Goal: Transaction & Acquisition: Purchase product/service

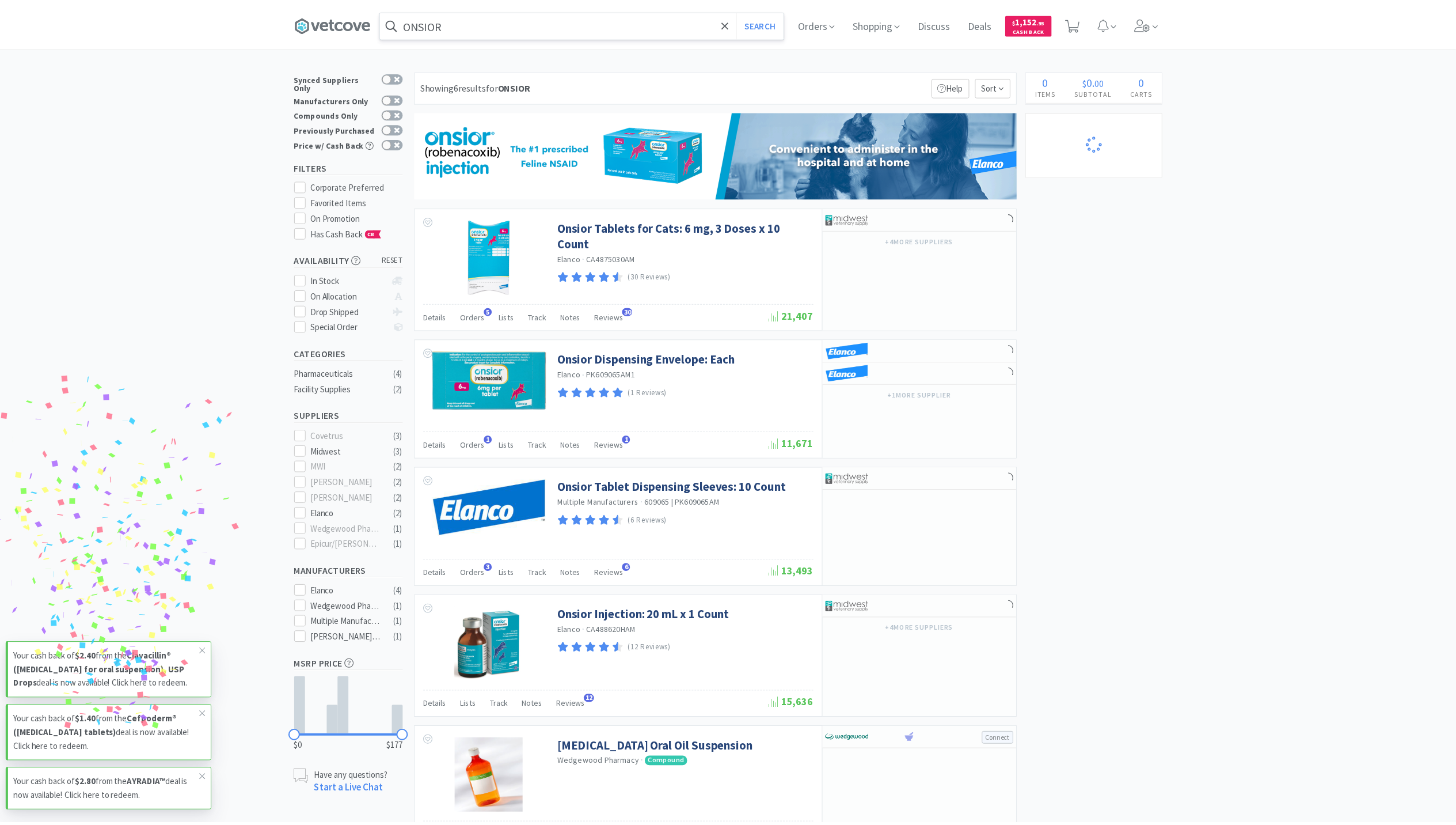
scroll to position [154, 0]
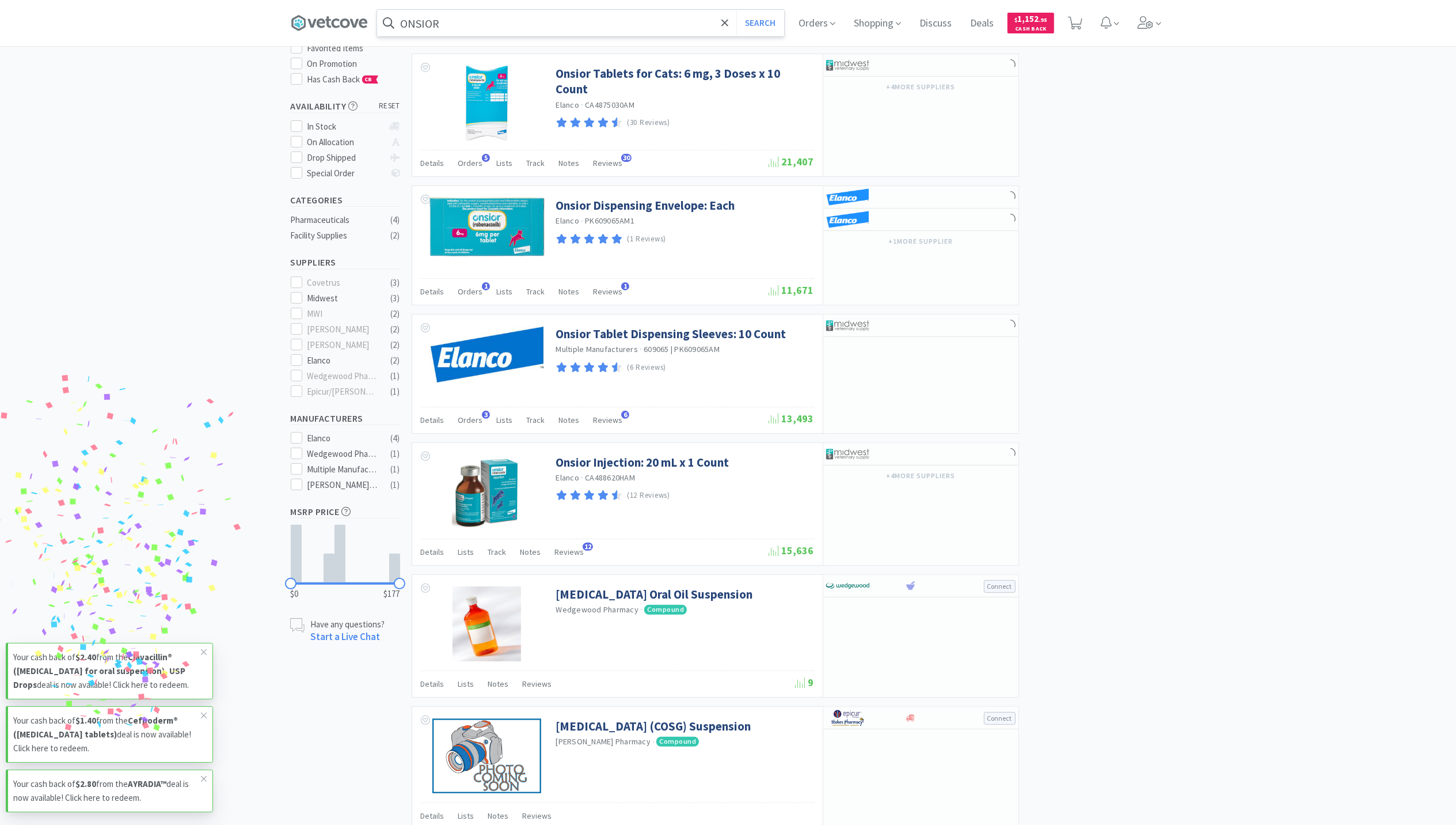
click at [472, 17] on input "ONSIOR" at bounding box center [580, 23] width 407 height 26
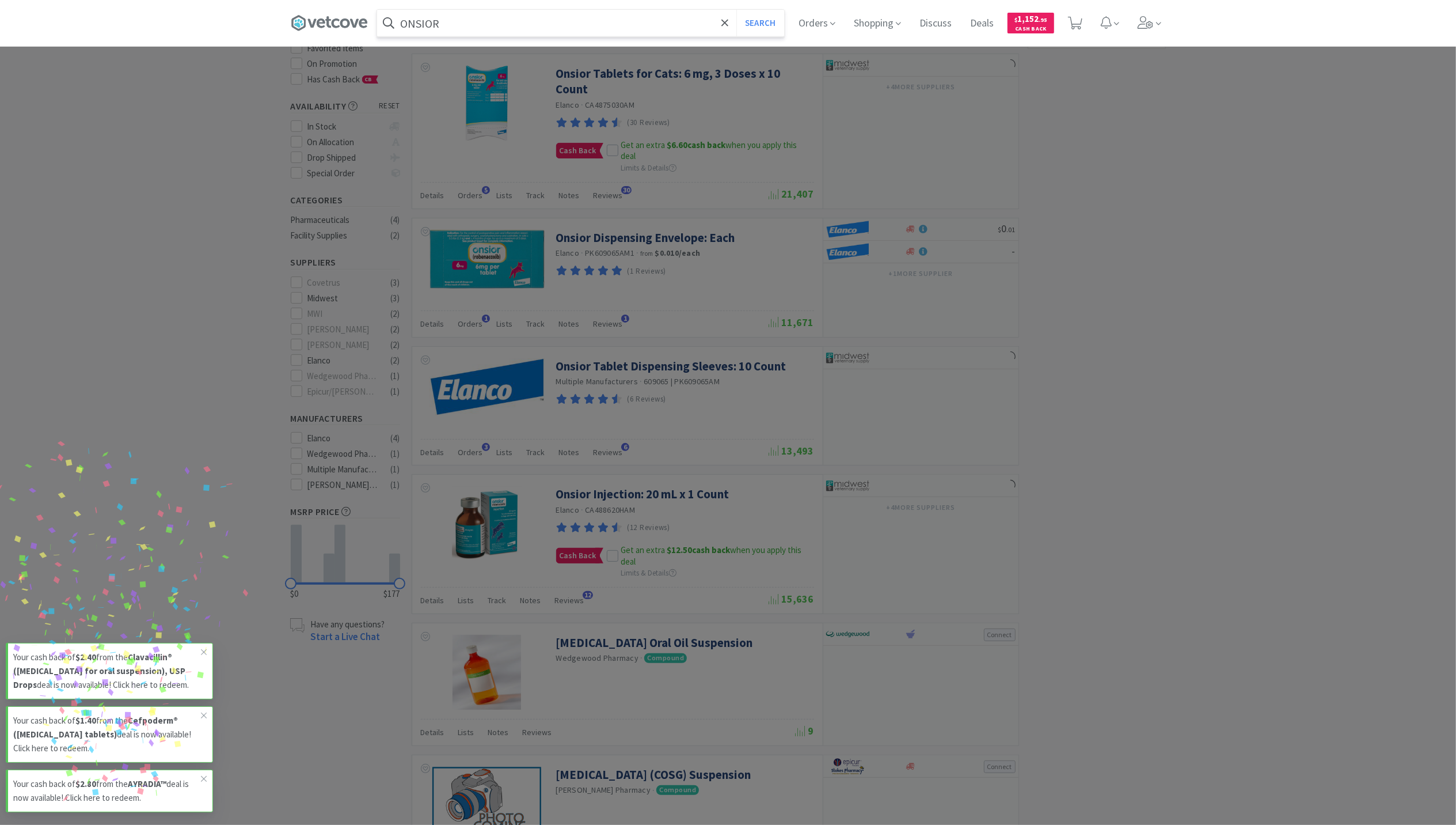
paste input "8 dram pill vials"
type input "8 dram pill vials"
click at [736, 10] on button "Search" at bounding box center [760, 23] width 48 height 26
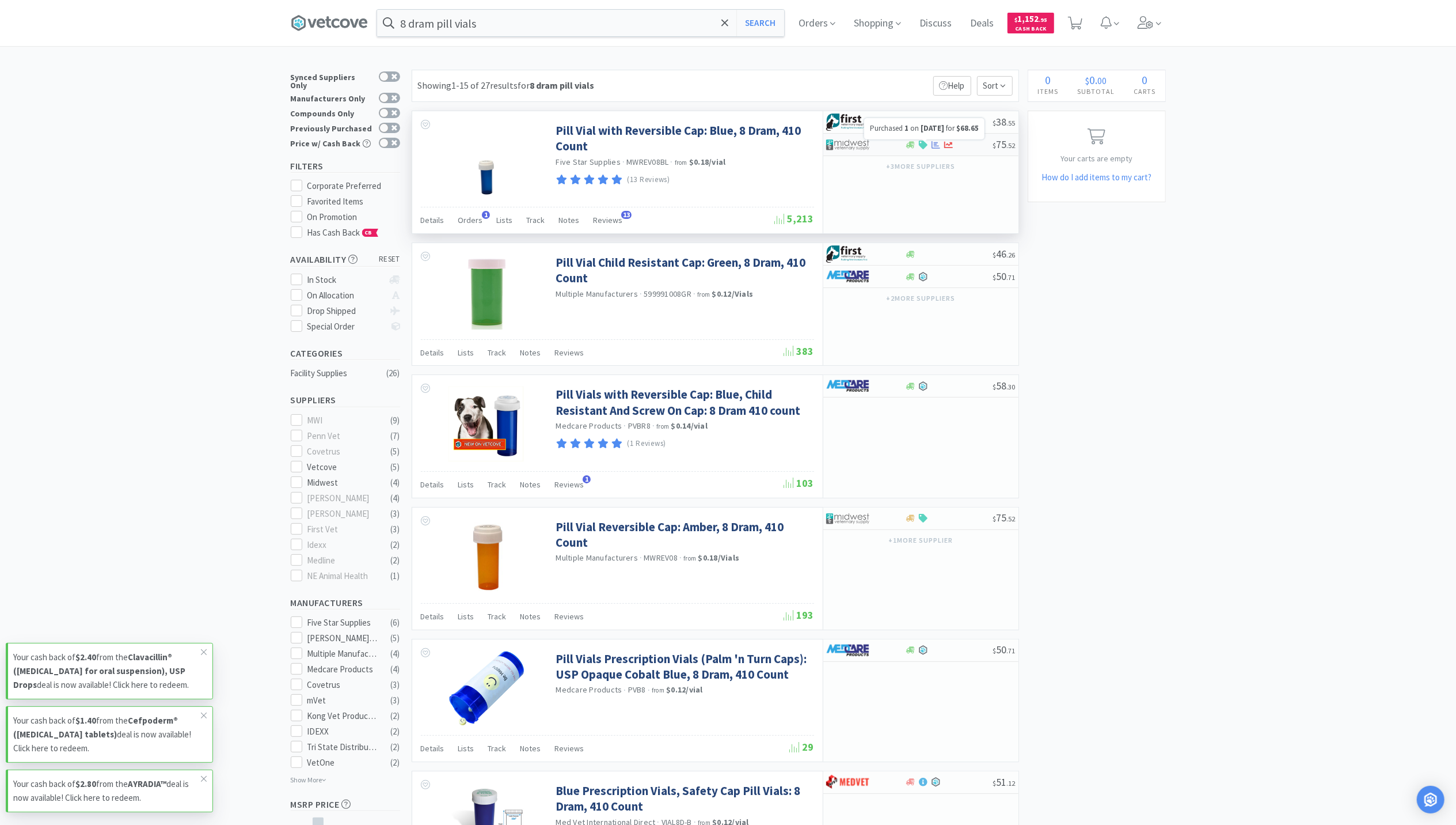
click at [935, 145] on icon at bounding box center [936, 144] width 8 height 7
select select "1"
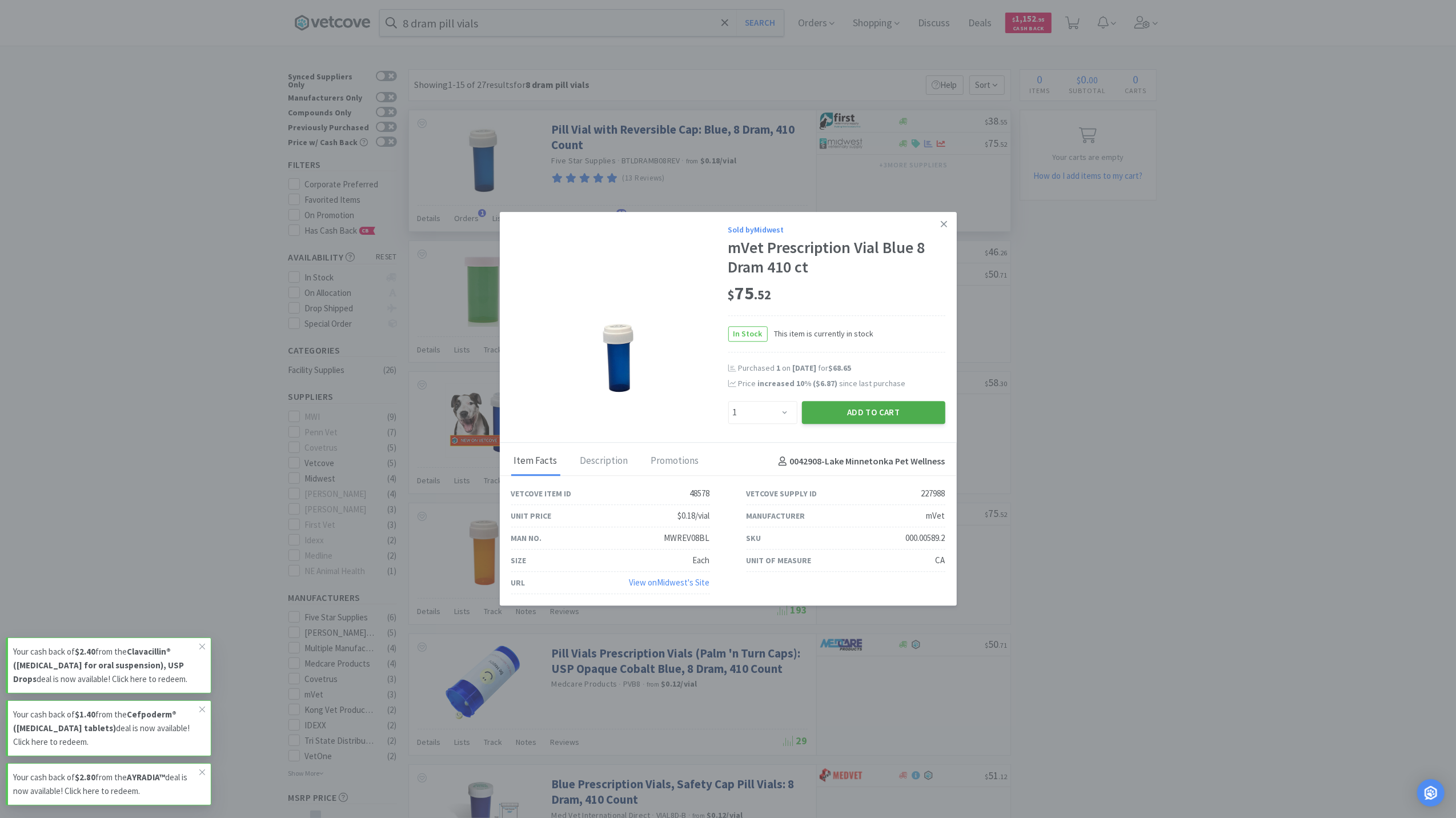
click at [839, 414] on button "Add to Cart" at bounding box center [874, 413] width 143 height 23
select select "1"
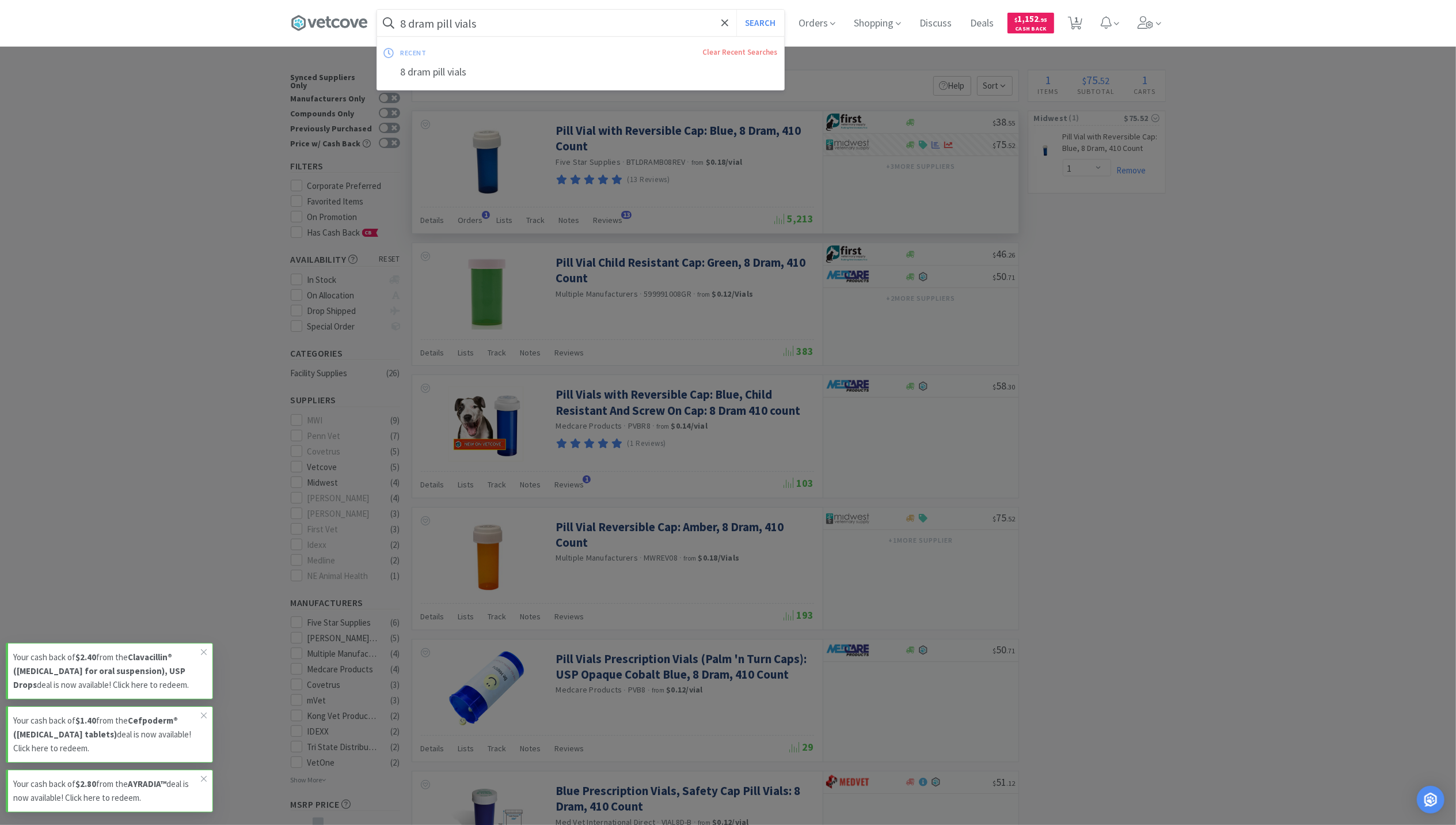
click at [553, 12] on input "8 dram pill vials" at bounding box center [580, 23] width 407 height 26
paste input "3 mL Monoject syringes ¾” 22g"
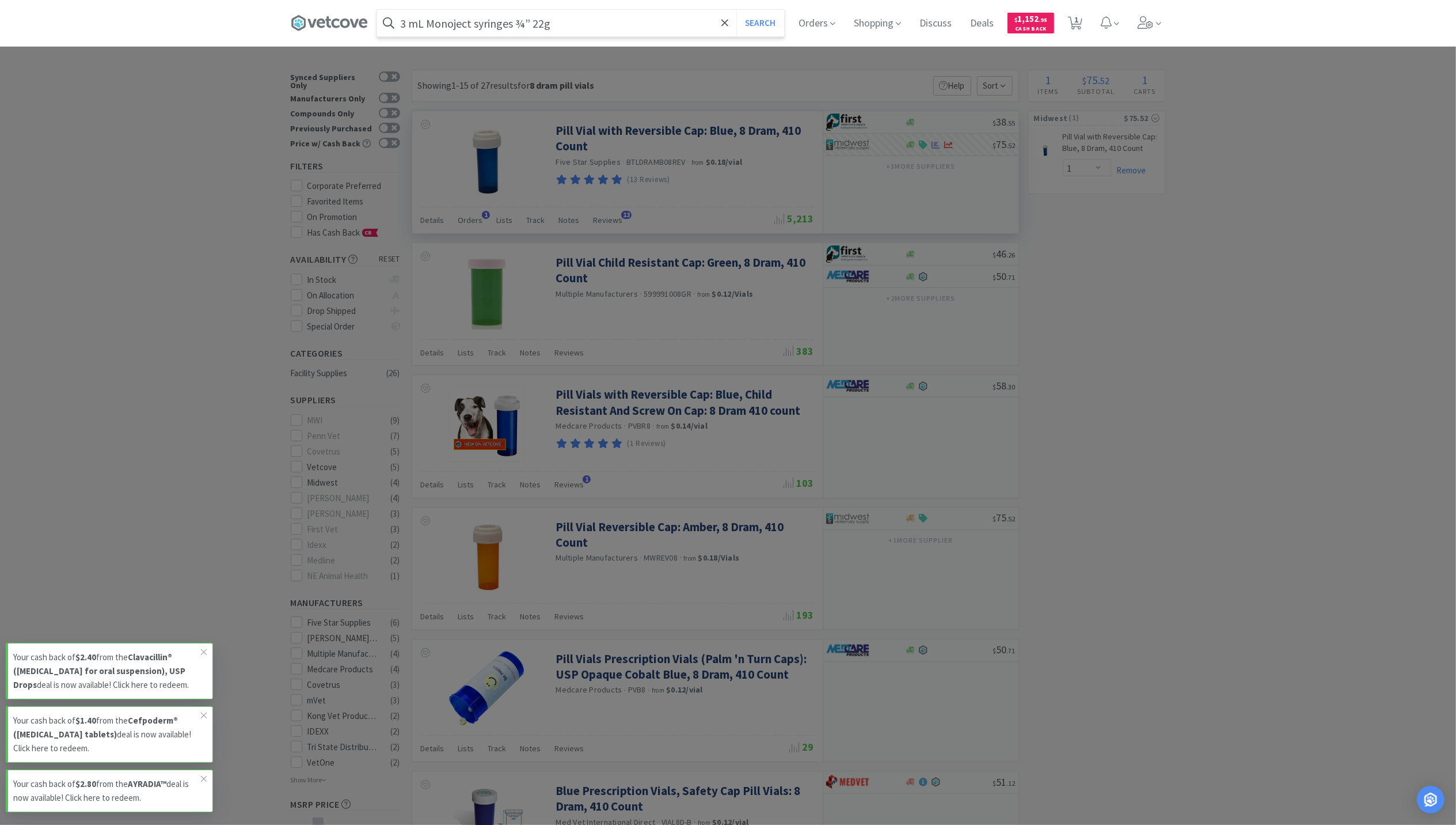
type input "3 mL Monoject syringes ¾” 22g"
click at [736, 10] on button "Search" at bounding box center [760, 23] width 48 height 26
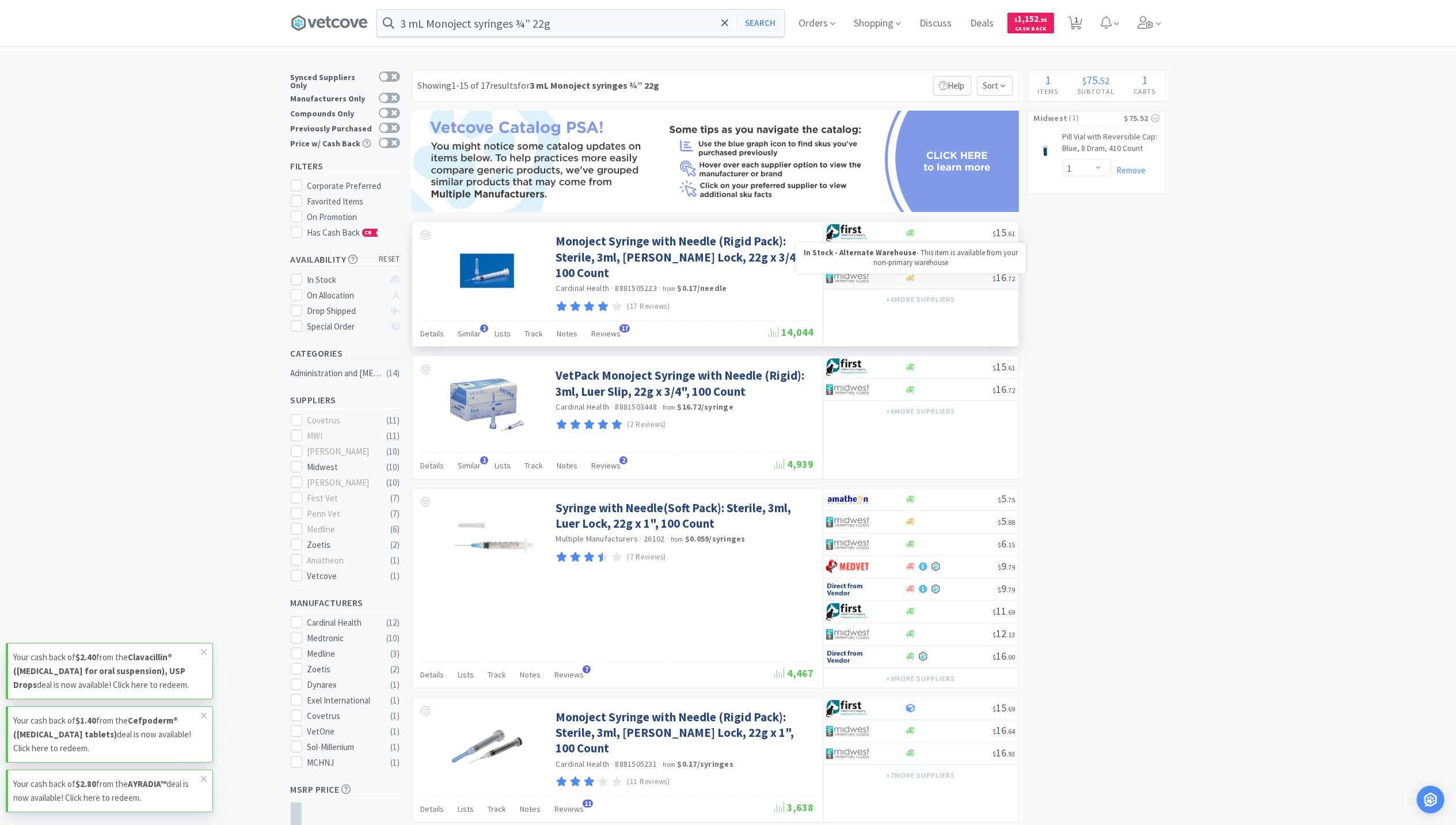
click at [910, 279] on icon at bounding box center [910, 277] width 8 height 7
select select "1"
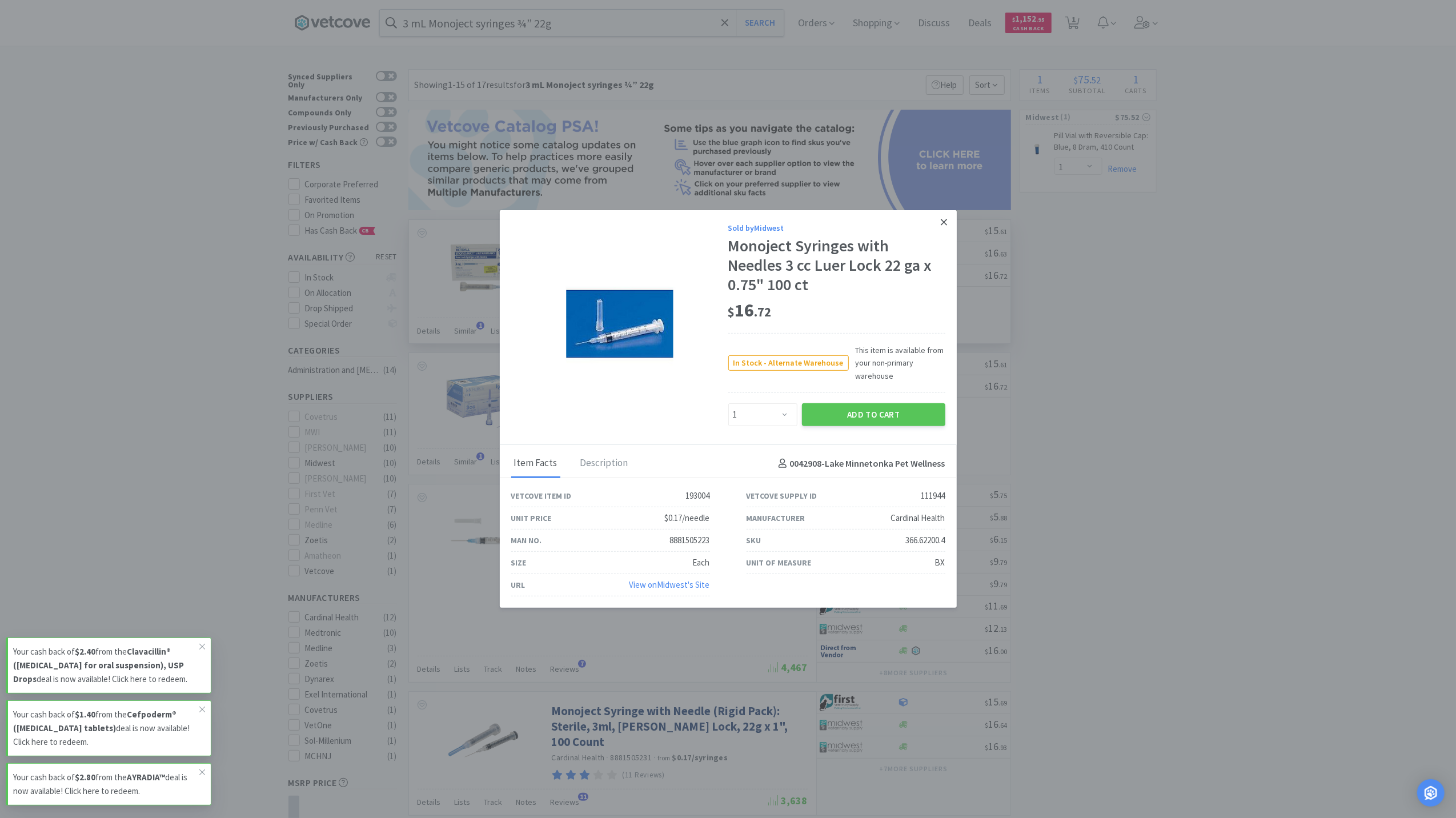
click at [942, 217] on icon at bounding box center [944, 222] width 7 height 11
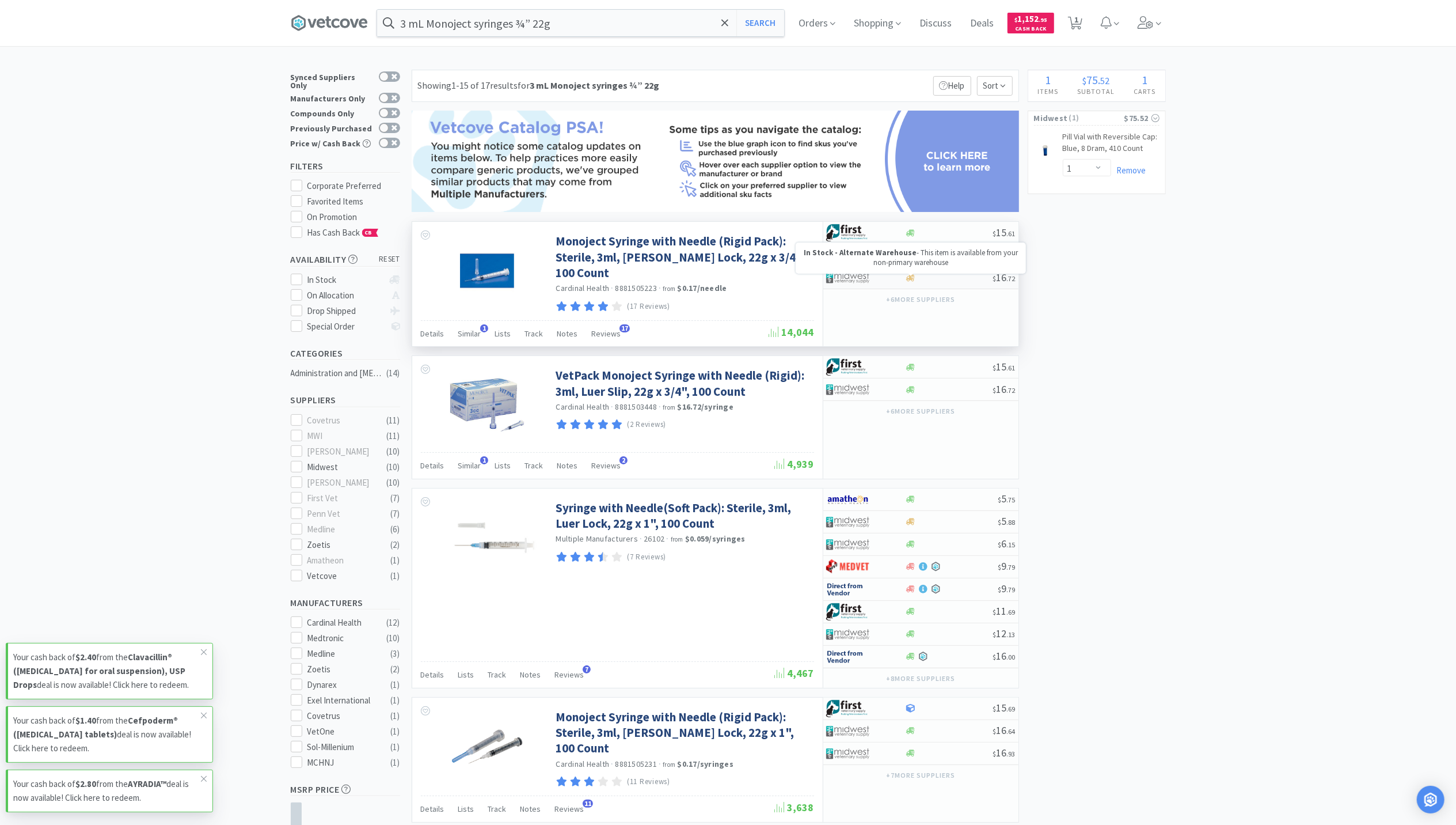
click at [914, 282] on icon at bounding box center [910, 277] width 8 height 8
select select "1"
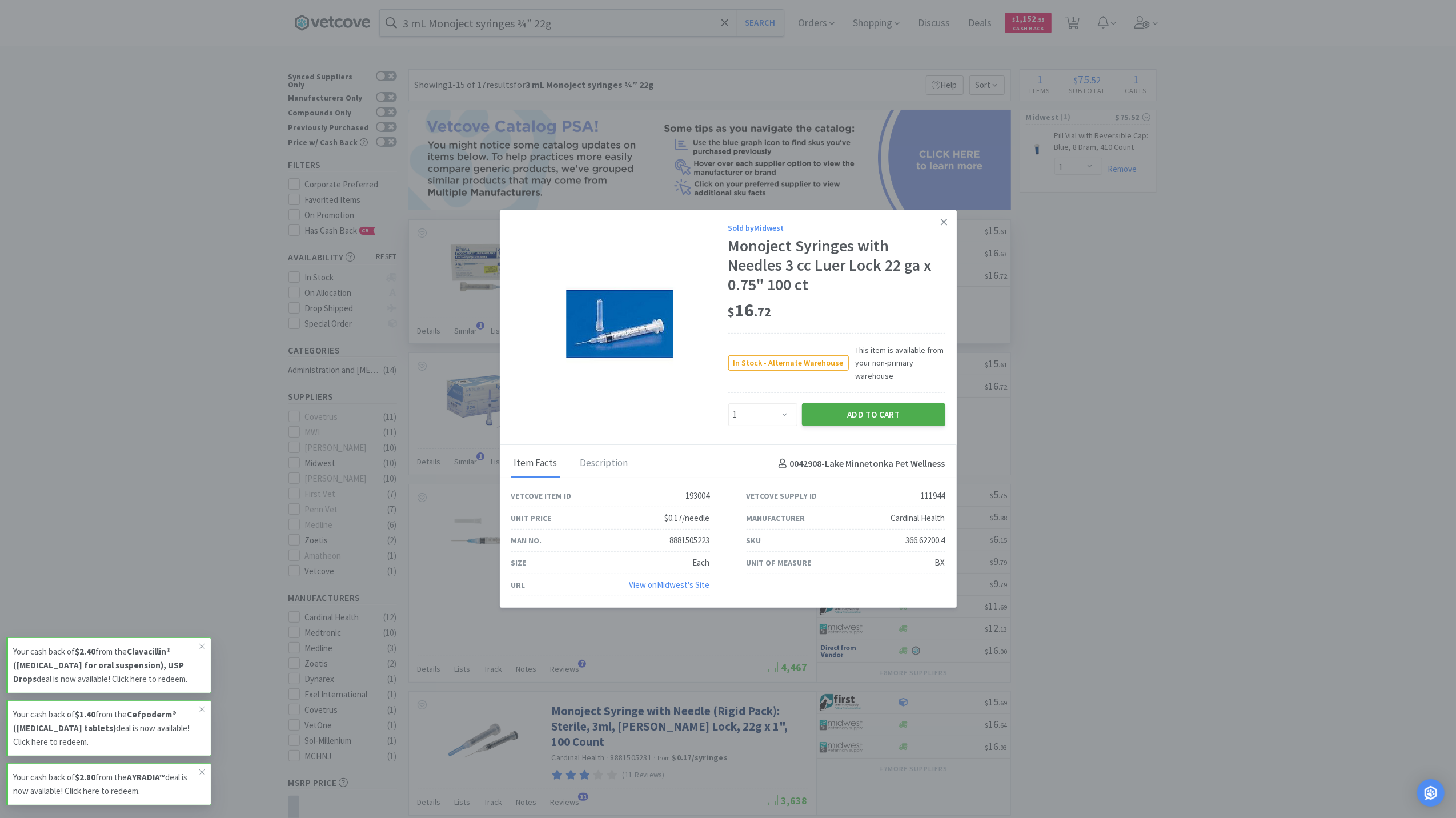
click at [911, 414] on button "Add to Cart" at bounding box center [874, 415] width 143 height 23
select select "1"
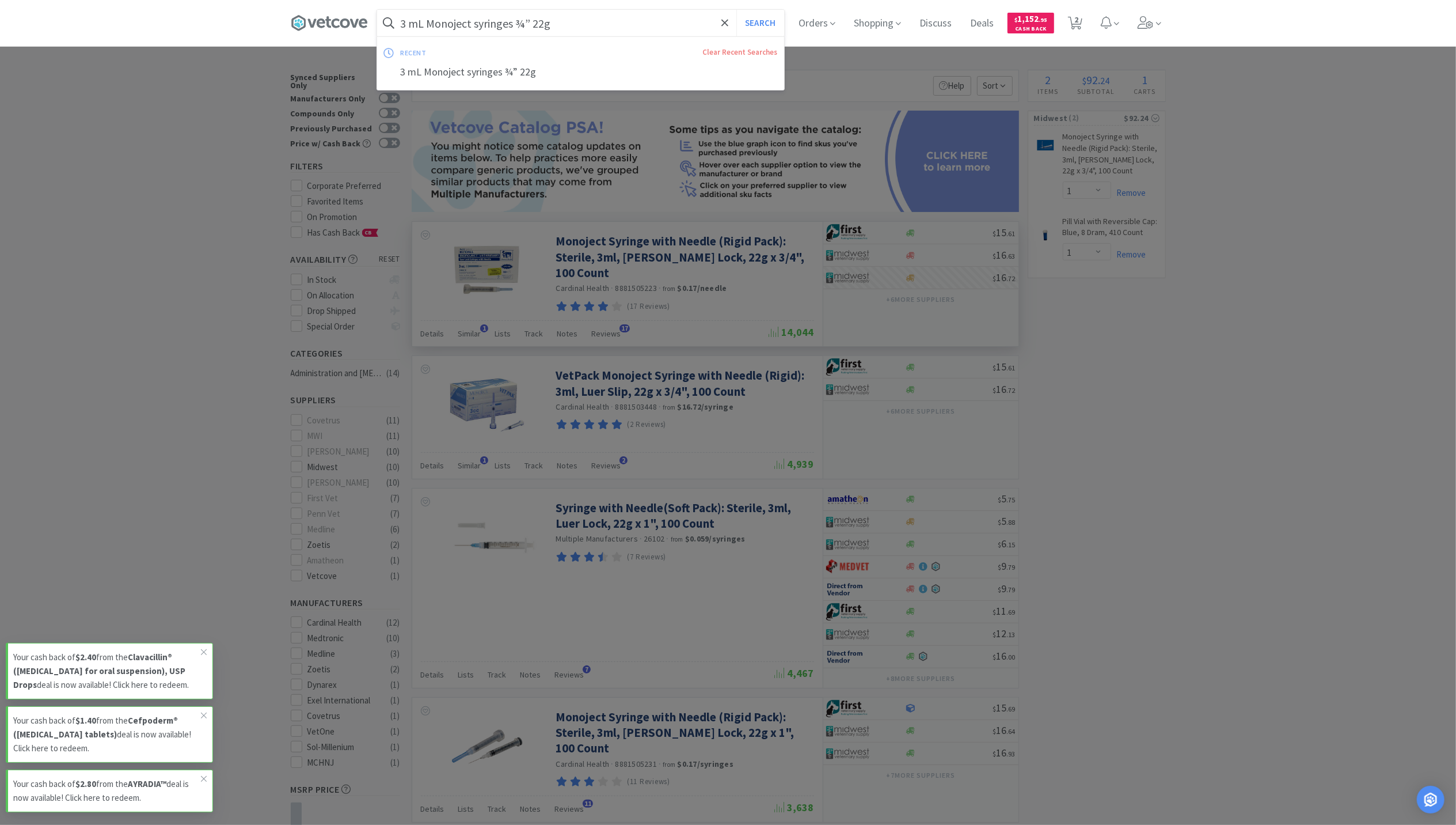
click at [500, 26] on input "3 mL Monoject syringes ¾” 22g" at bounding box center [580, 23] width 407 height 26
paste input "23g butterfly Terumo Surflo brand"
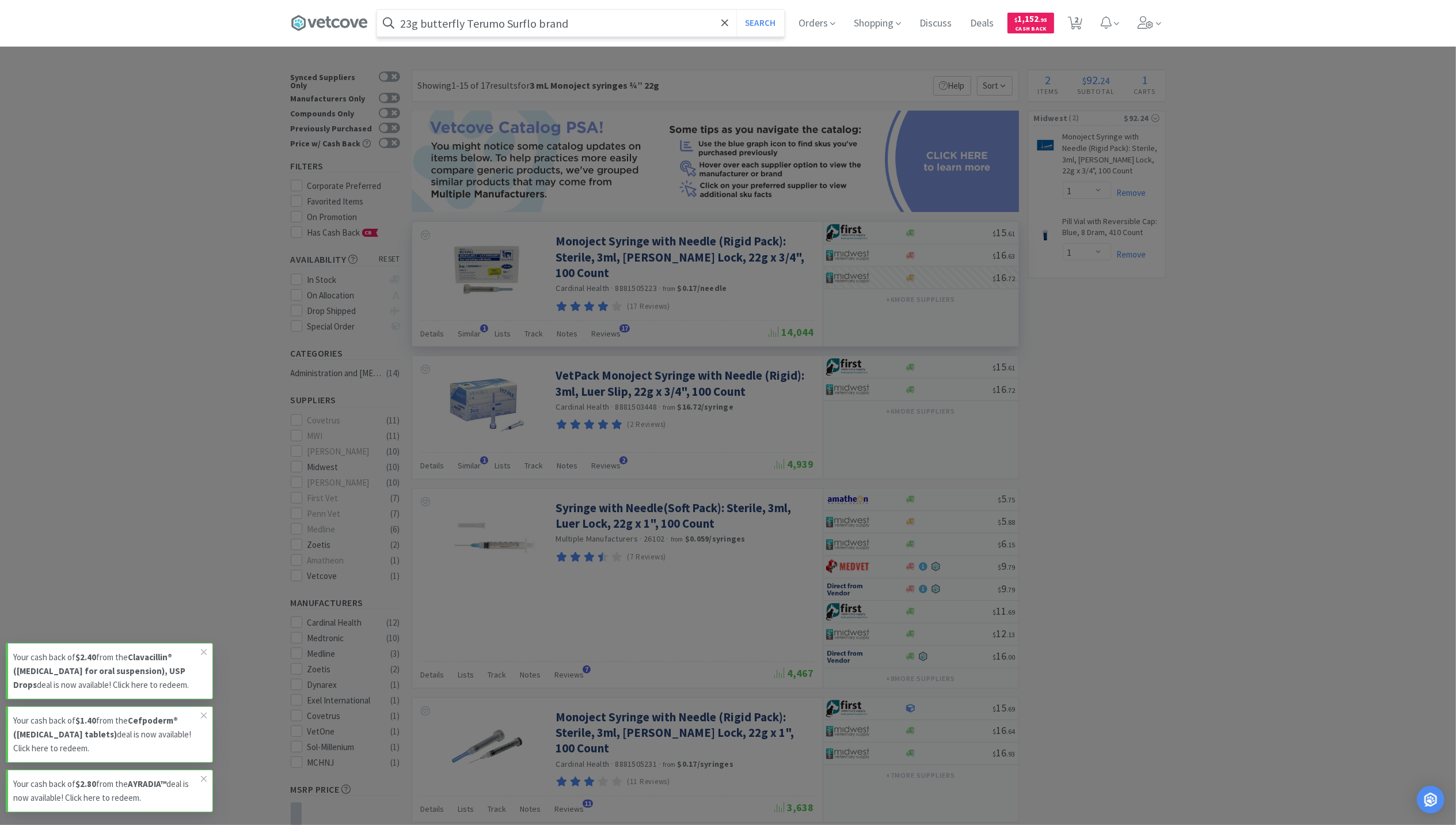
click at [736, 10] on button "Search" at bounding box center [760, 23] width 48 height 26
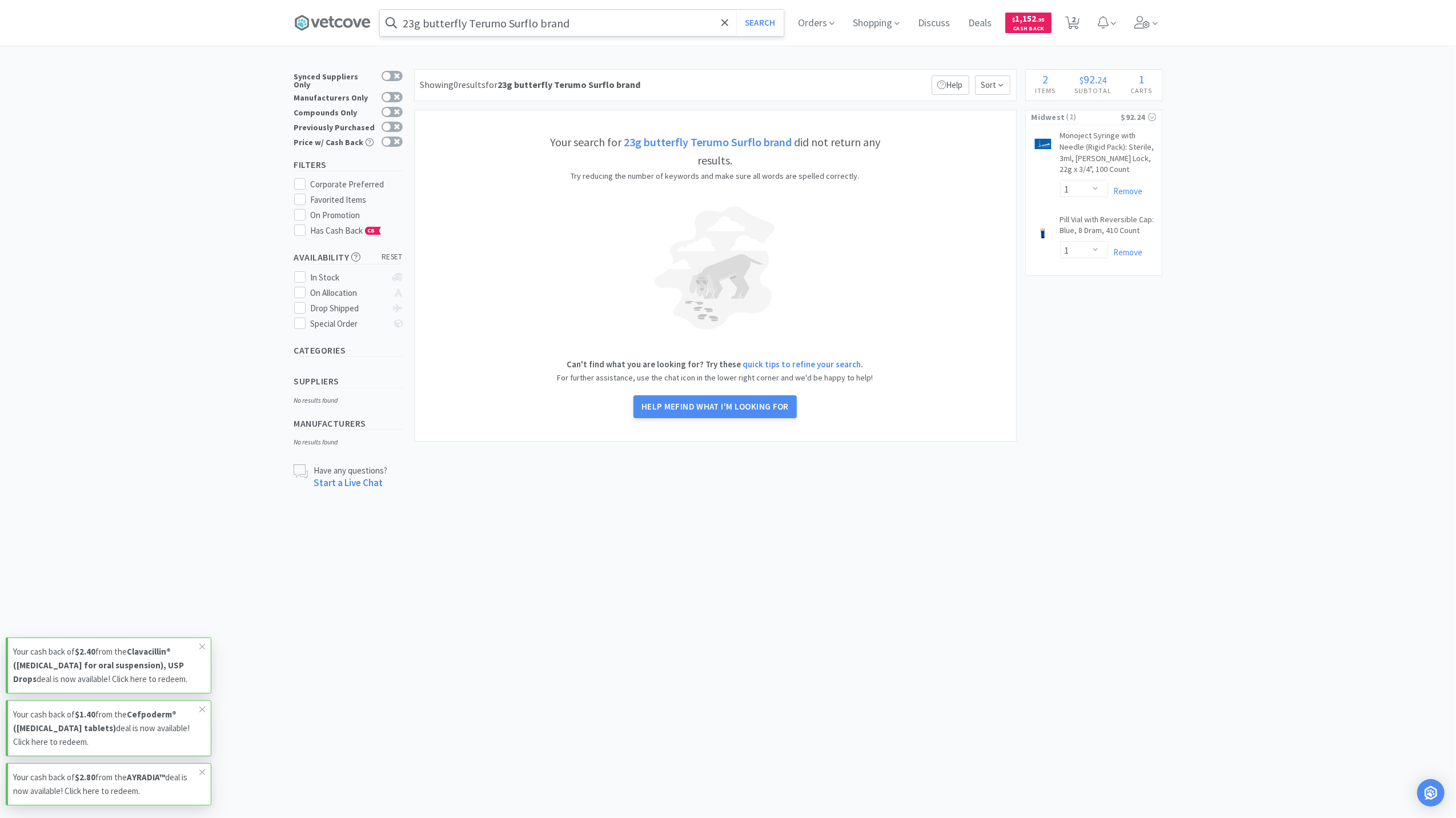
click at [456, 19] on input "23g butterfly Terumo Surflo brand" at bounding box center [581, 23] width 404 height 26
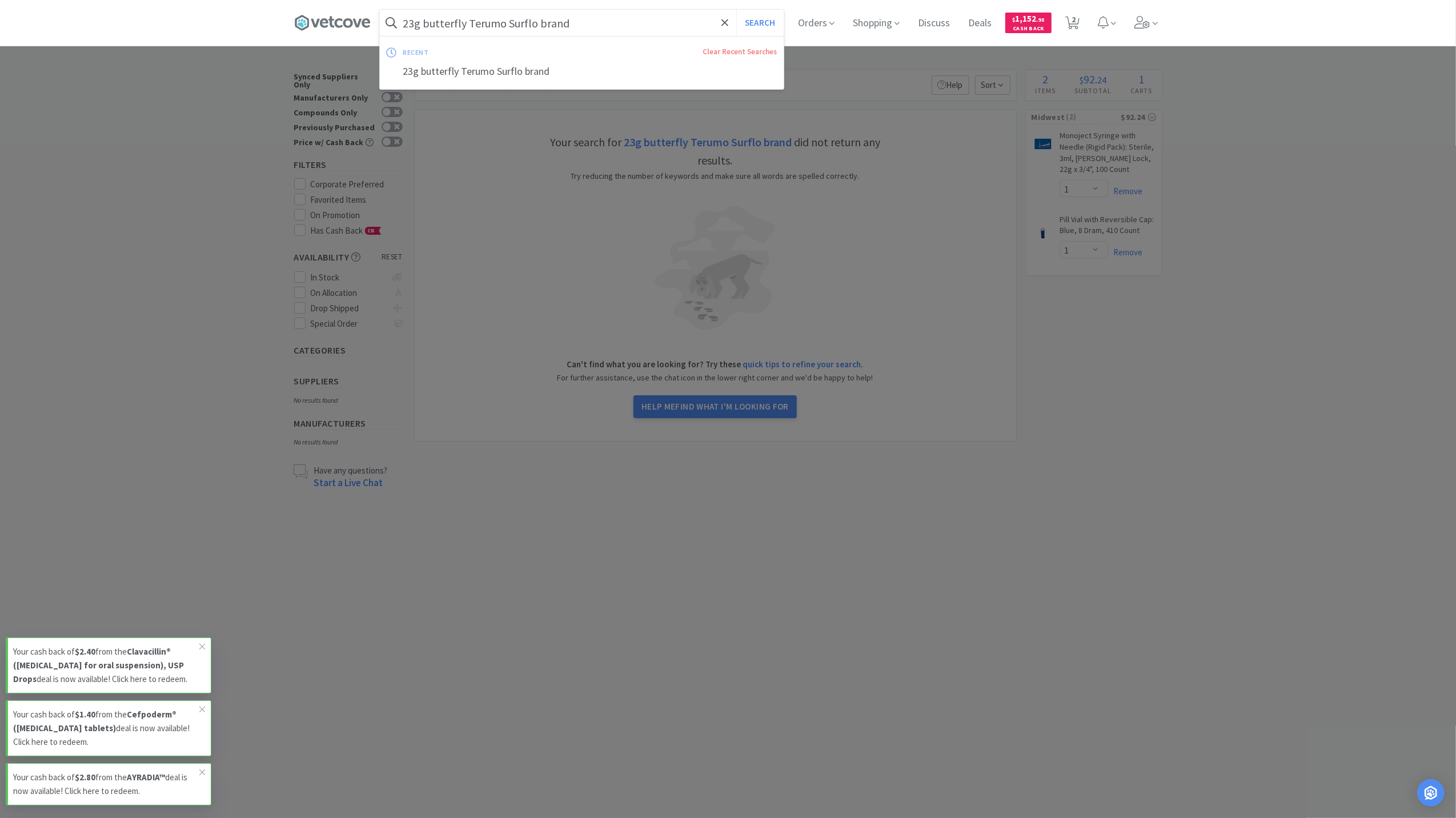
click at [495, 25] on input "23g butterfly Terumo Surflo brand" at bounding box center [581, 23] width 404 height 26
drag, startPoint x: 537, startPoint y: 20, endPoint x: 468, endPoint y: 19, distance: 69.0
click at [468, 19] on input "23g butterfly Terumo Surflo brand" at bounding box center [581, 23] width 404 height 26
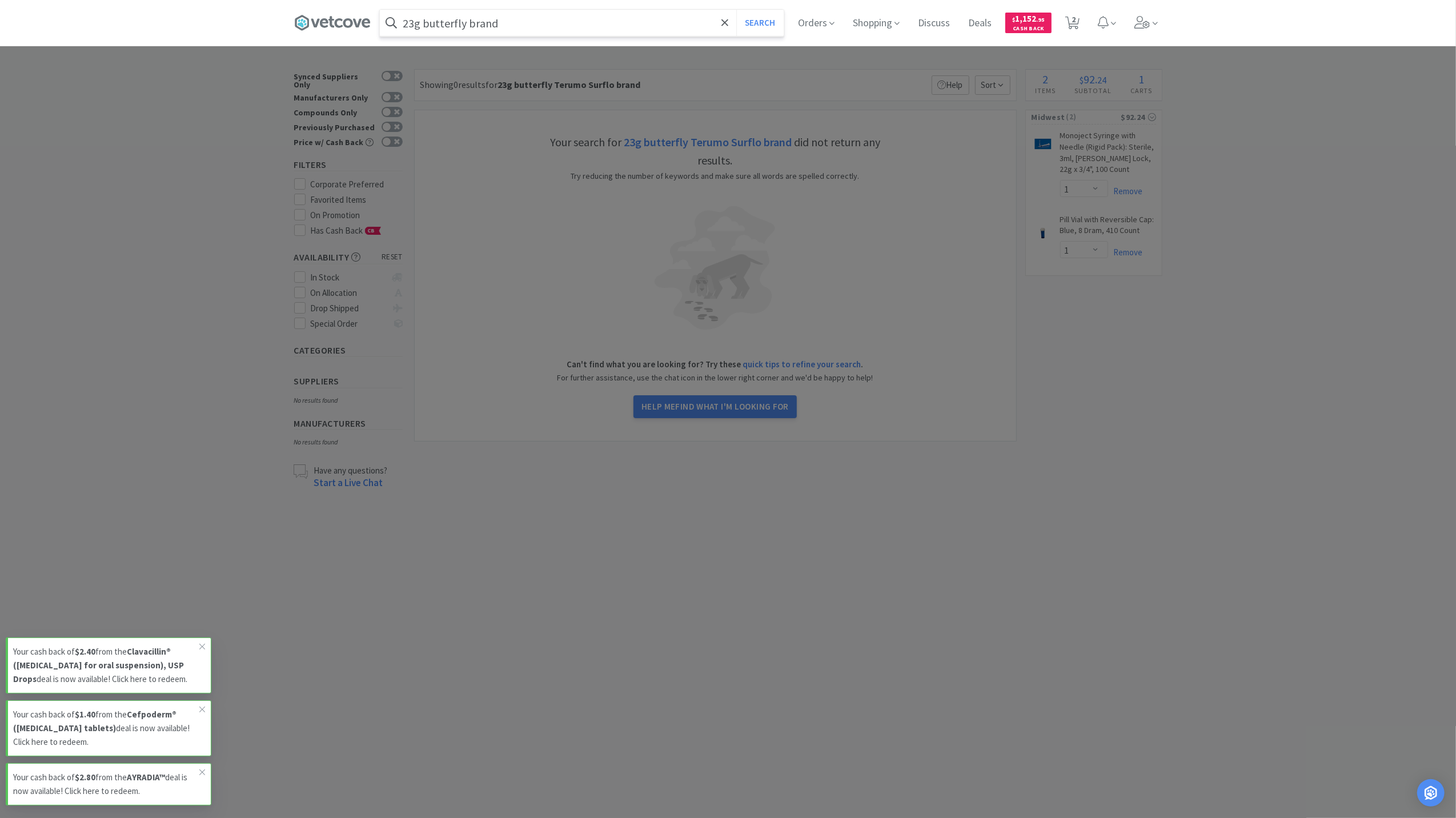
click at [517, 21] on input "23g butterfly brand" at bounding box center [581, 23] width 404 height 26
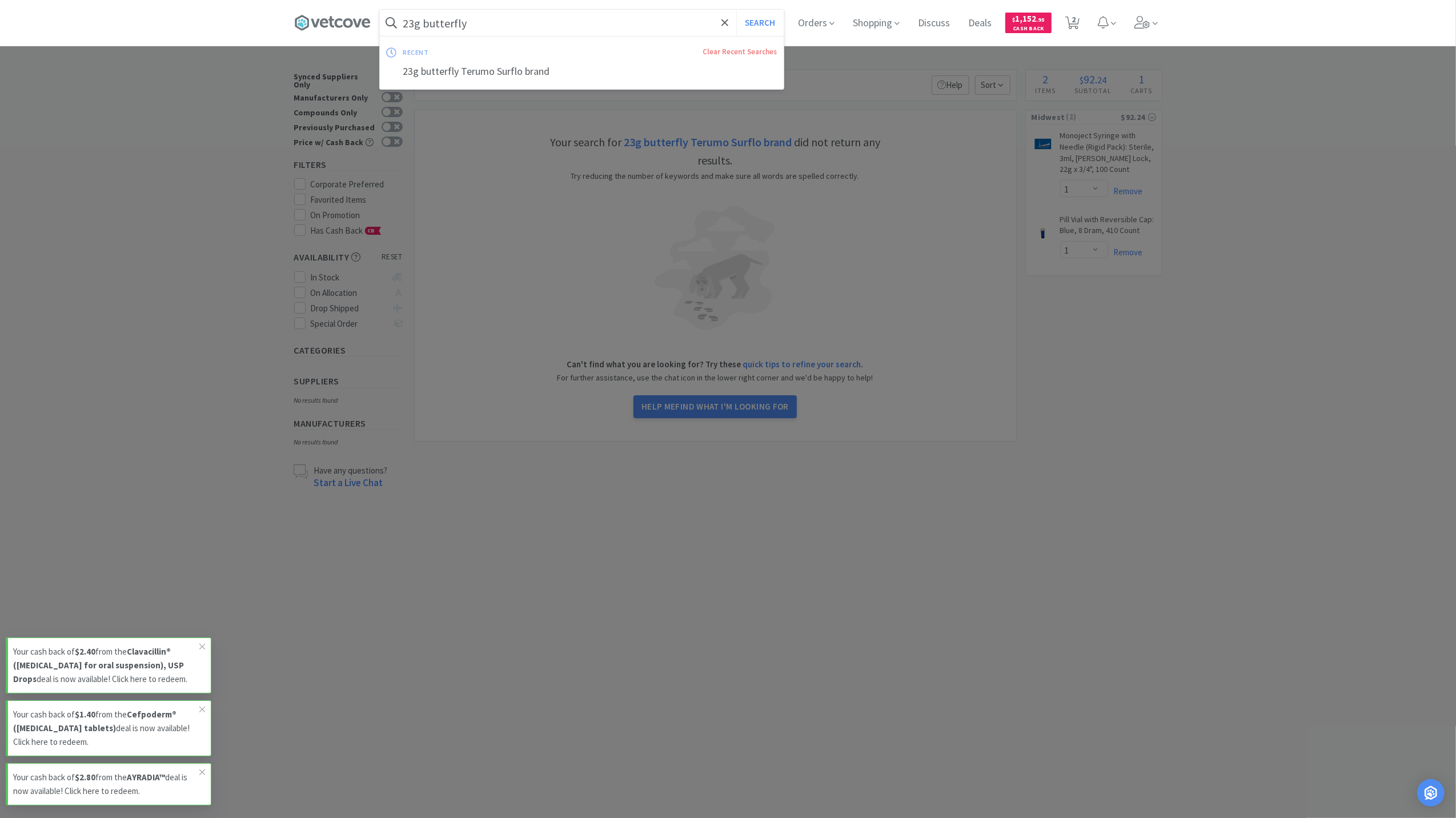
type input "23g butterfly"
click at [736, 10] on button "Search" at bounding box center [760, 23] width 47 height 26
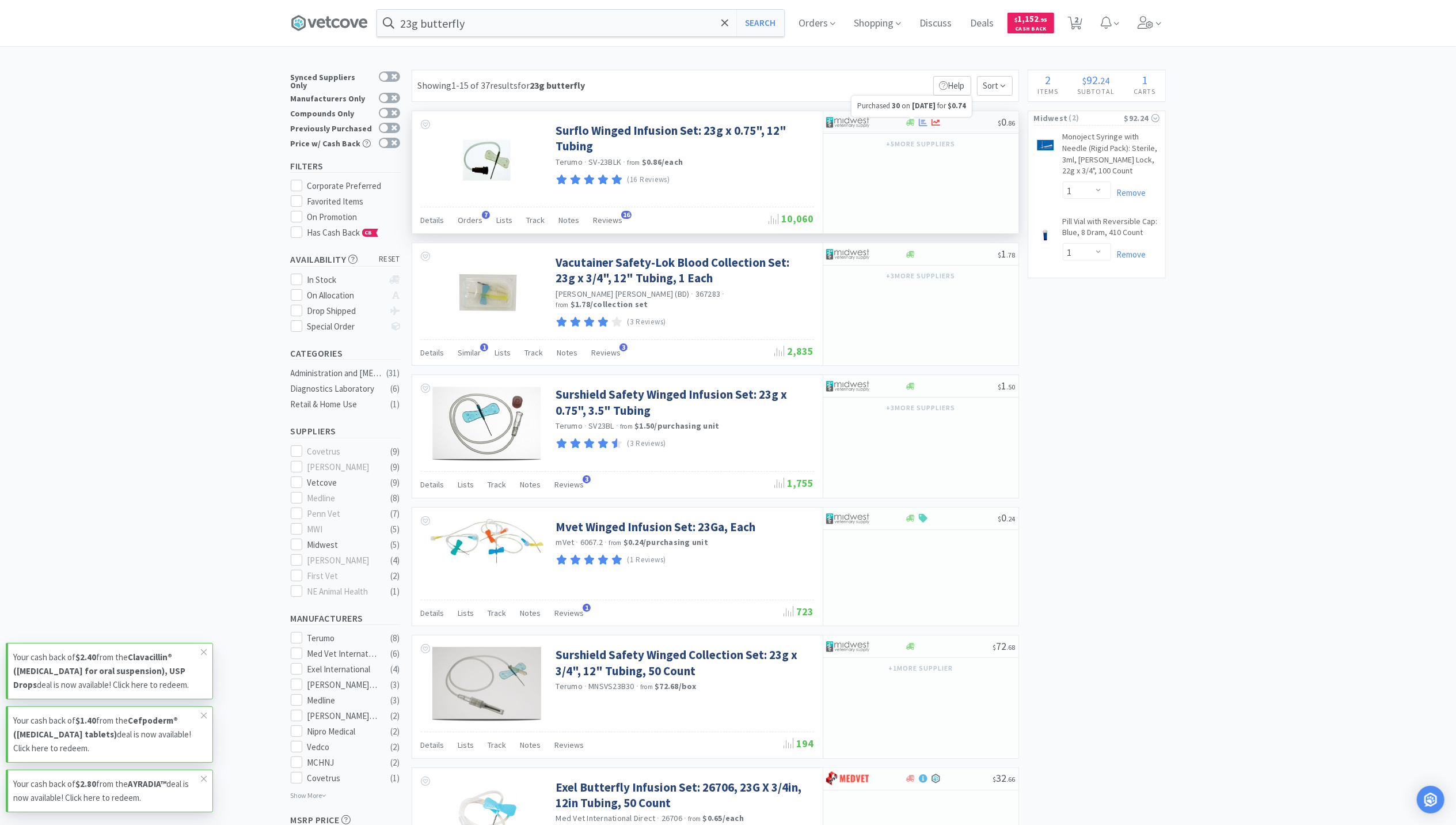
click at [922, 122] on icon at bounding box center [923, 121] width 8 height 7
select select "1"
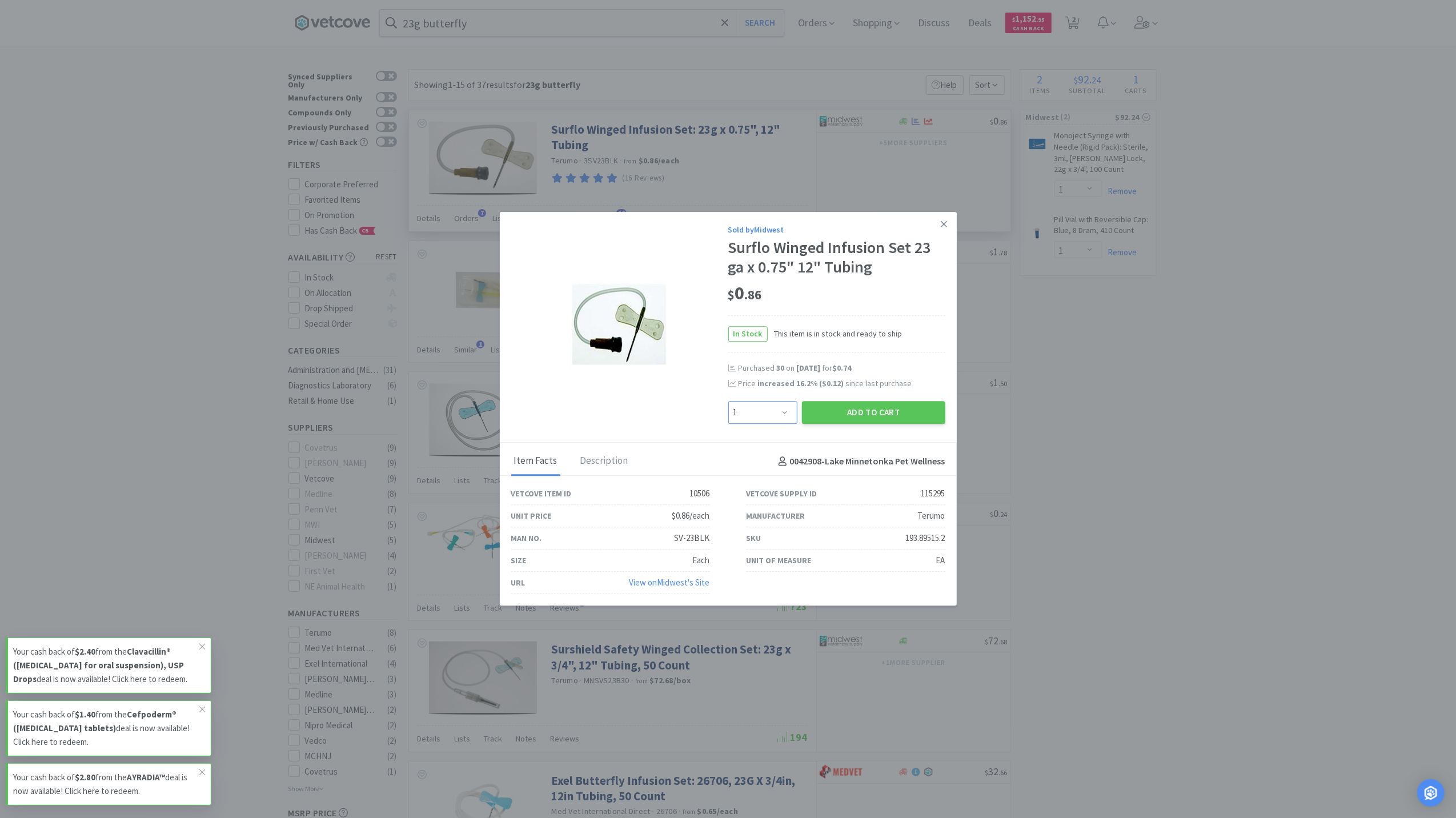
click at [778, 416] on select "Enter Quantity 1 2 3 4 5 6 7 8 9 10 11 12 13 14 15 16 17 18 19 20 Enter Quantity" at bounding box center [763, 413] width 69 height 23
type input "50"
click at [884, 414] on button "Add to Cart" at bounding box center [874, 411] width 143 height 23
select select "50"
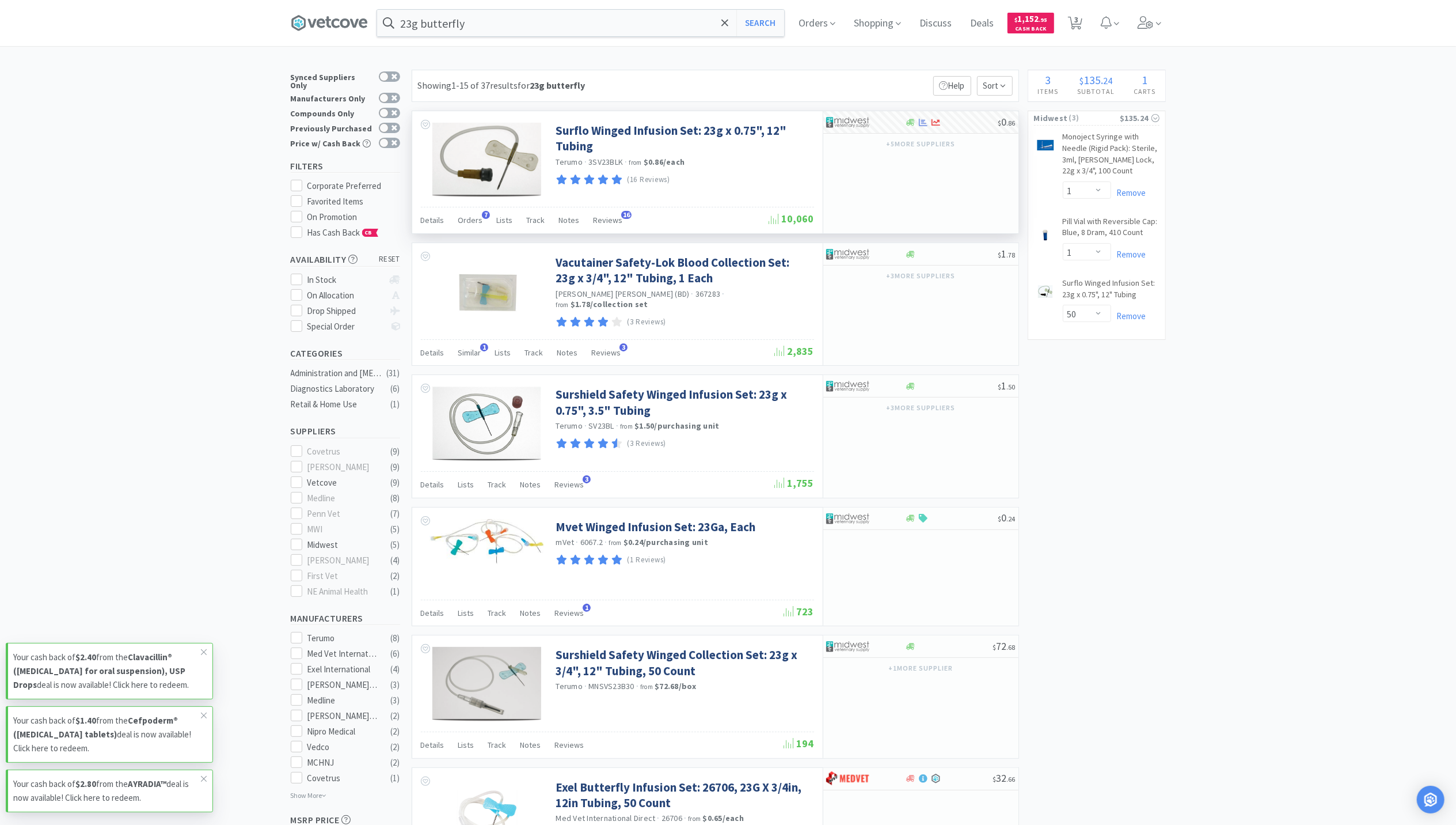
click at [513, 21] on input "23g butterfly" at bounding box center [580, 23] width 407 height 26
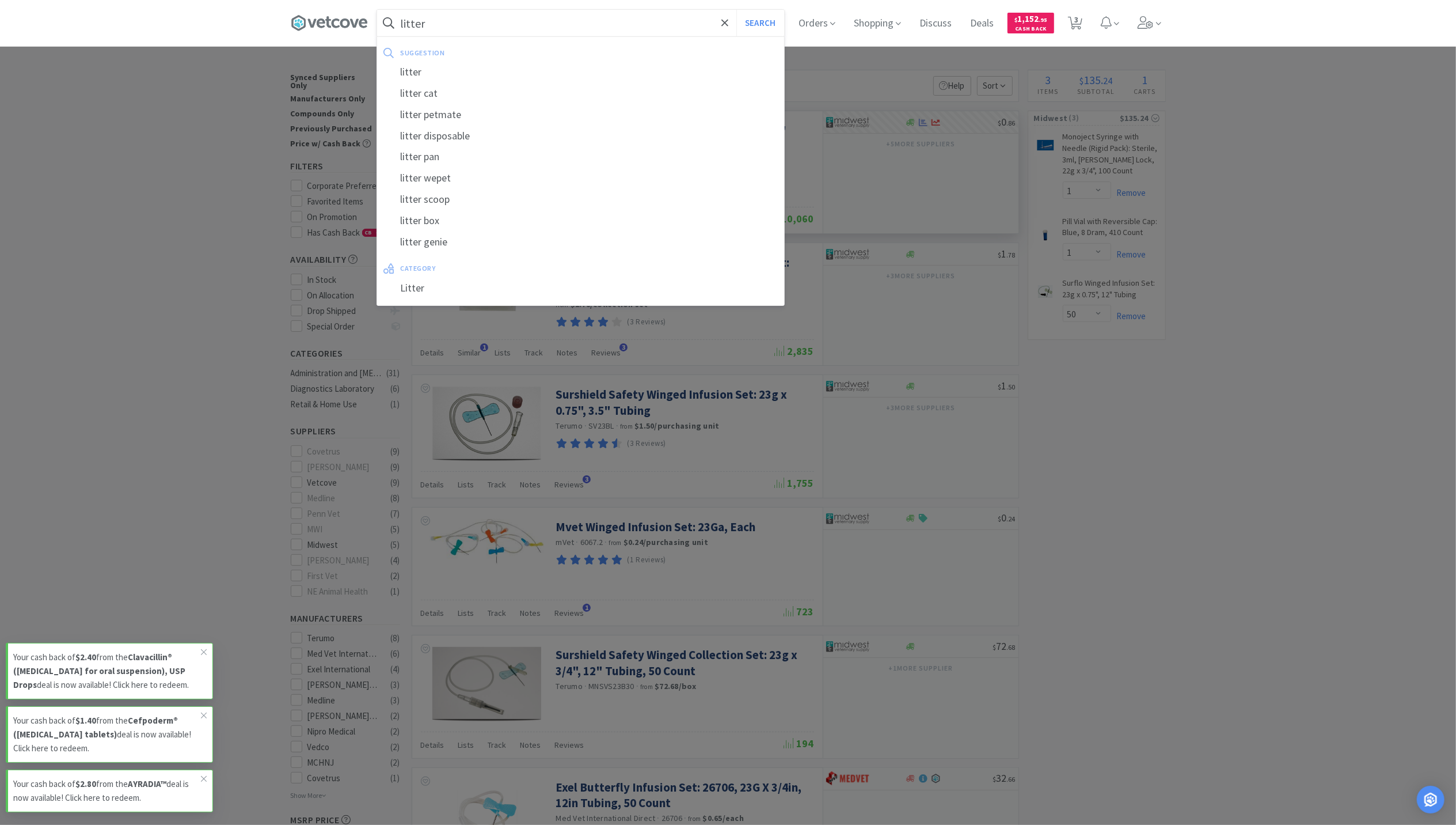
click at [736, 10] on button "Search" at bounding box center [760, 23] width 48 height 26
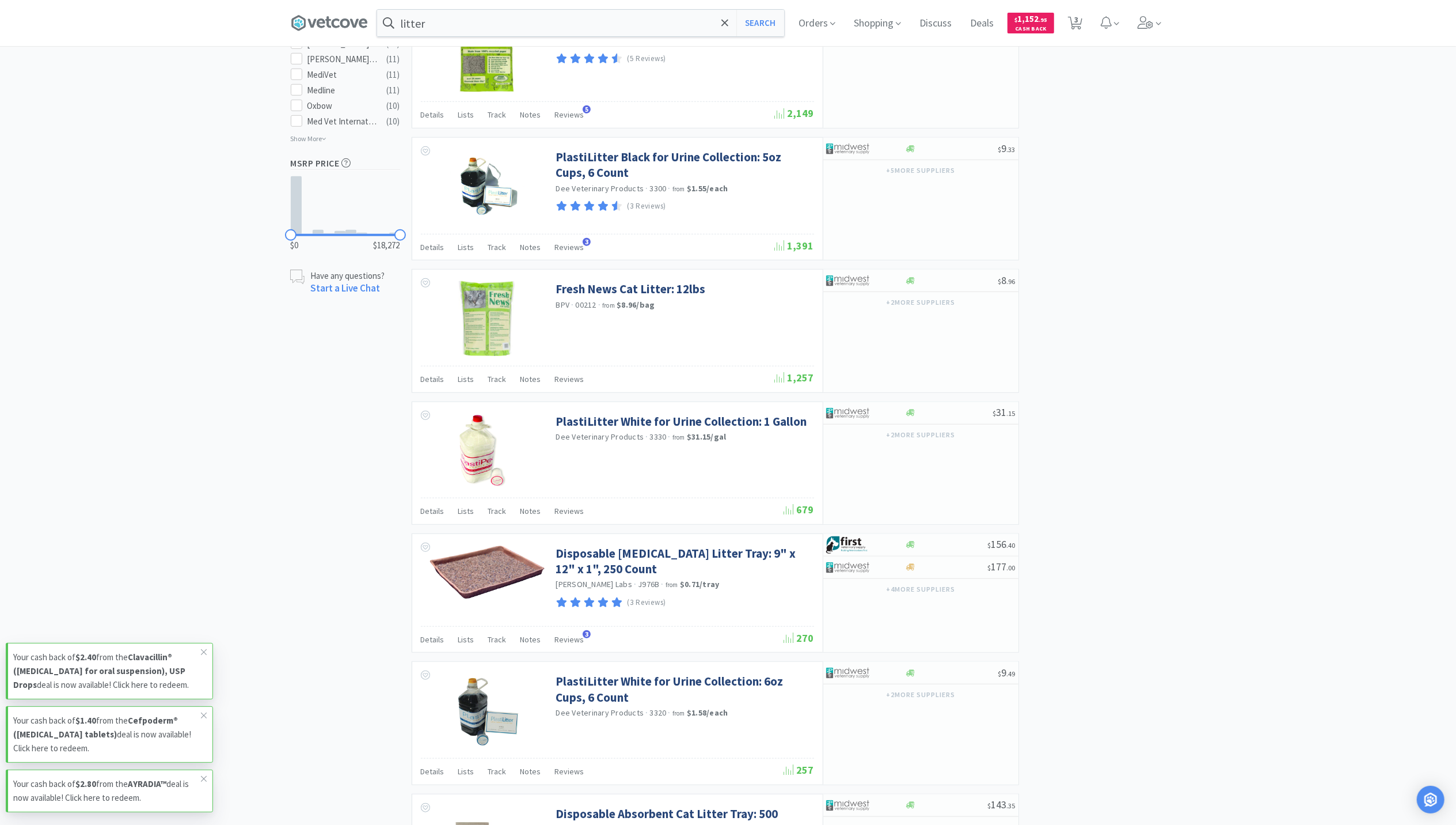
scroll to position [1075, 0]
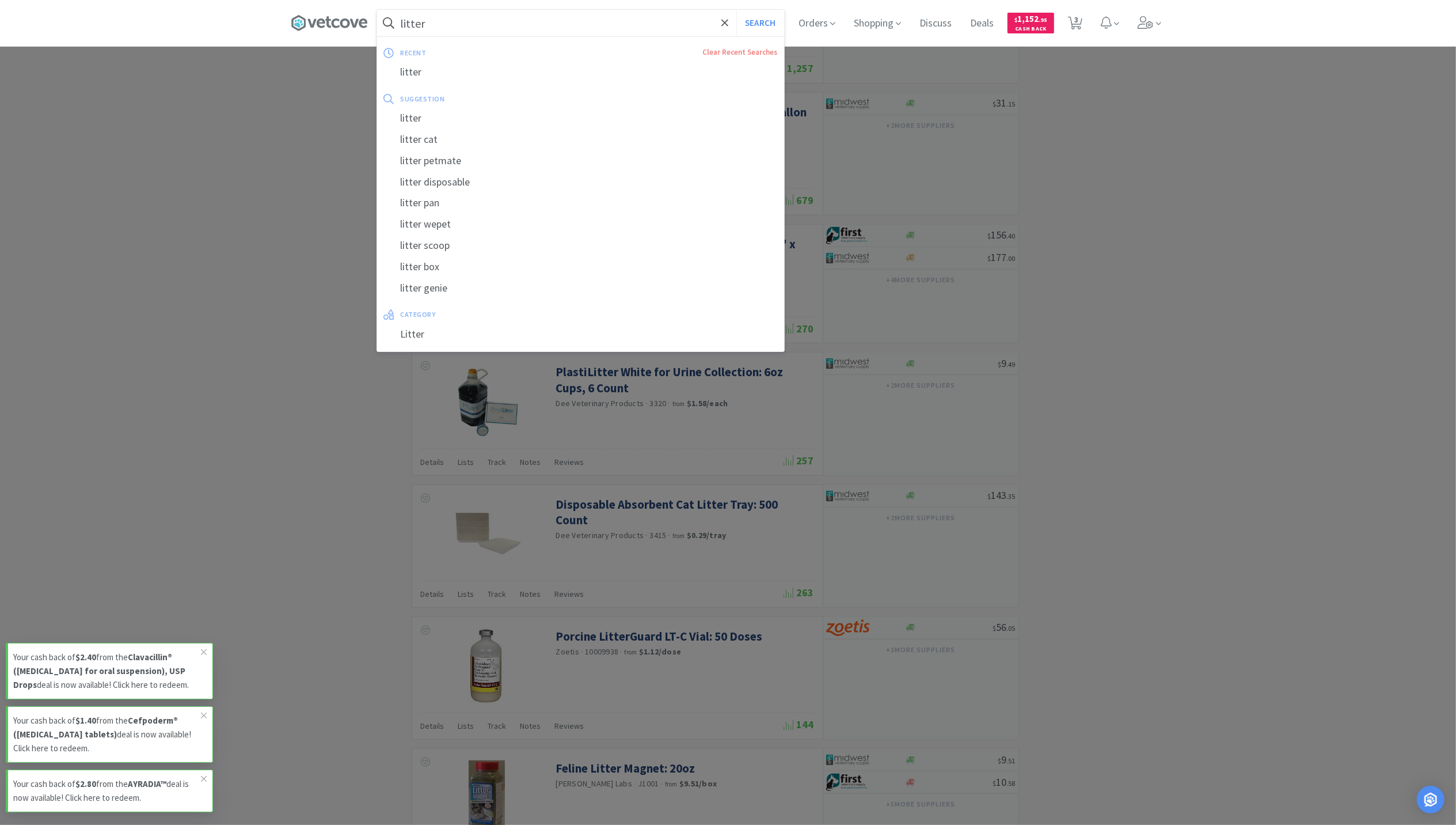
click at [525, 30] on input "litter" at bounding box center [580, 23] width 407 height 26
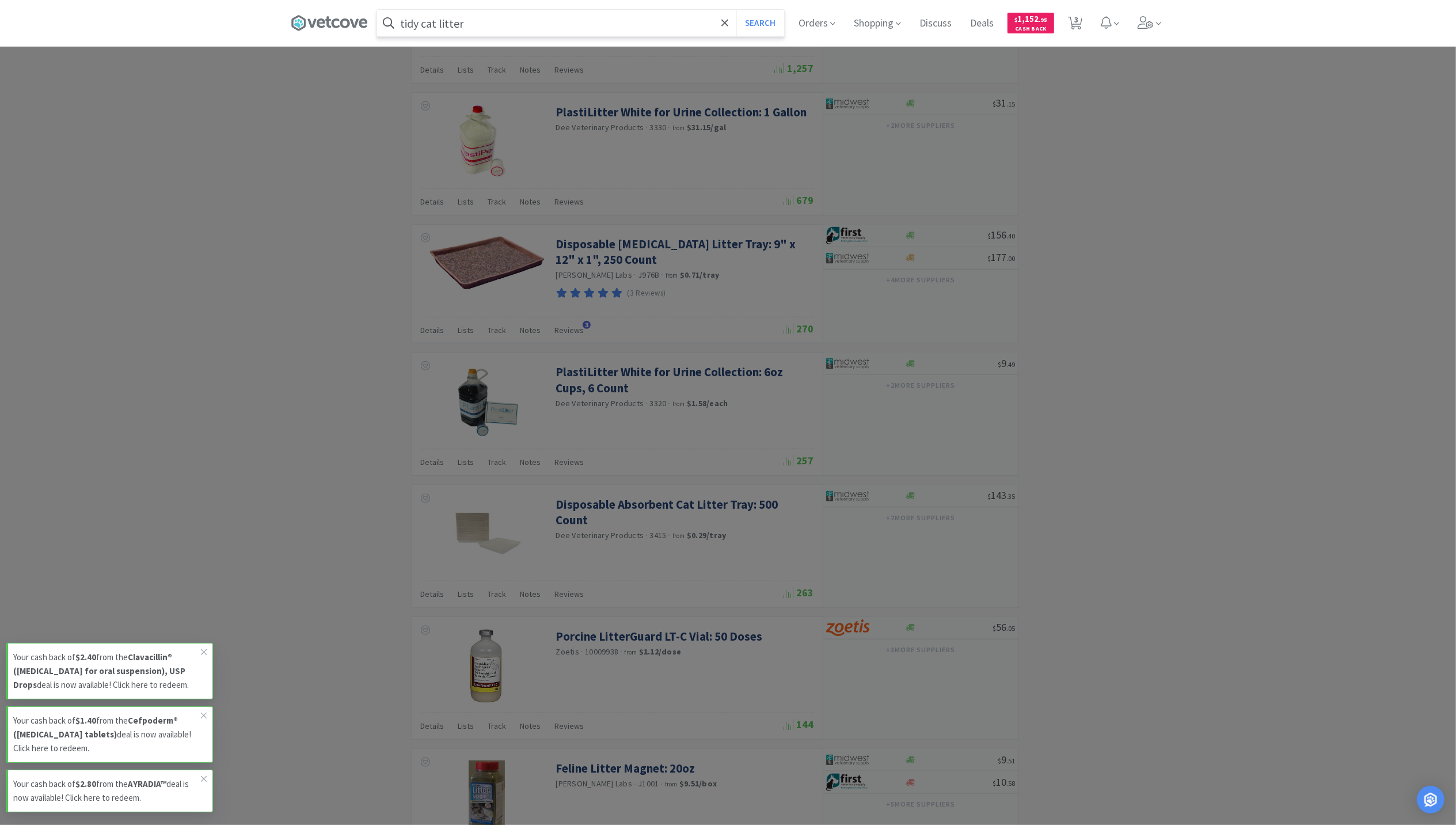
click at [736, 10] on button "Search" at bounding box center [760, 23] width 48 height 26
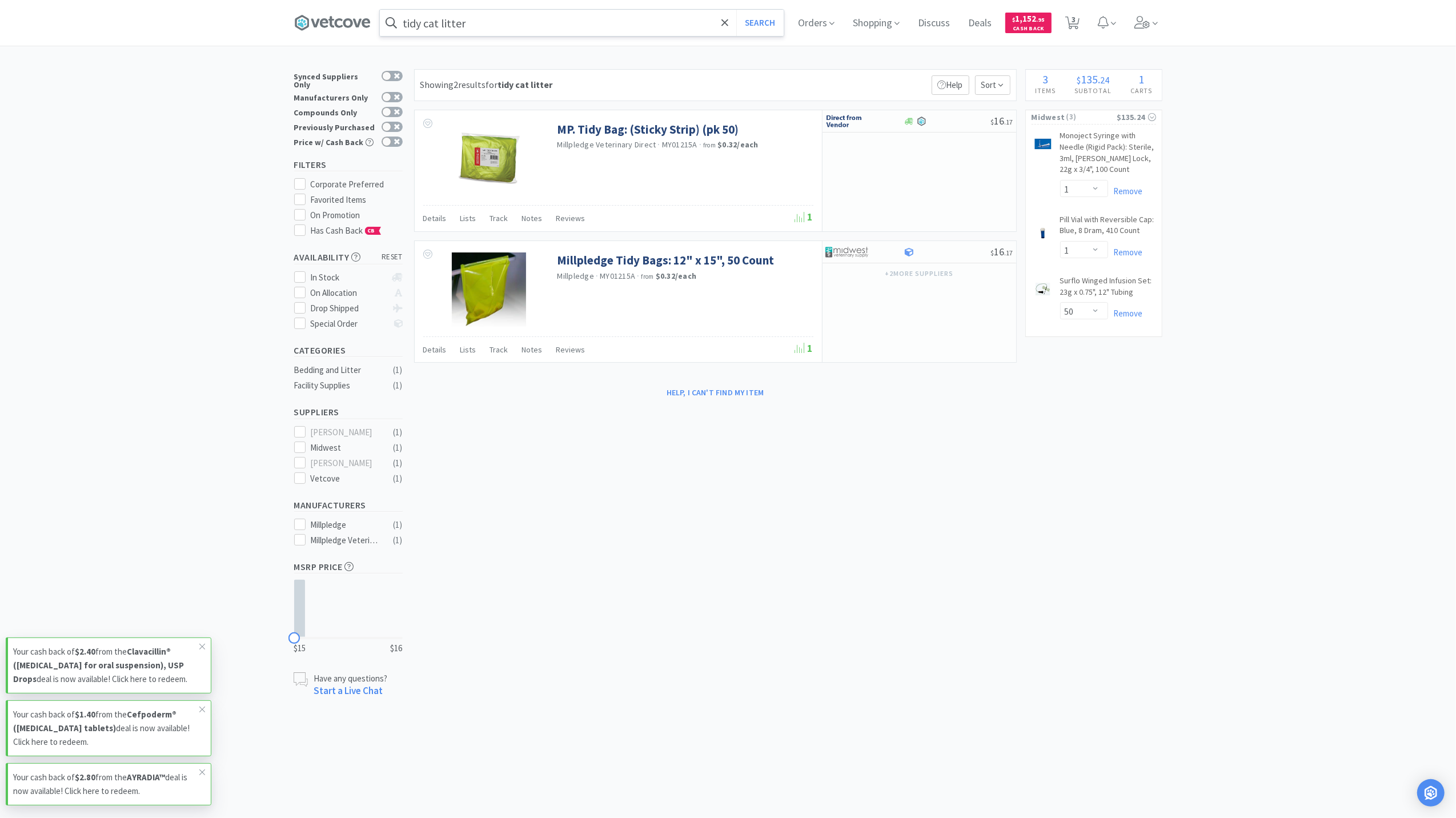
click at [490, 16] on input "tidy cat litter" at bounding box center [581, 23] width 404 height 26
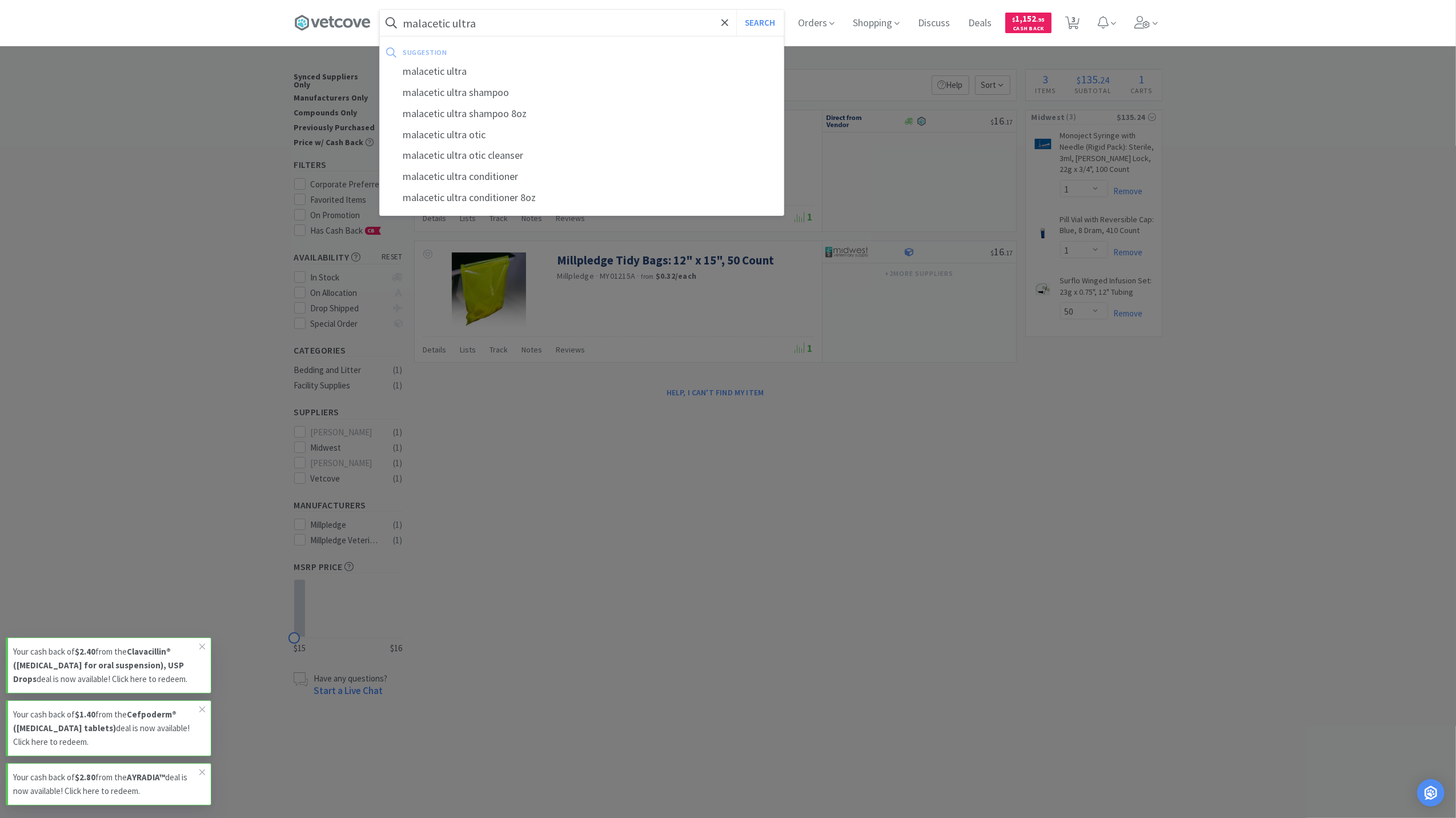
type input "malacetic ultra"
click at [736, 10] on button "Search" at bounding box center [760, 23] width 47 height 26
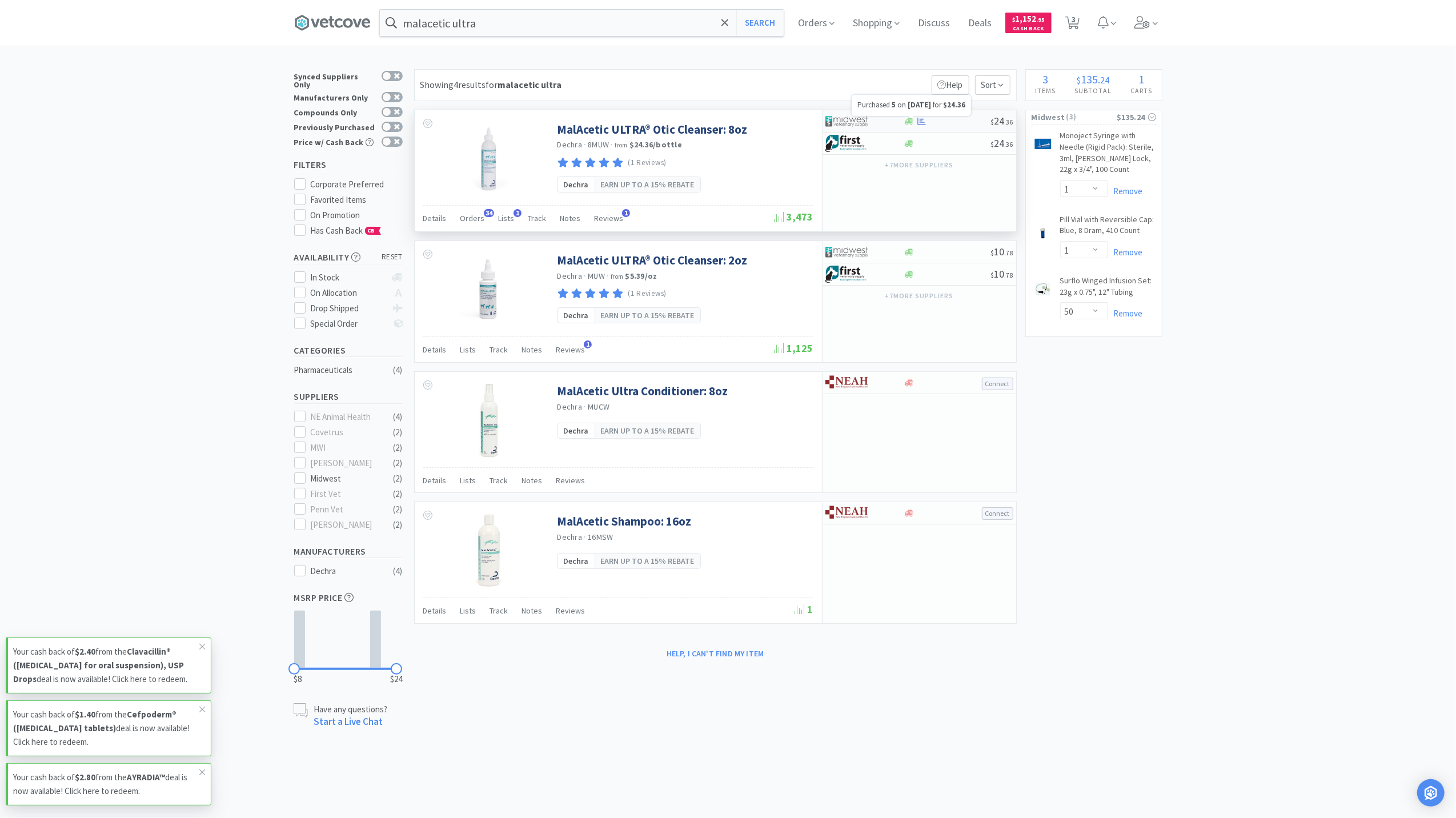
click at [922, 119] on icon at bounding box center [921, 121] width 8 height 8
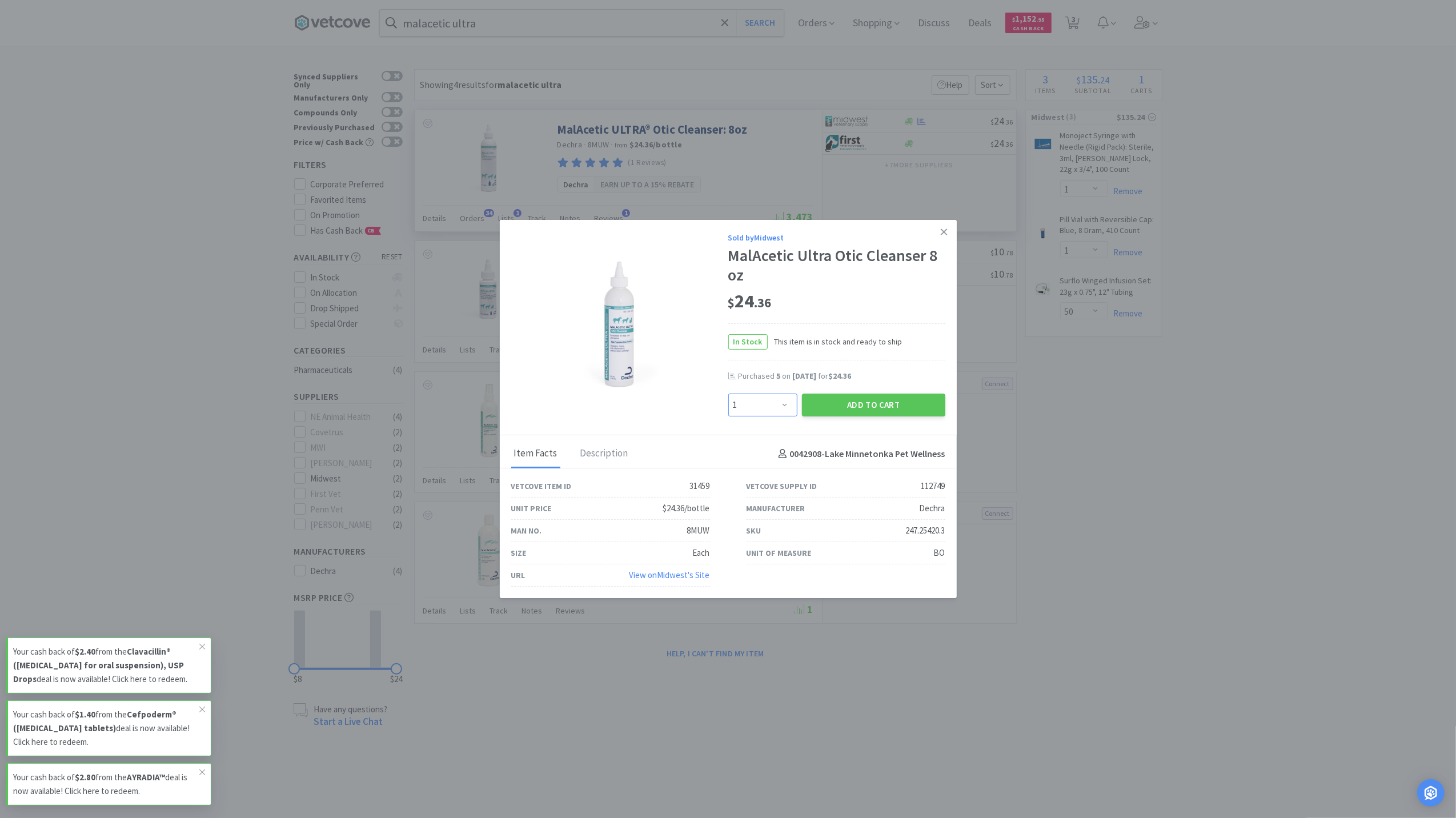
click at [789, 405] on select "Enter Quantity 1 2 3 4 5 6 7 8 9 10 11 12 13 14 15 16 17 18 19 20 Enter Quantity" at bounding box center [763, 405] width 69 height 23
select select "3"
click at [729, 394] on select "Enter Quantity 1 2 3 4 5 6 7 8 9 10 11 12 13 14 15 16 17 18 19 20 Enter Quantity" at bounding box center [763, 405] width 69 height 23
click at [911, 399] on button "Add to Cart" at bounding box center [874, 405] width 143 height 23
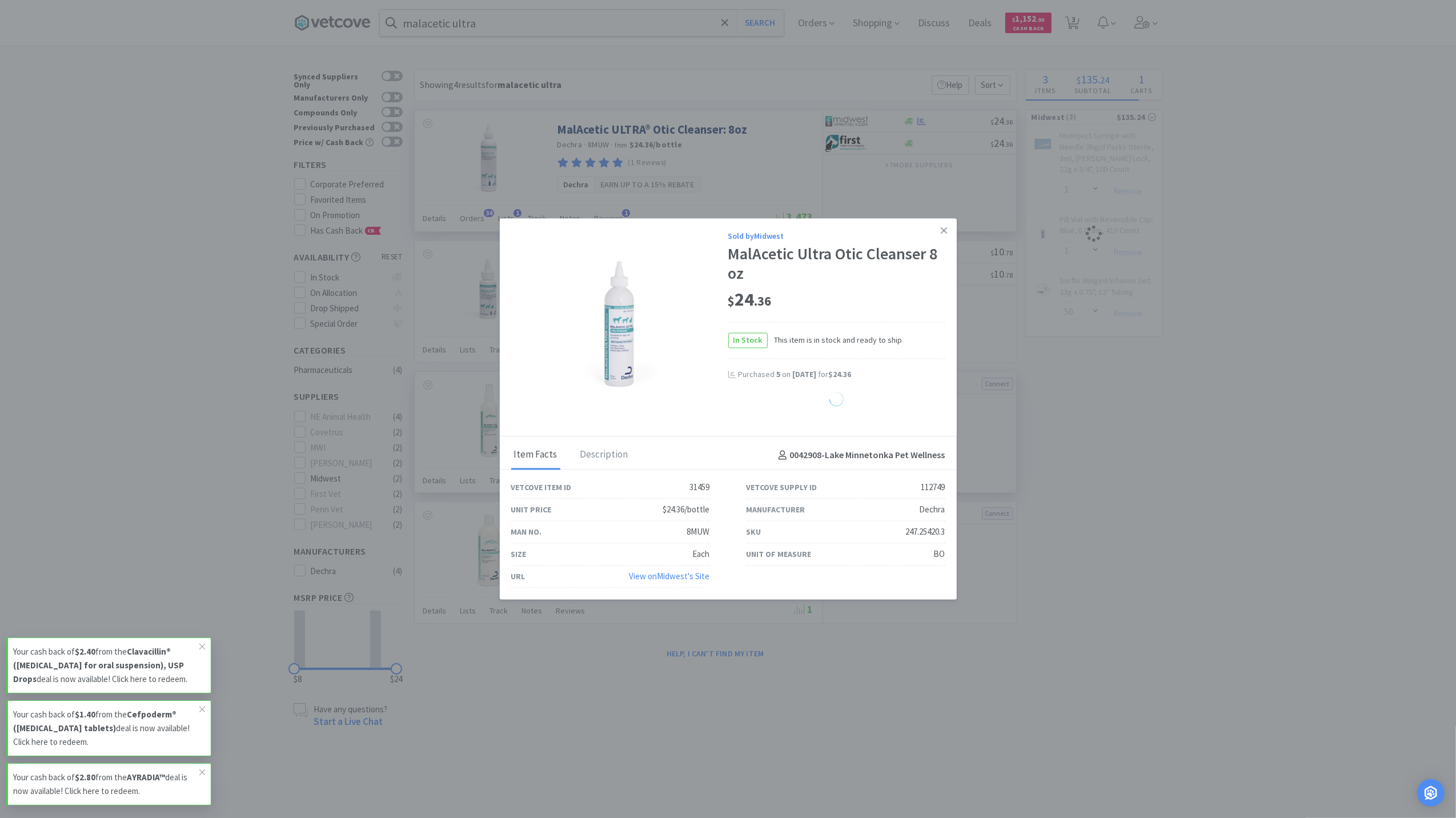
select select "3"
select select "1"
select select "50"
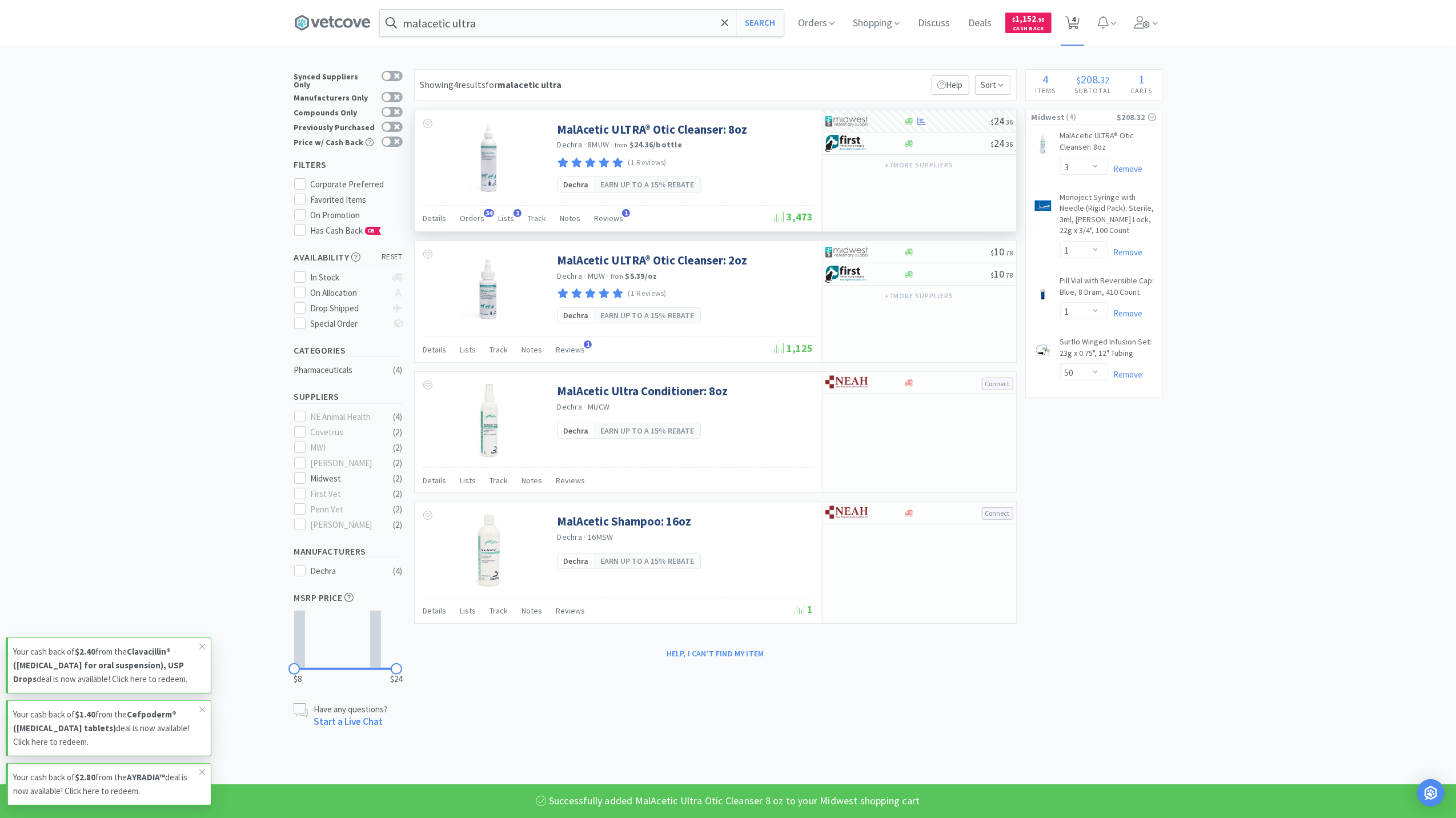
click at [1073, 16] on span "4" at bounding box center [1074, 20] width 4 height 46
select select "3"
select select "1"
select select "50"
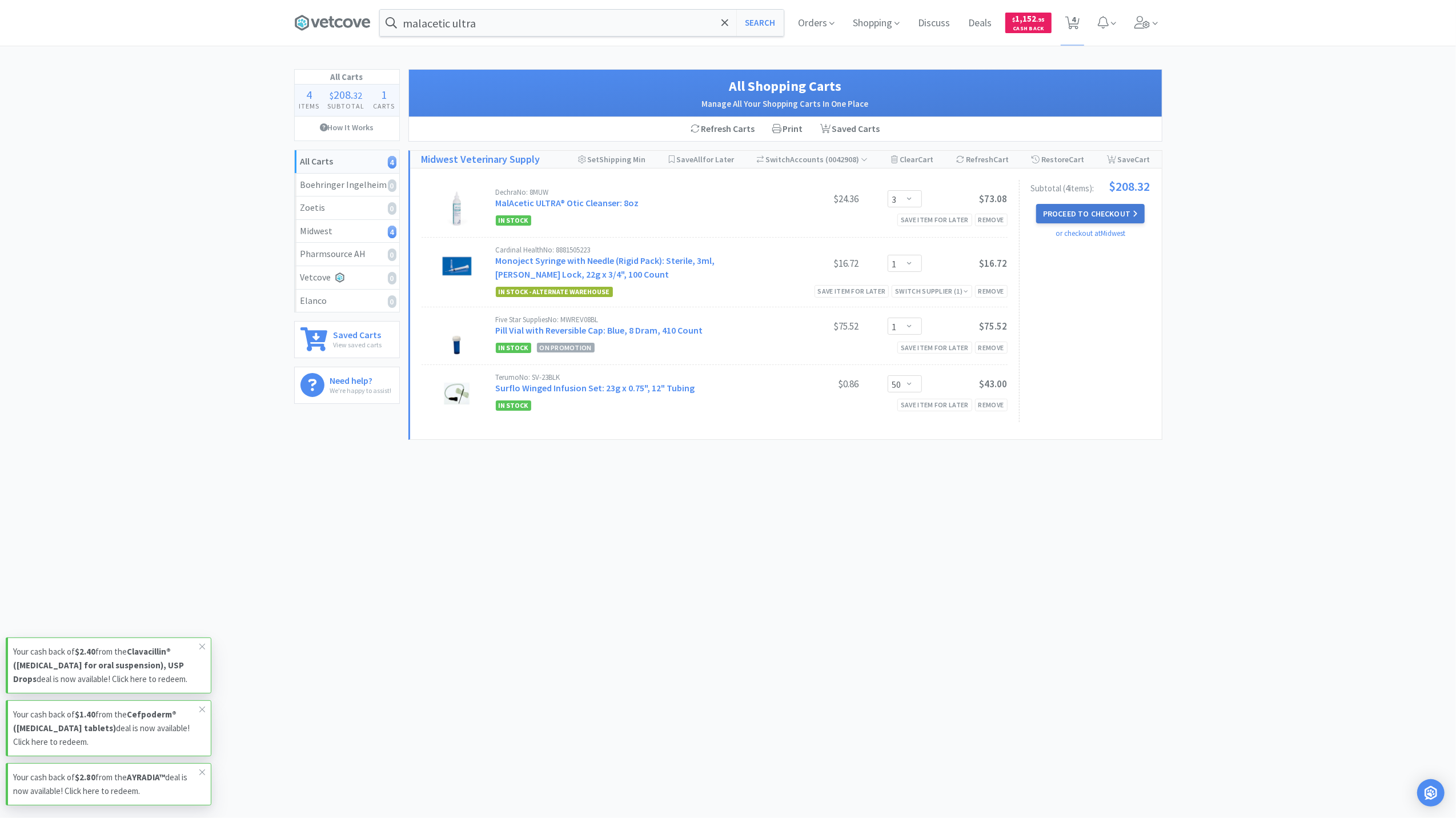
click at [1105, 210] on button "Proceed to Checkout" at bounding box center [1091, 214] width 109 height 20
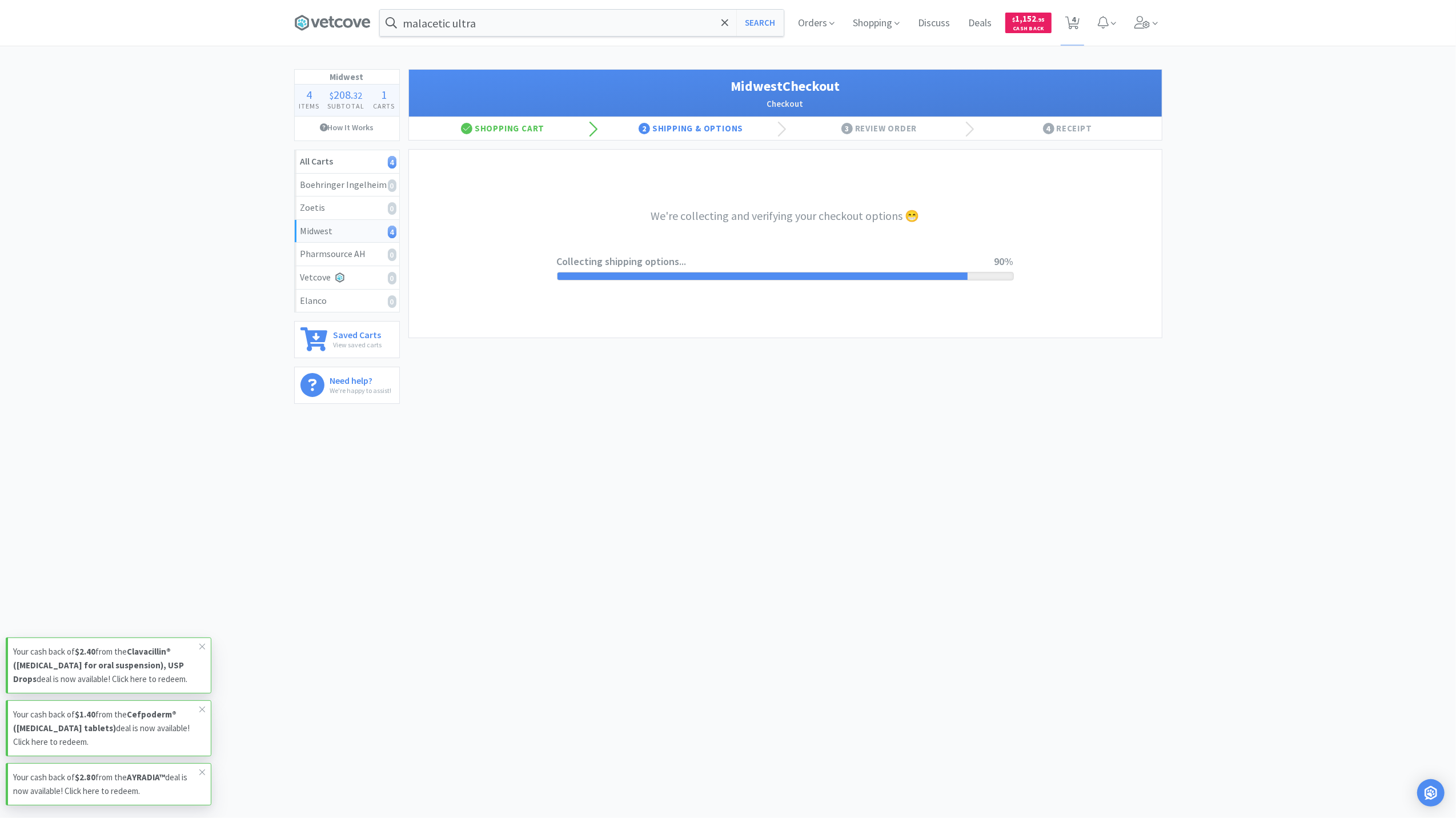
select select "3"
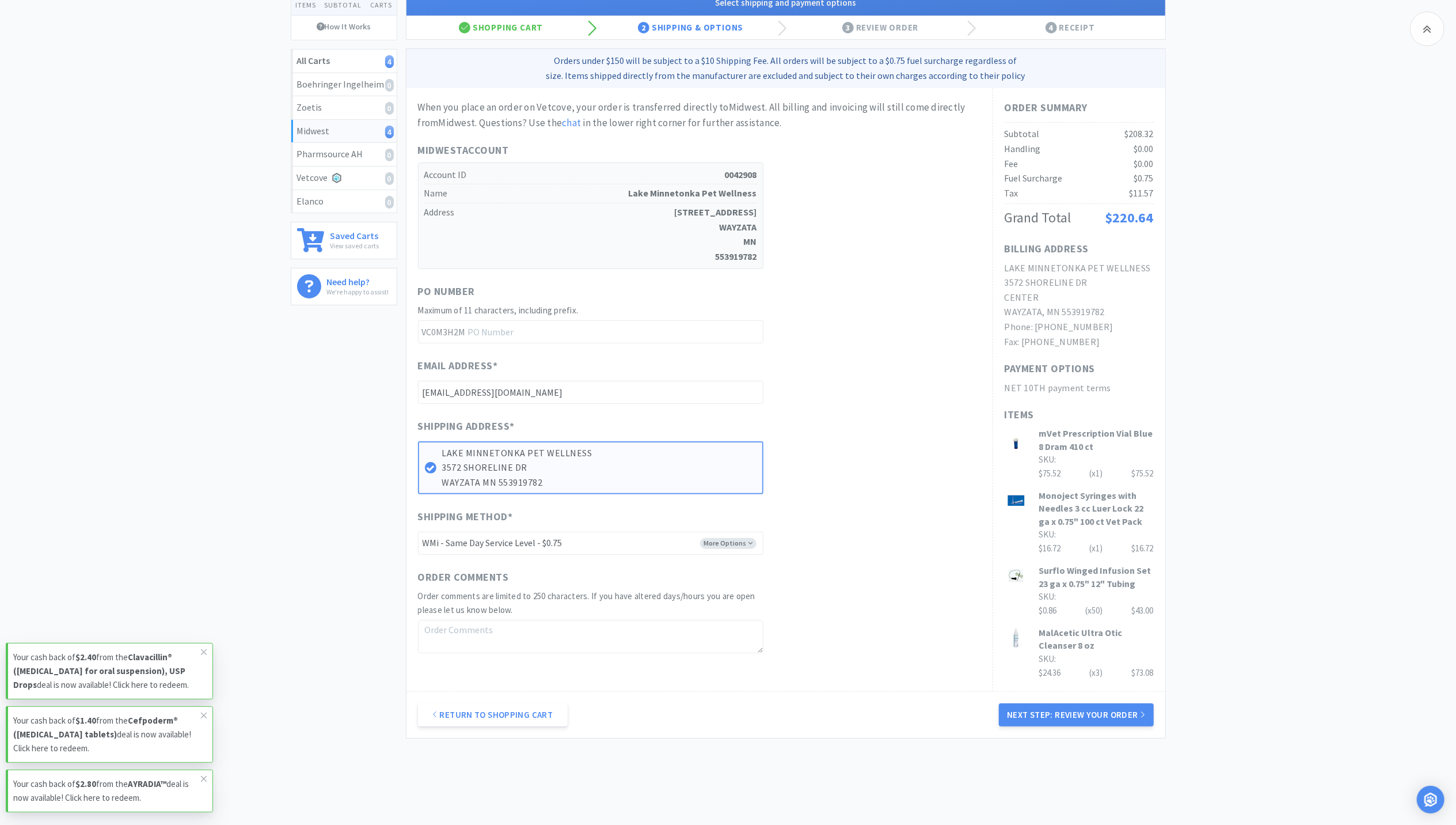
scroll to position [137, 0]
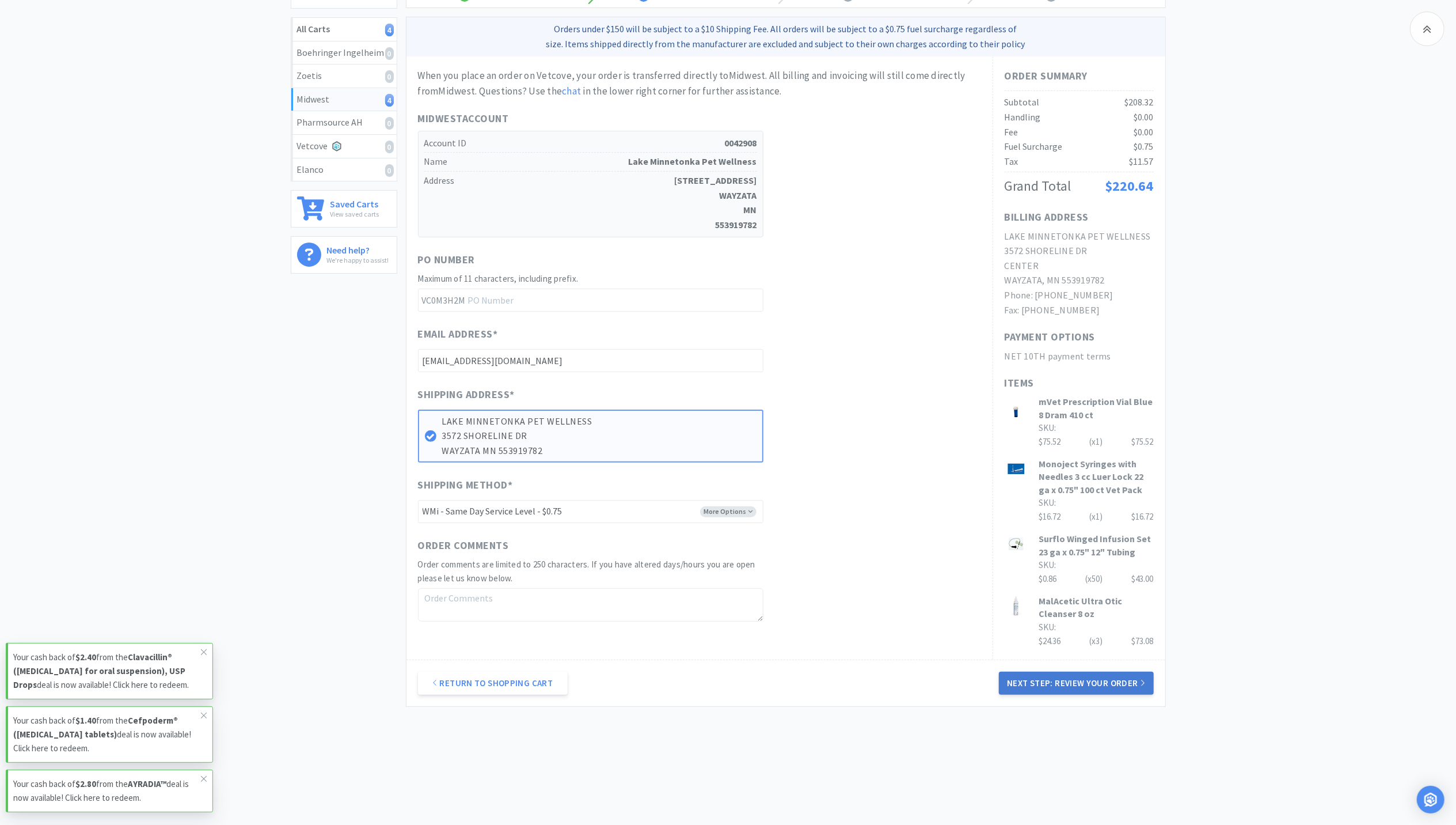
click at [1125, 685] on button "Next Step: Review Your Order" at bounding box center [1075, 683] width 154 height 23
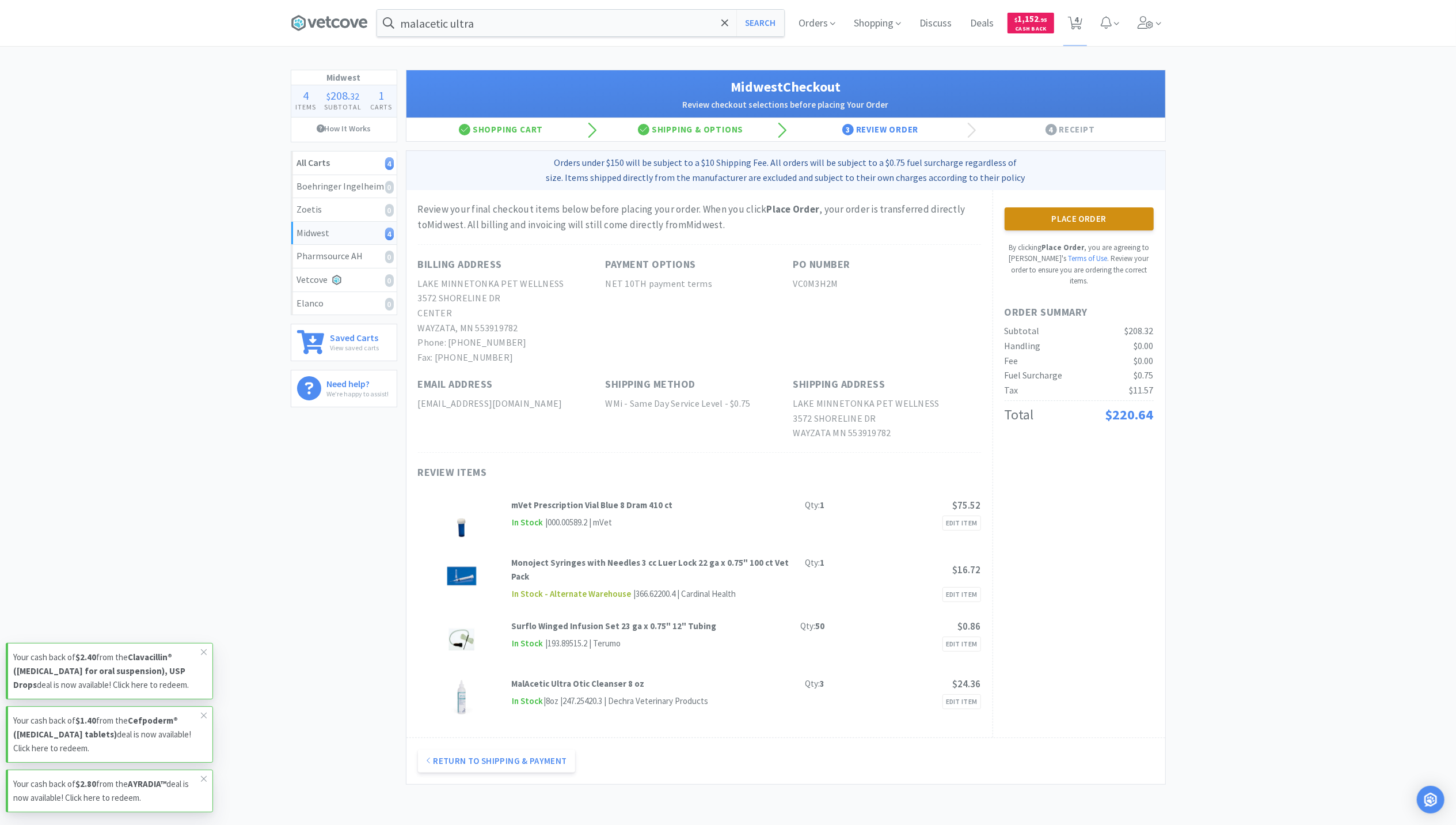
click at [1080, 225] on button "Place Order" at bounding box center [1079, 219] width 149 height 23
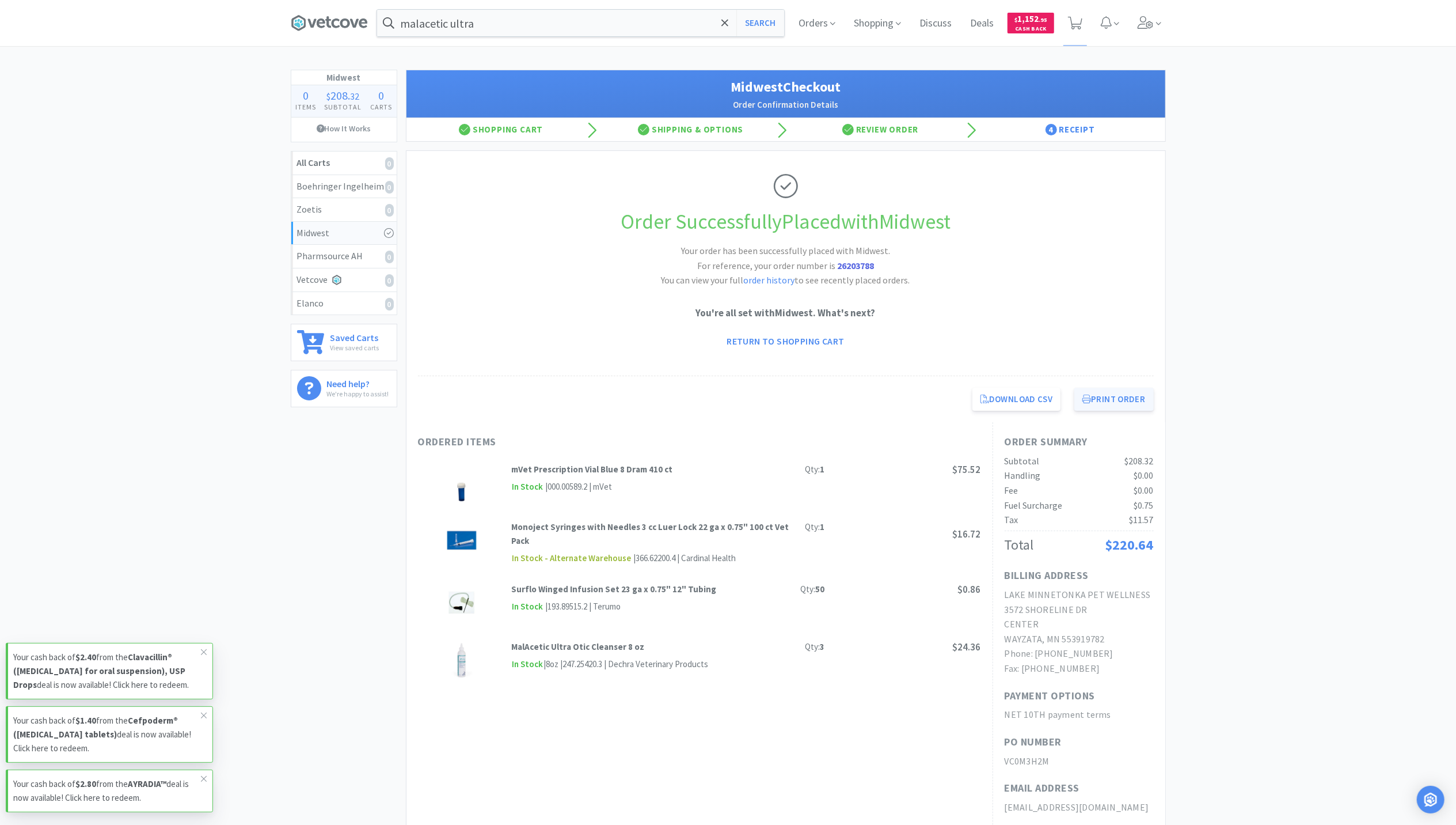
click at [1115, 397] on button "Print Order" at bounding box center [1114, 400] width 79 height 23
click at [1147, 17] on icon at bounding box center [1146, 22] width 17 height 12
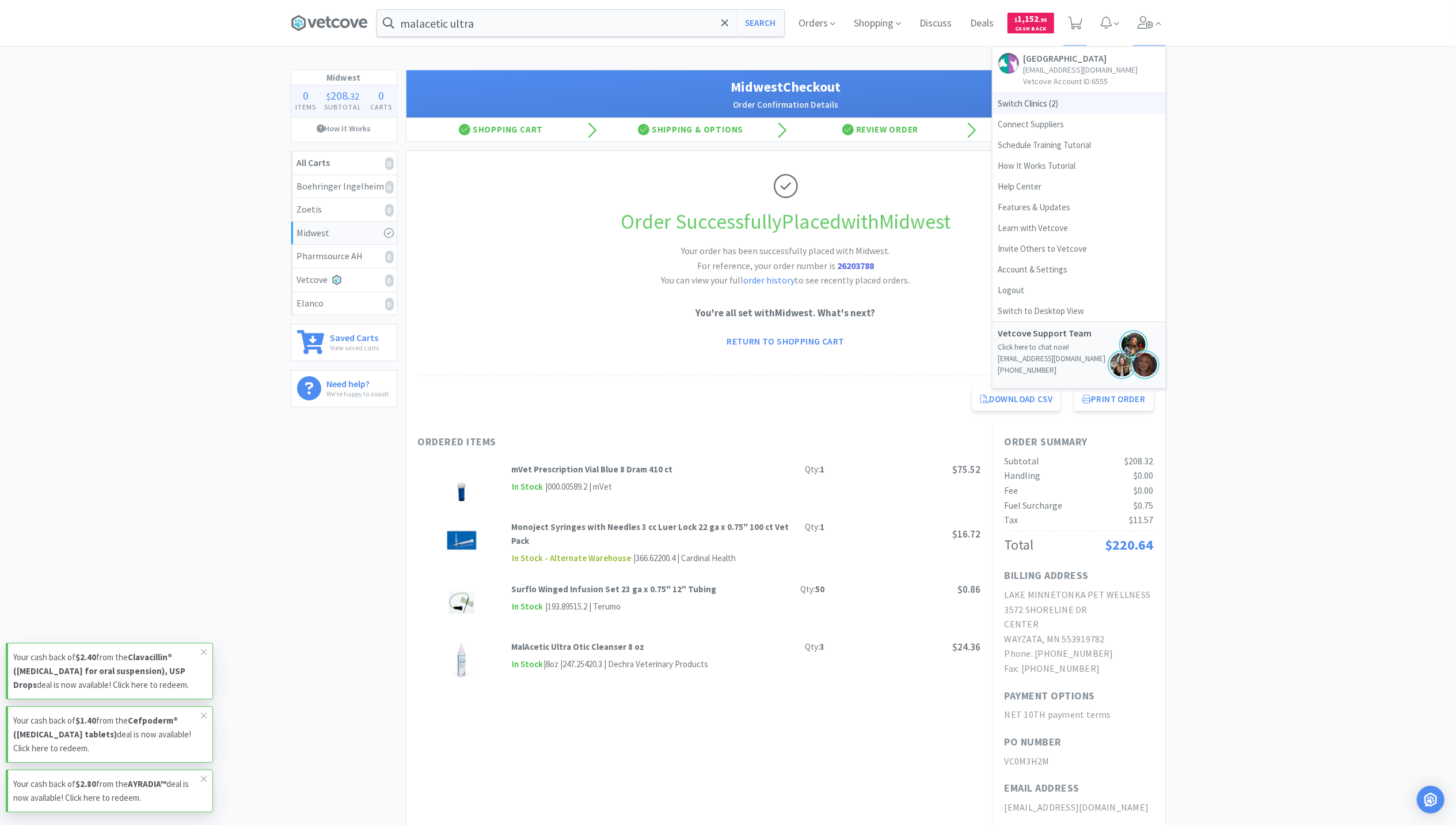
click at [1018, 114] on span "Switch Clinics ( 2 )" at bounding box center [1079, 103] width 173 height 21
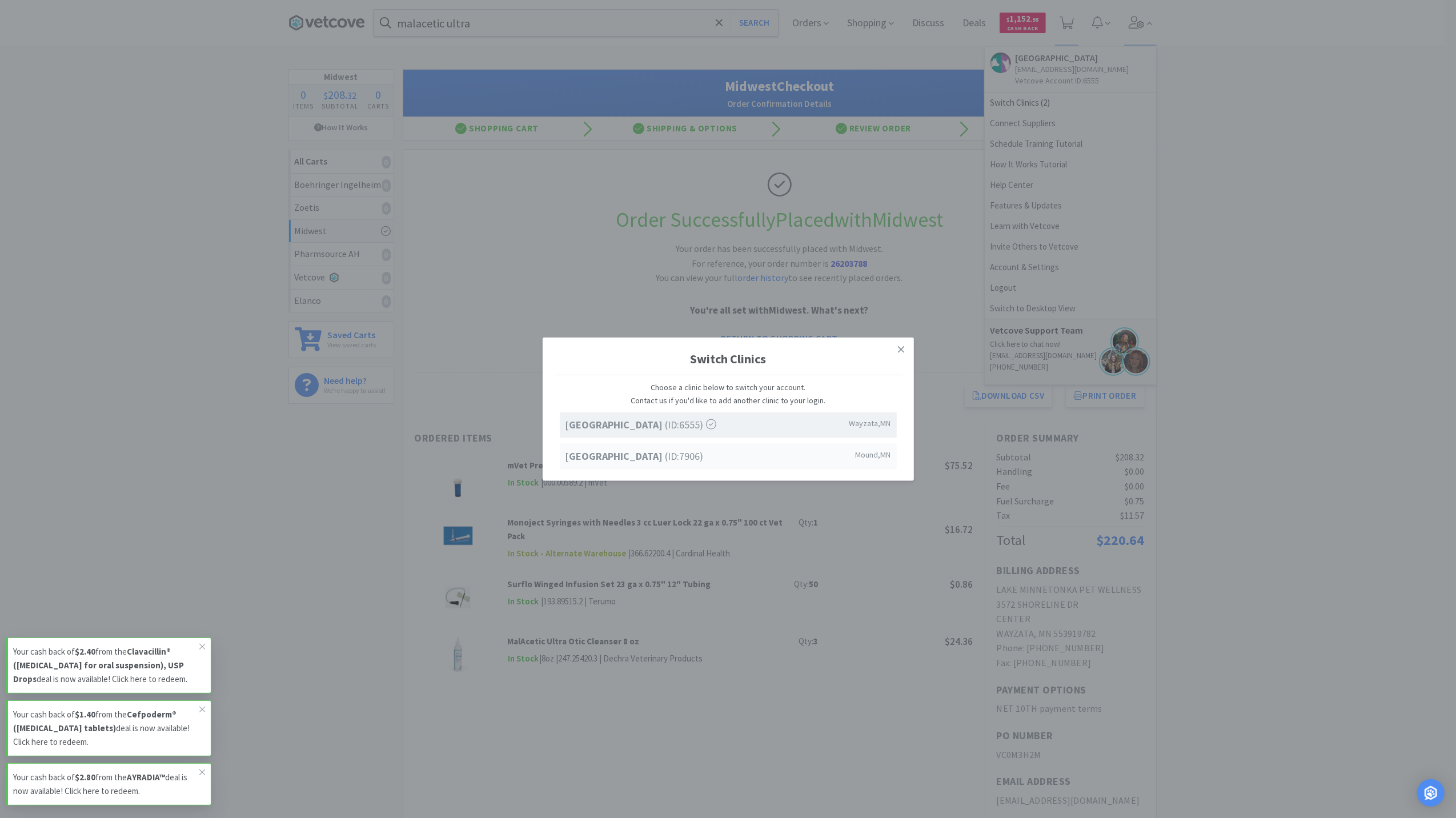
click at [650, 451] on strong "[GEOGRAPHIC_DATA]" at bounding box center [616, 455] width 100 height 13
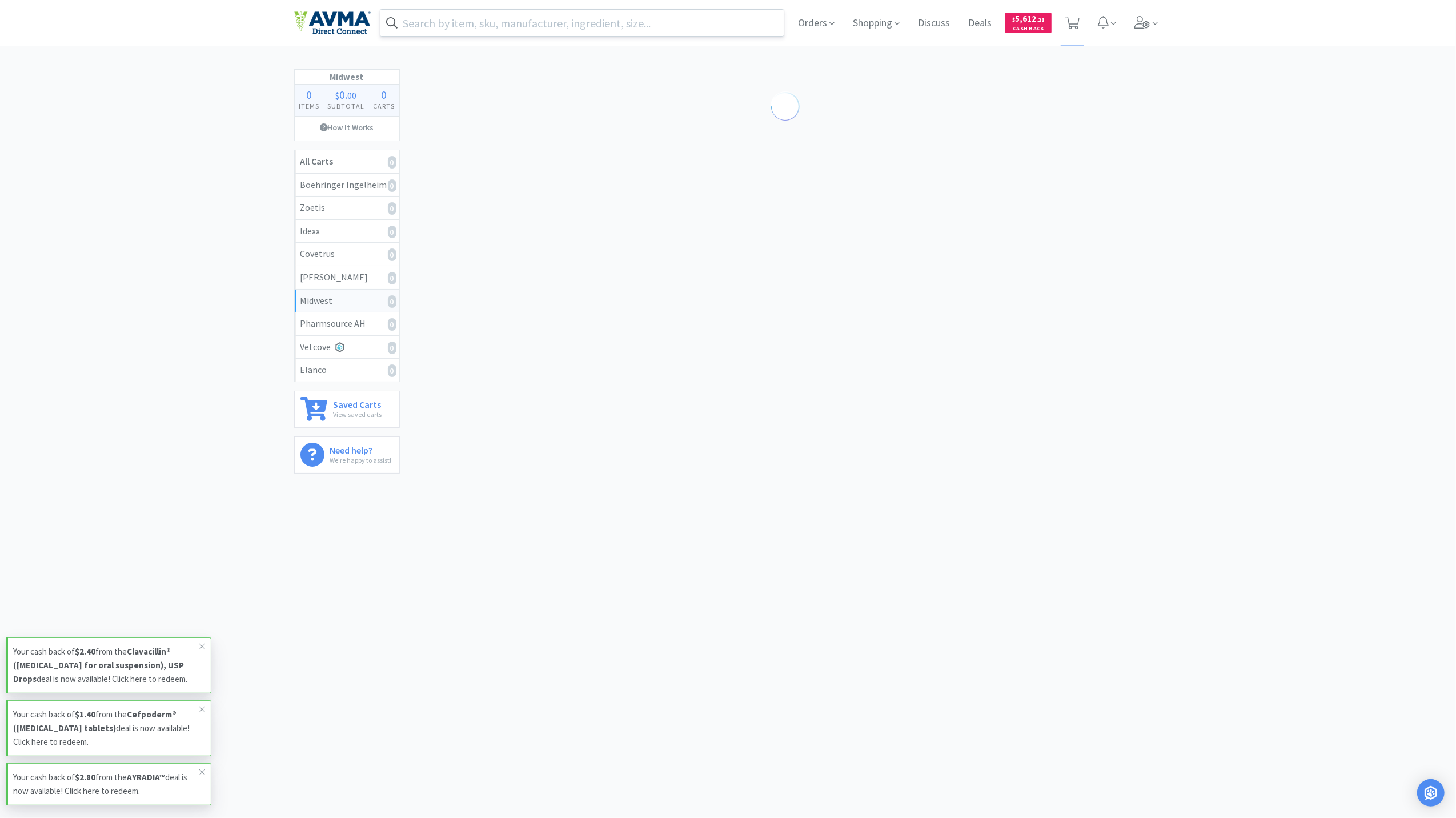
click at [444, 16] on input "text" at bounding box center [582, 23] width 404 height 26
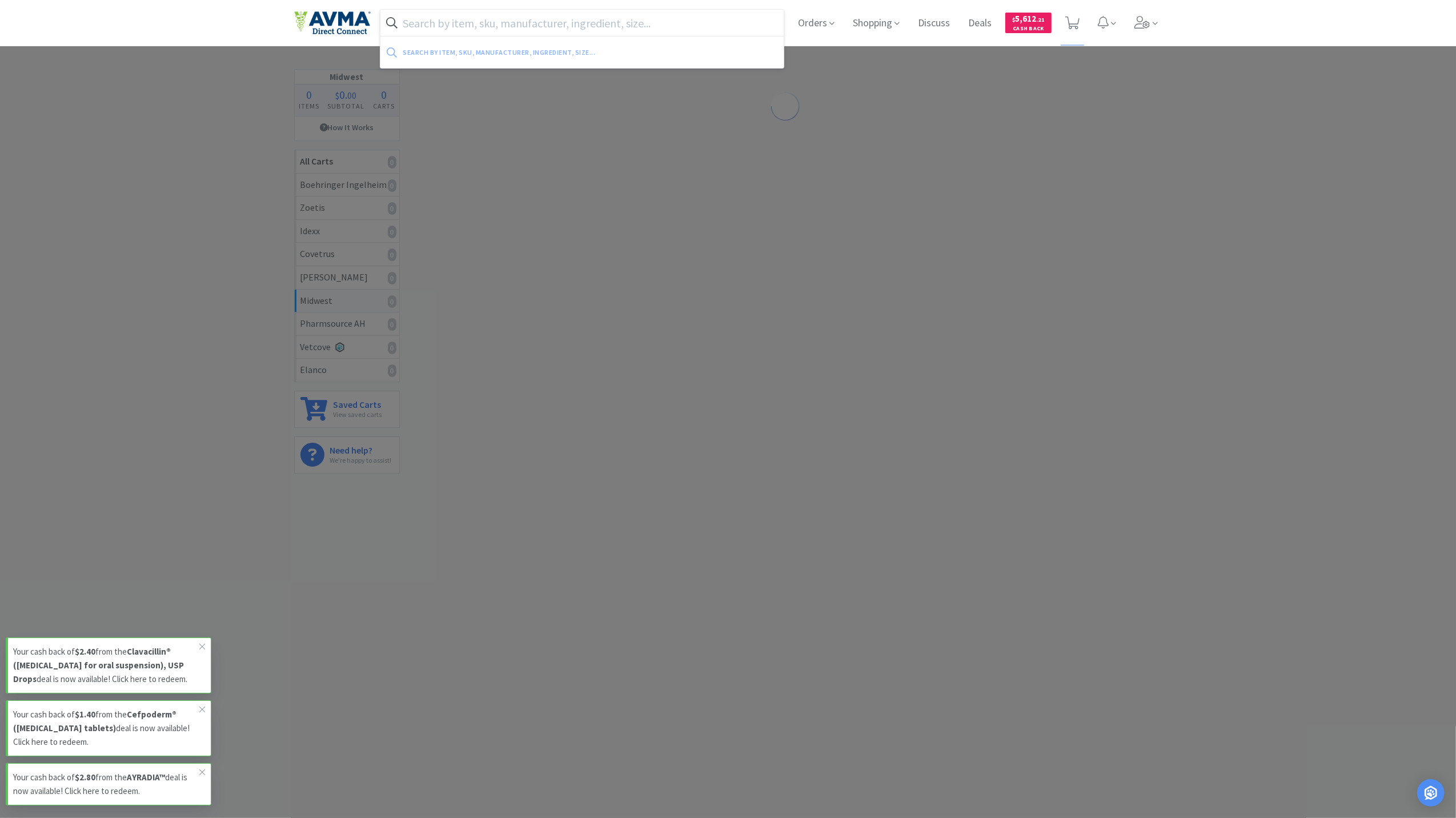
click at [361, 17] on img at bounding box center [332, 22] width 76 height 24
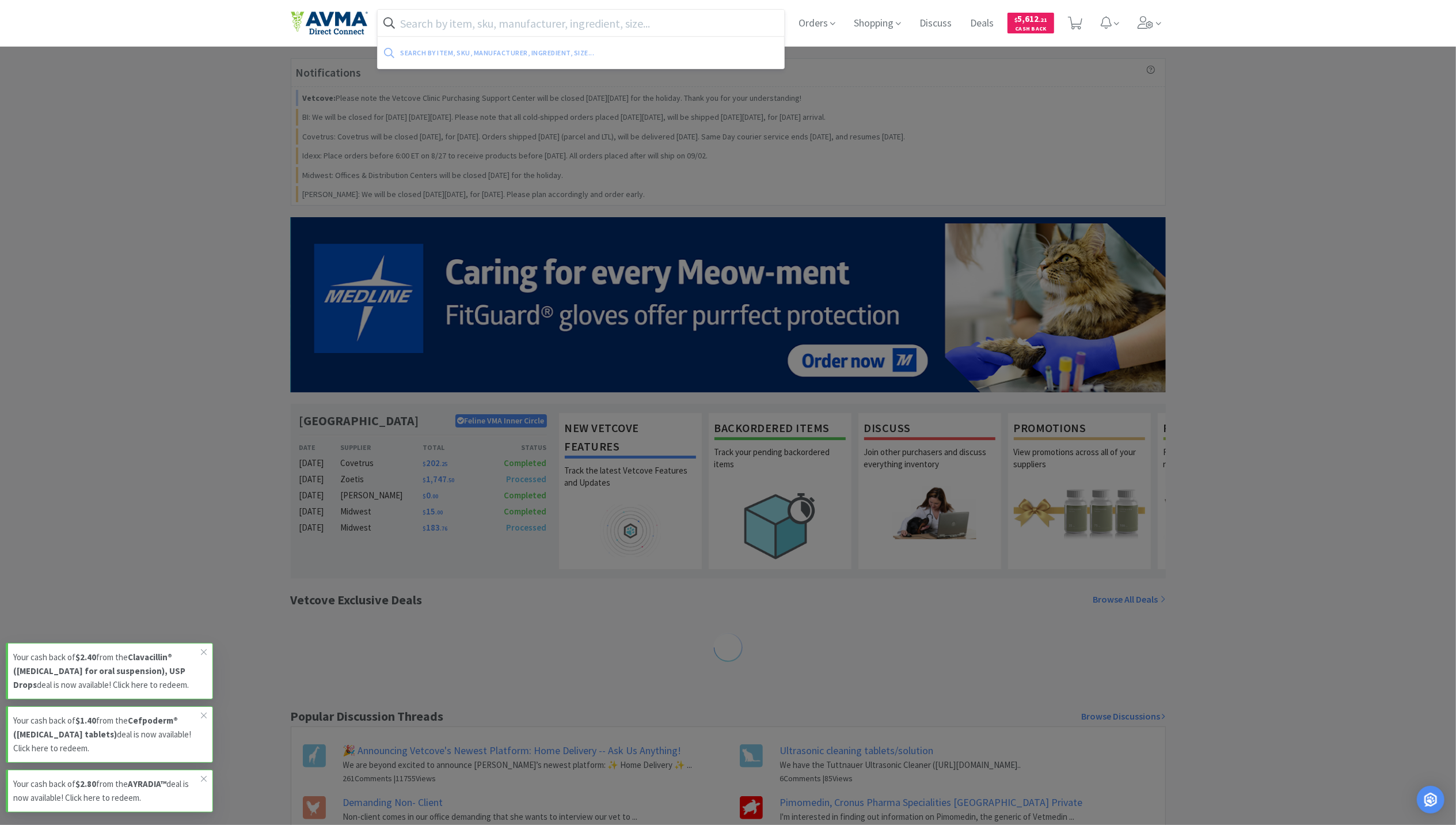
click at [433, 23] on input "text" at bounding box center [581, 23] width 407 height 26
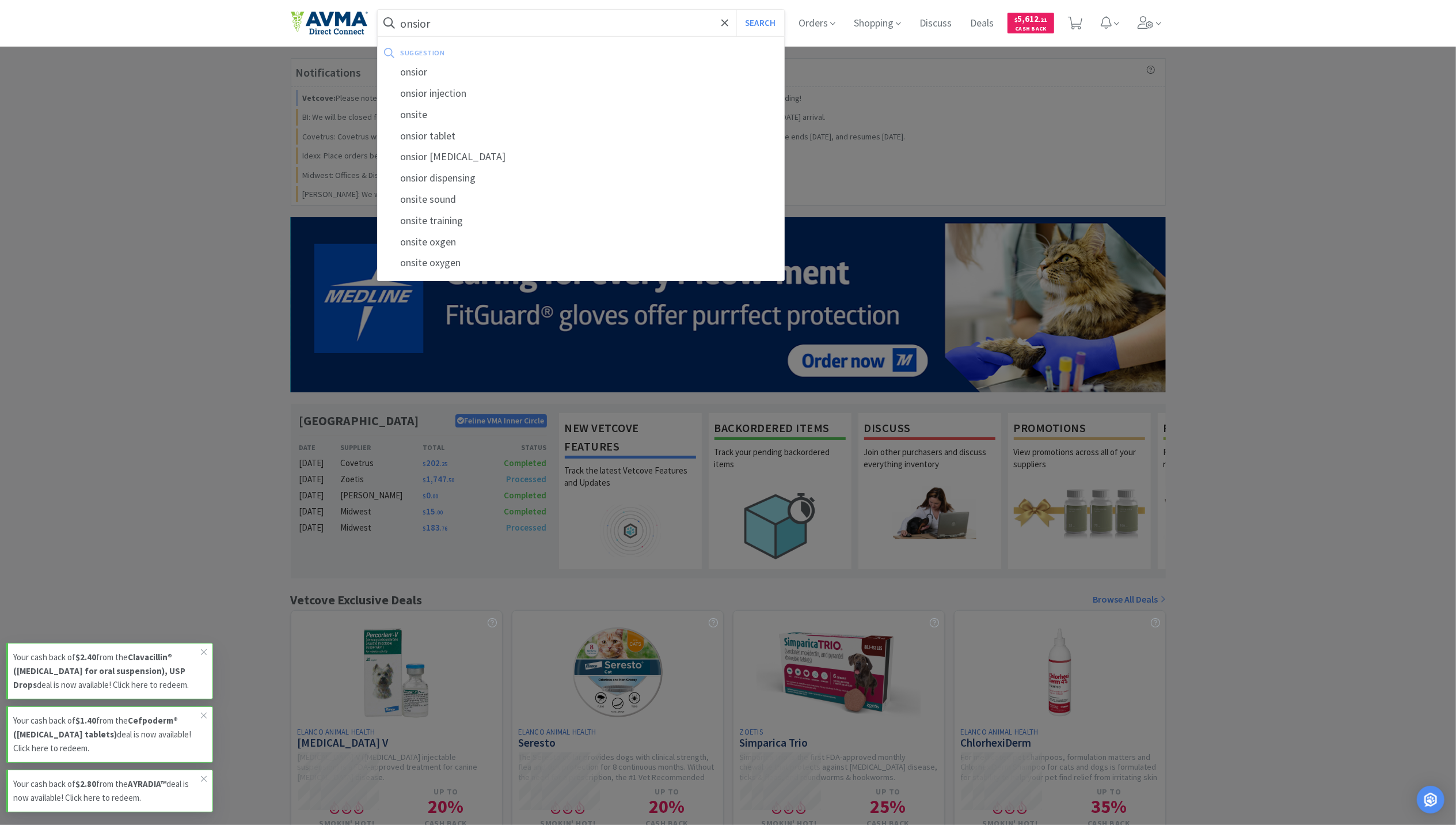
type input "onsior"
click at [736, 10] on button "Search" at bounding box center [760, 23] width 48 height 26
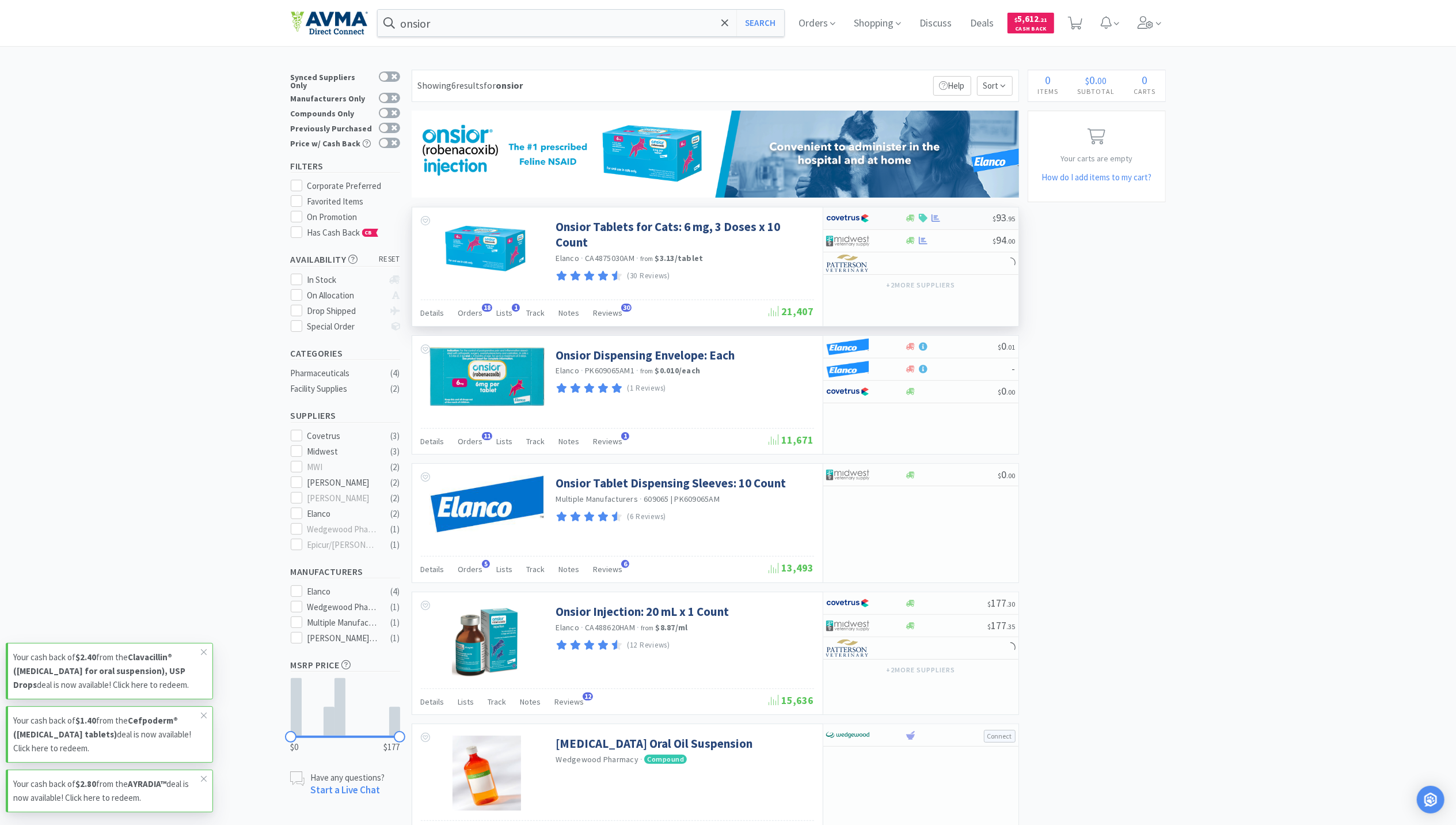
click at [934, 225] on div "$ 93 . 95" at bounding box center [921, 218] width 196 height 22
select select "1"
click at [932, 220] on icon at bounding box center [936, 218] width 8 height 8
select select "1"
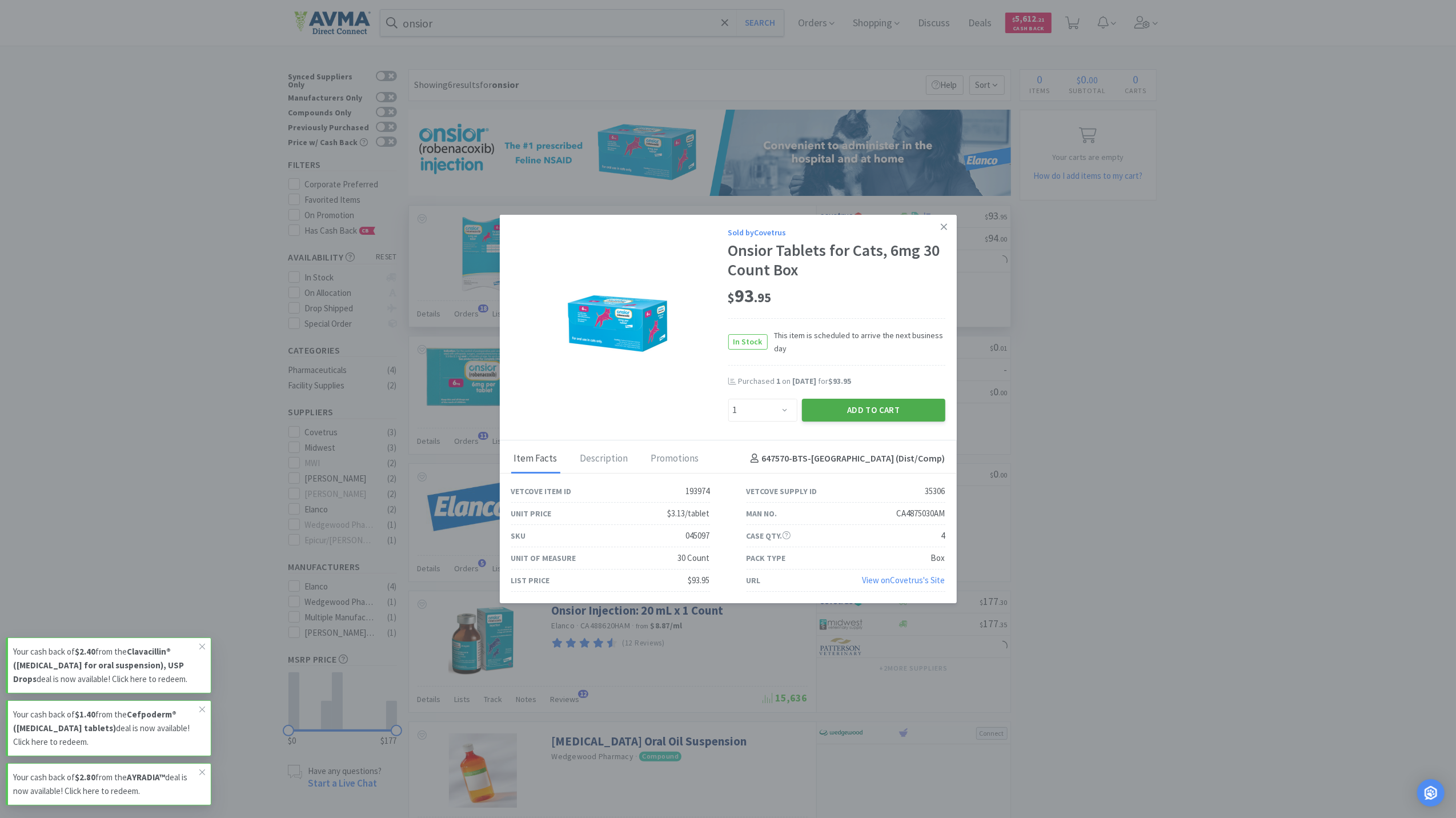
click at [853, 402] on button "Add to Cart" at bounding box center [874, 410] width 143 height 23
select select "1"
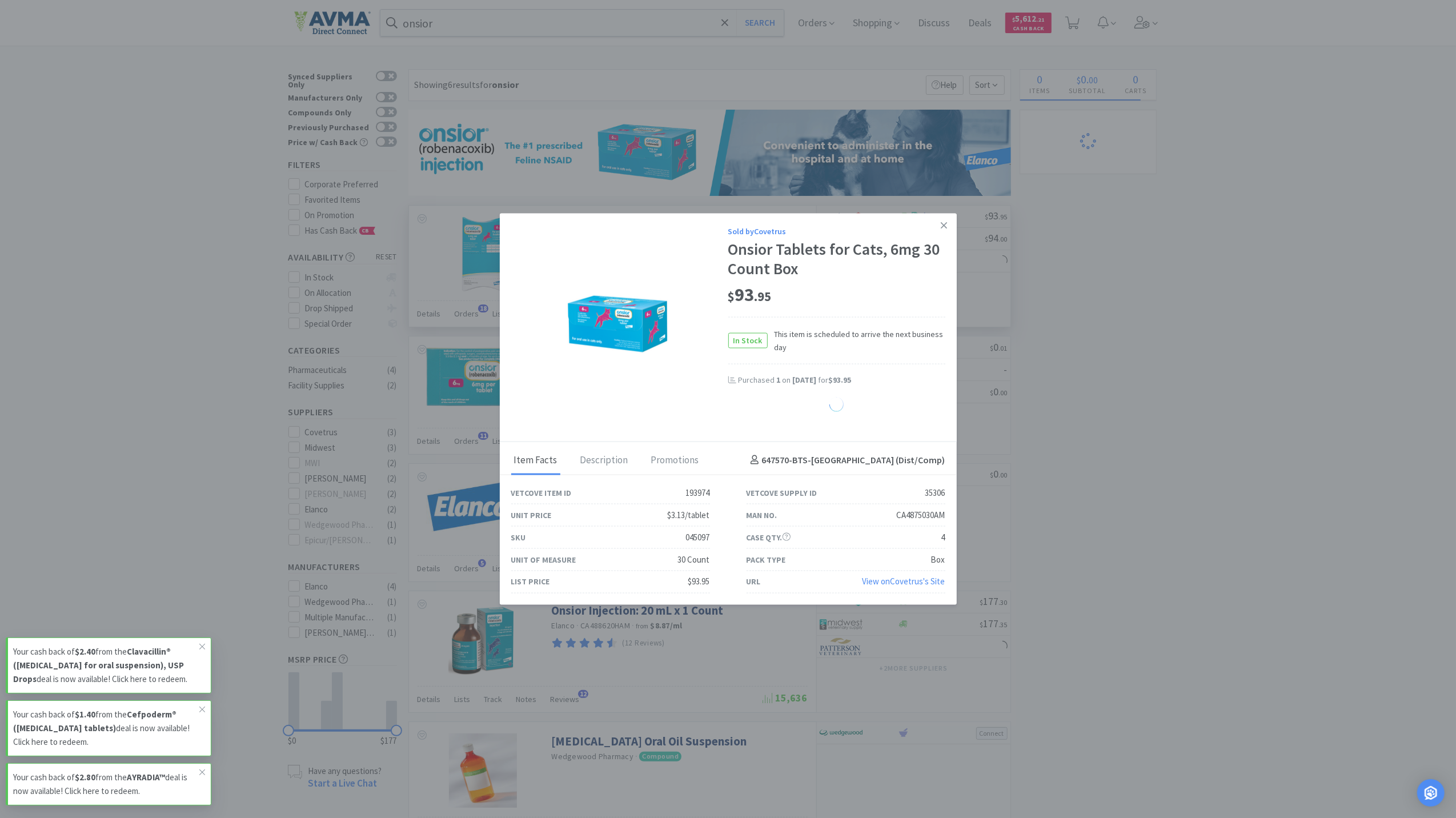
select select "1"
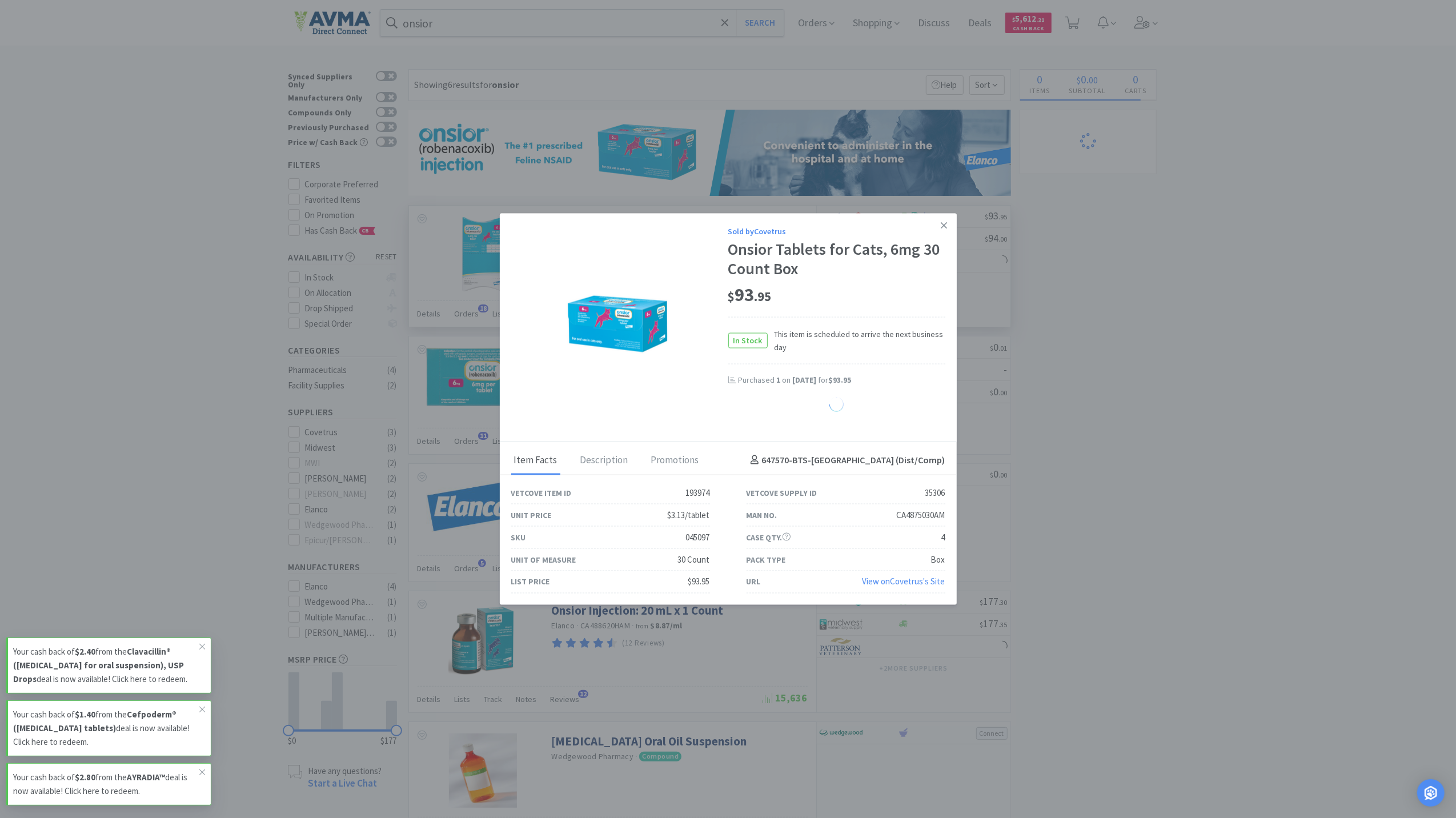
select select "1"
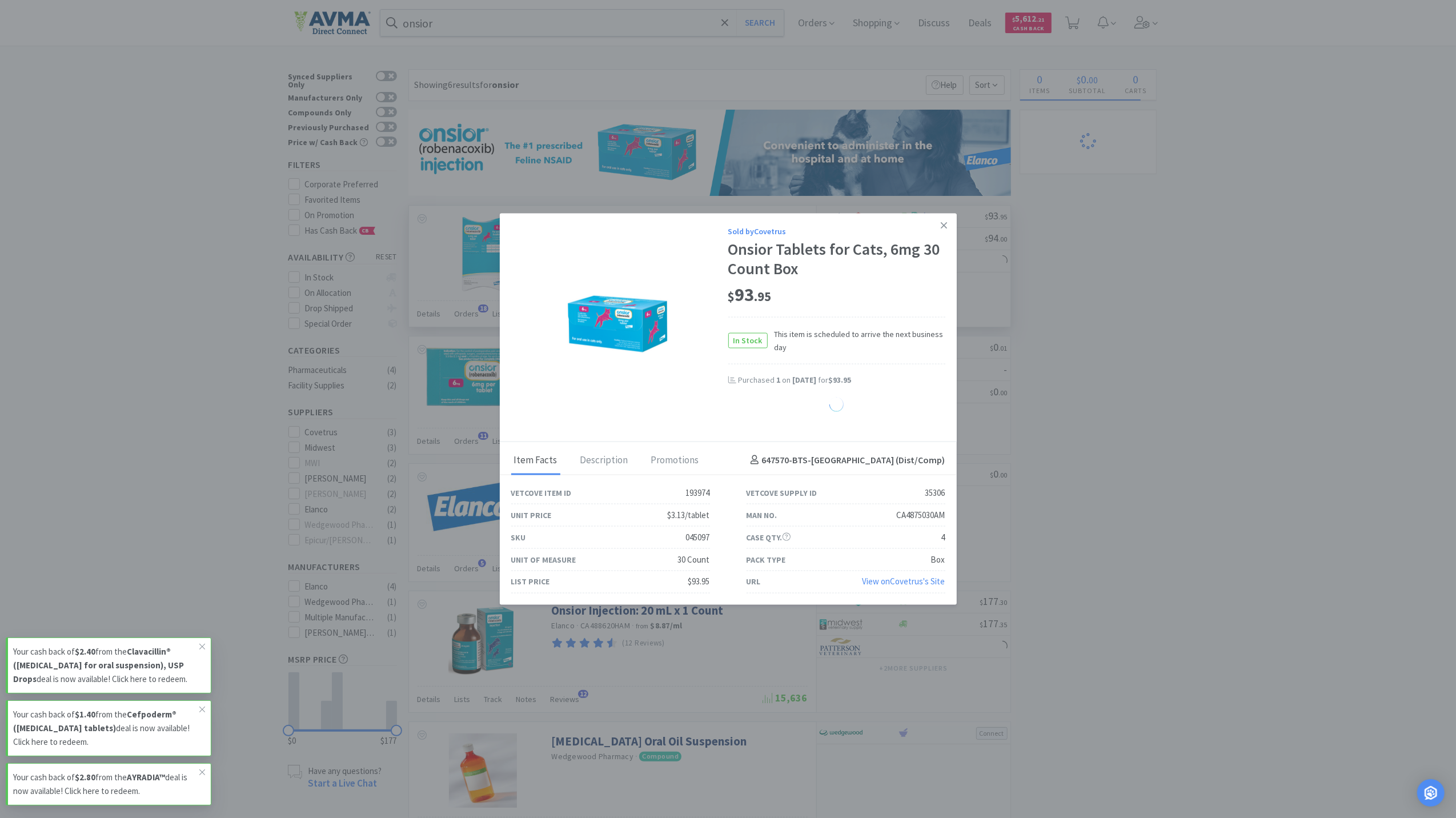
select select "1"
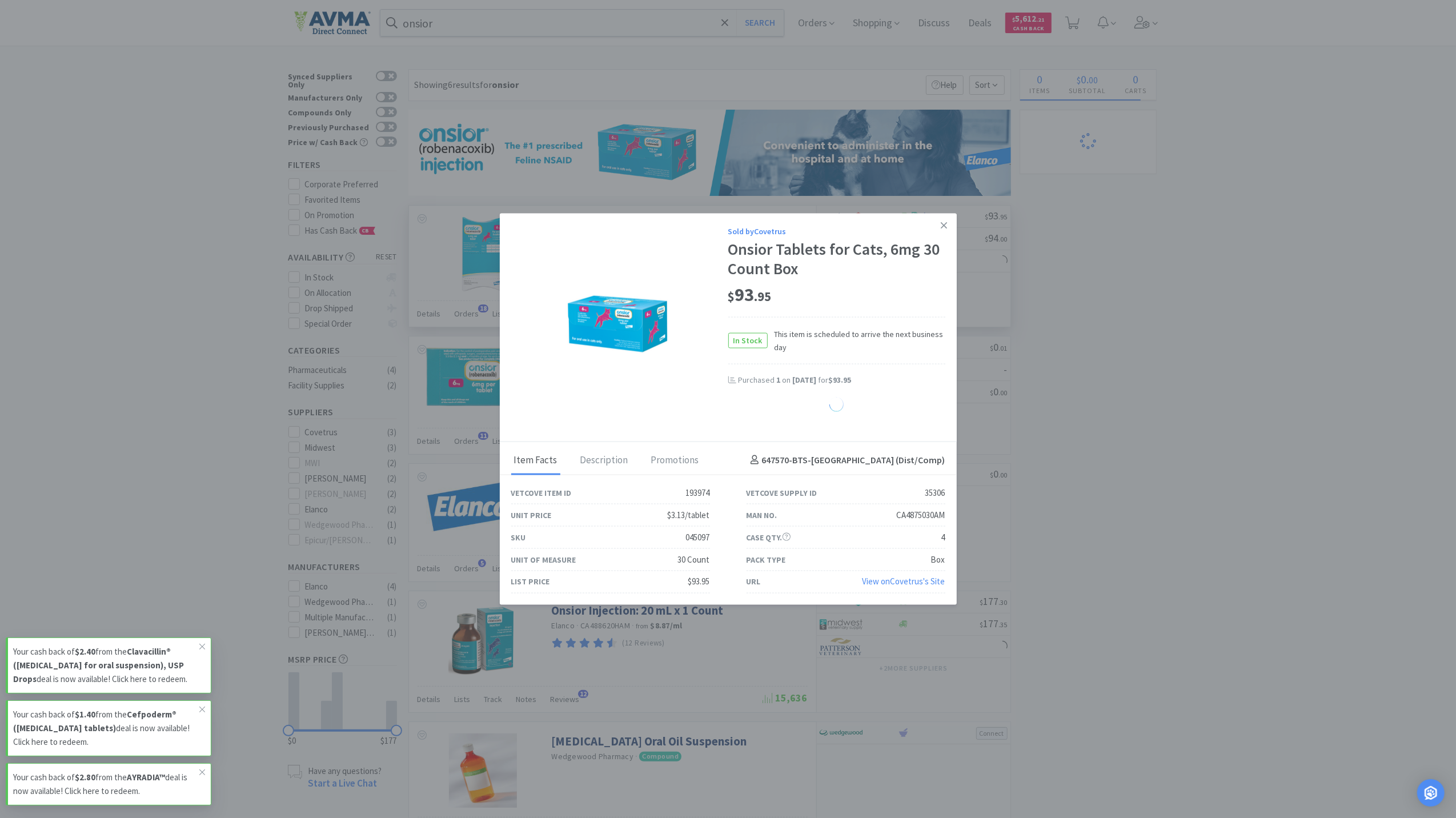
select select "1"
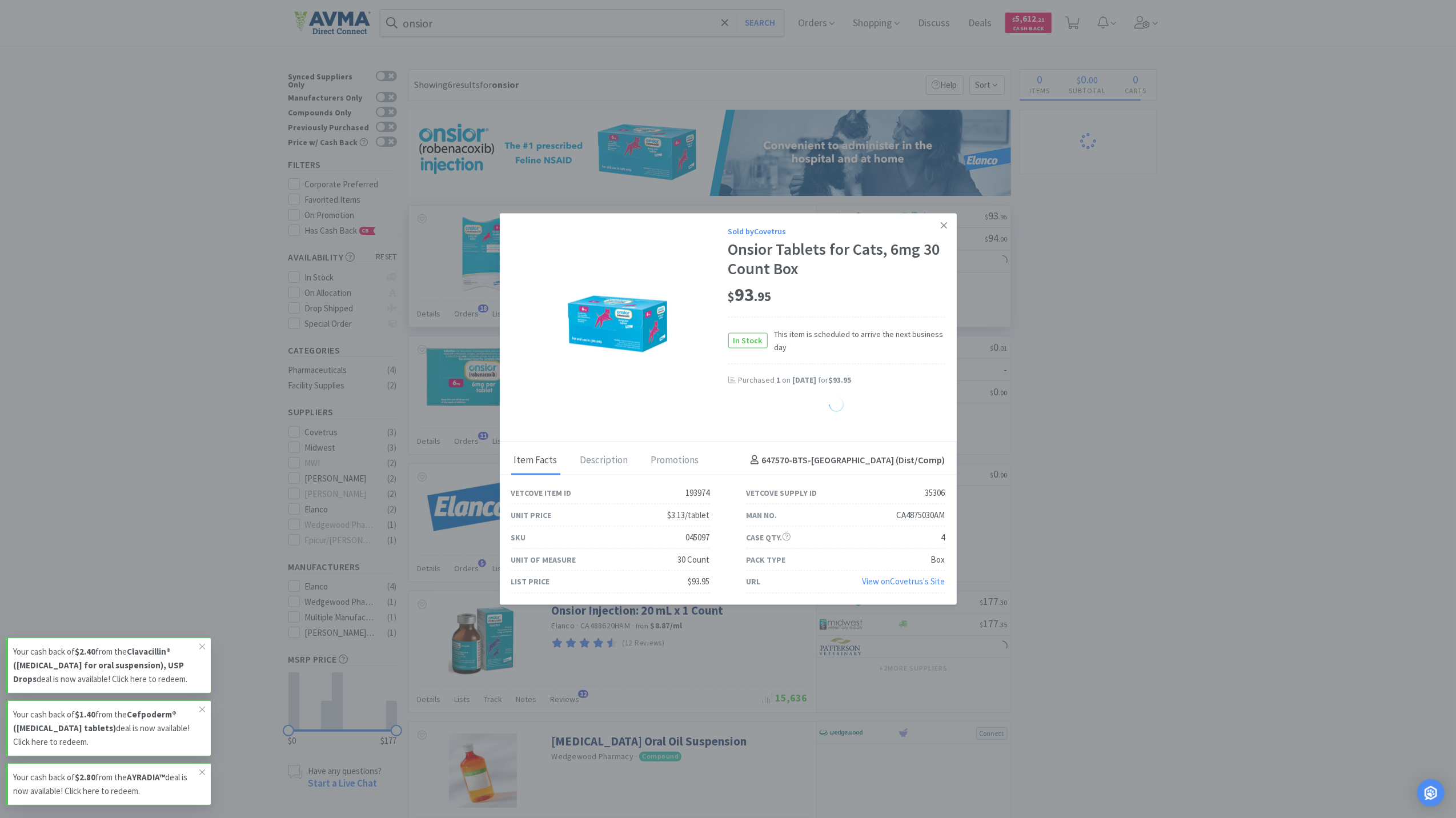
select select "1"
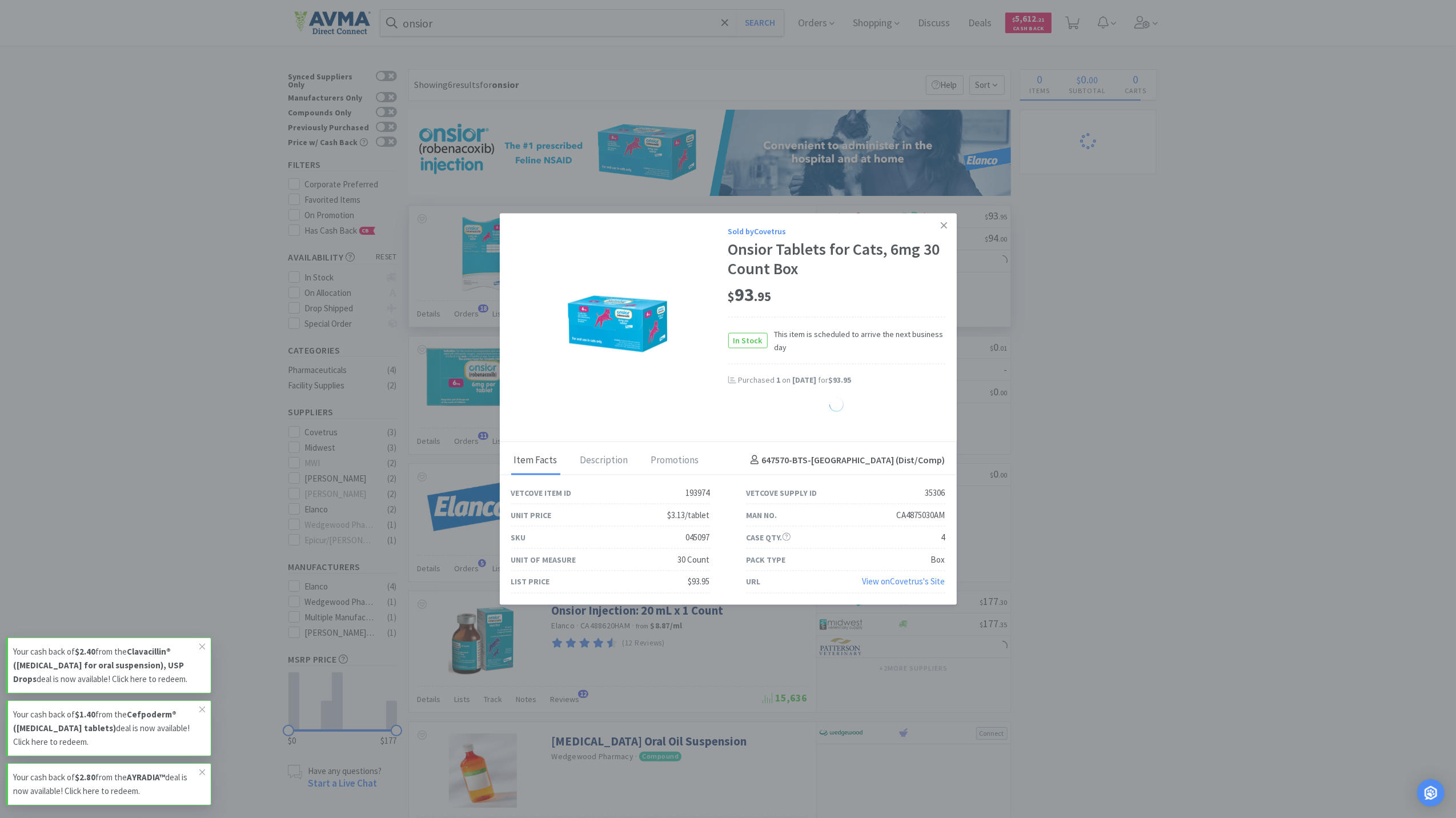
select select "1"
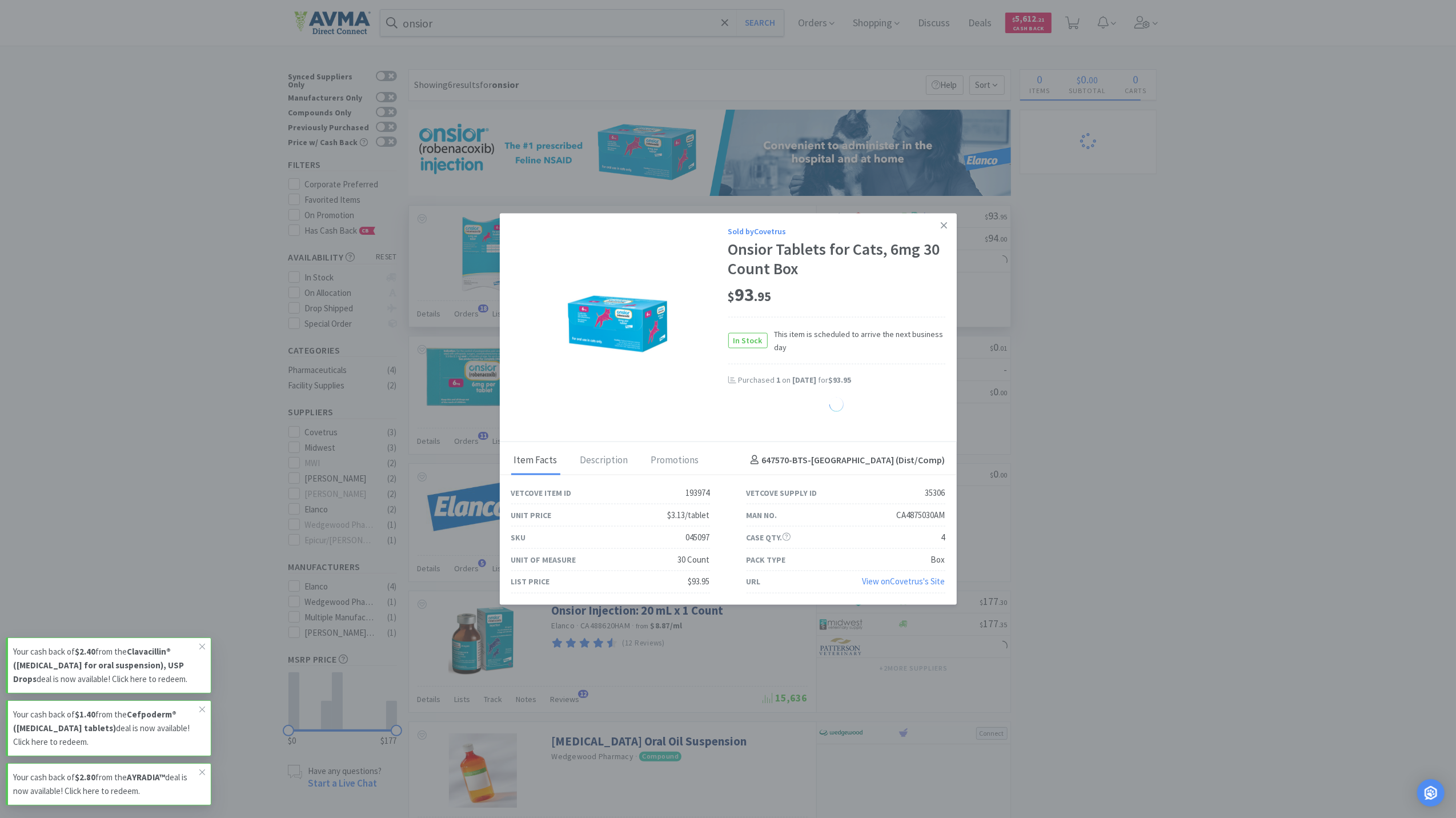
select select "1"
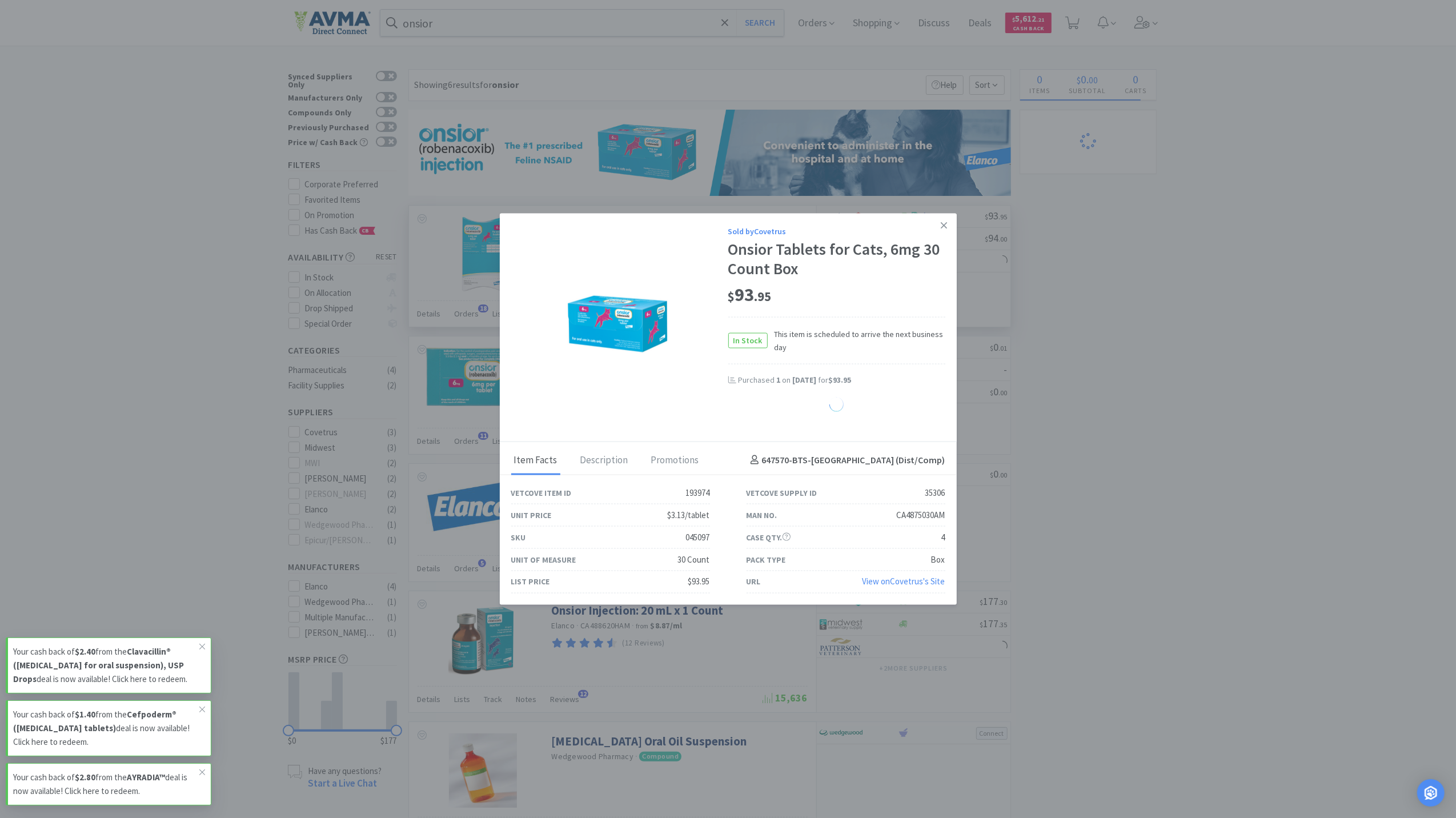
select select "1"
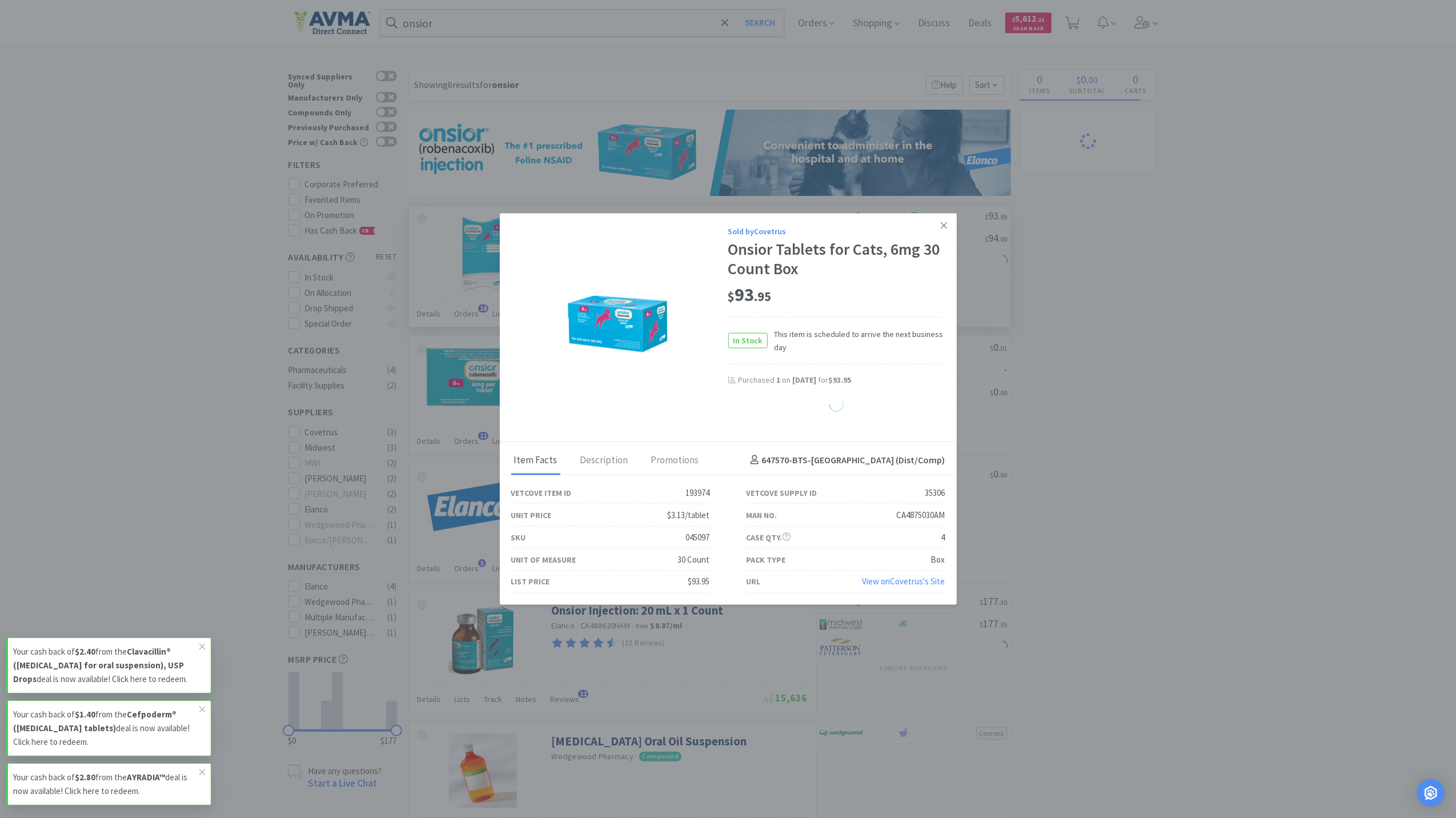
select select "1"
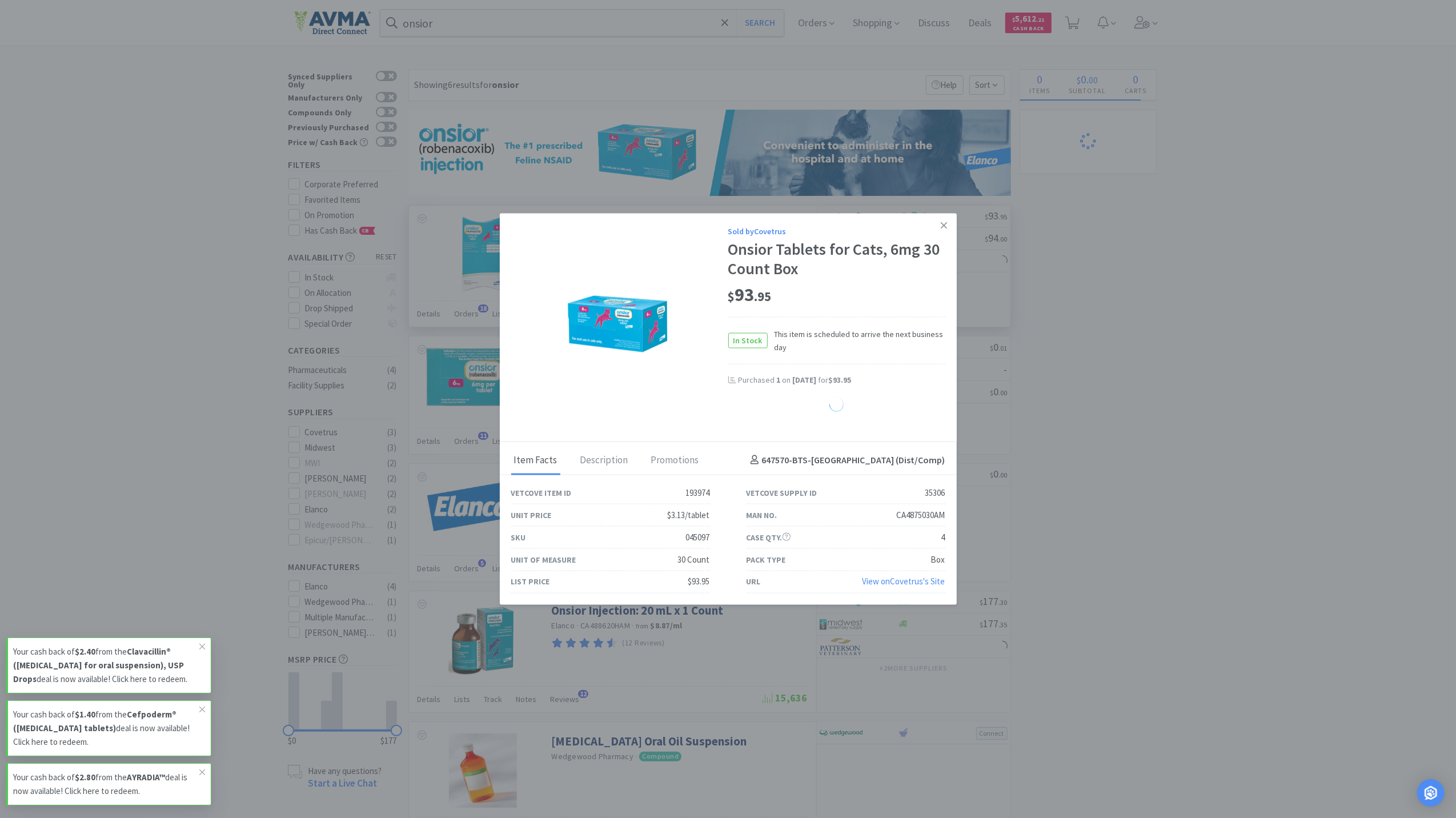
select select "1"
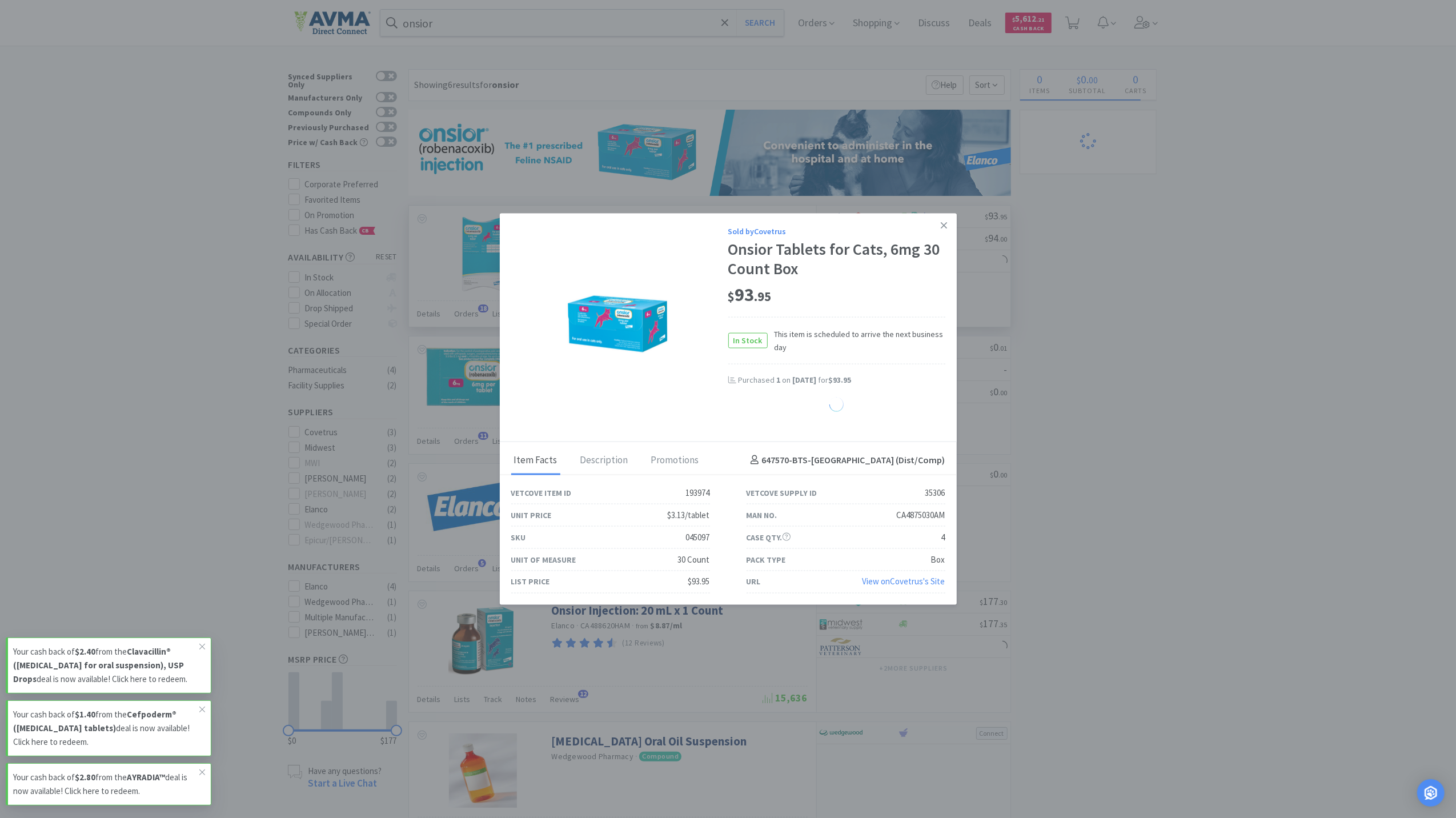
select select "1"
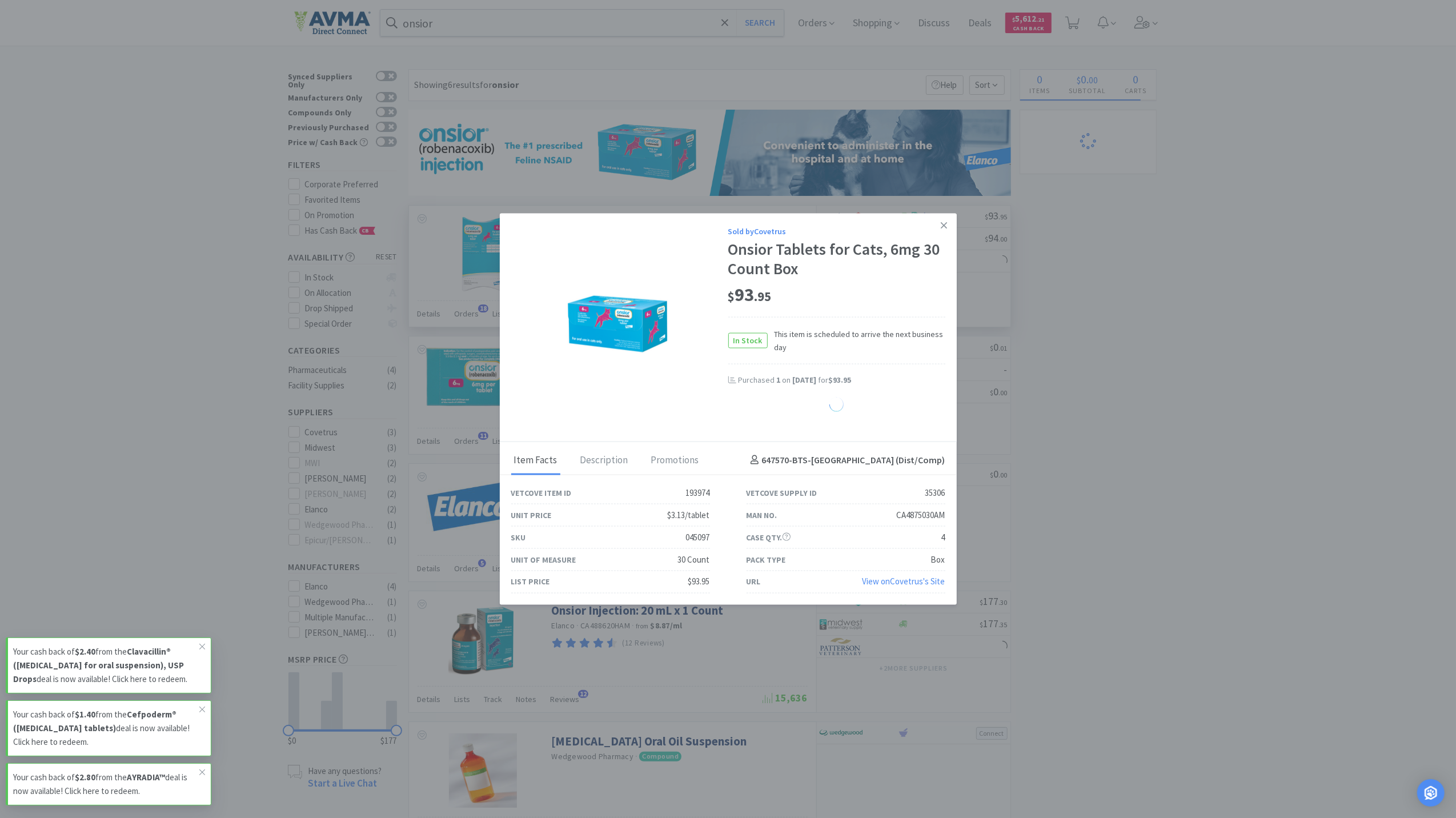
select select "1"
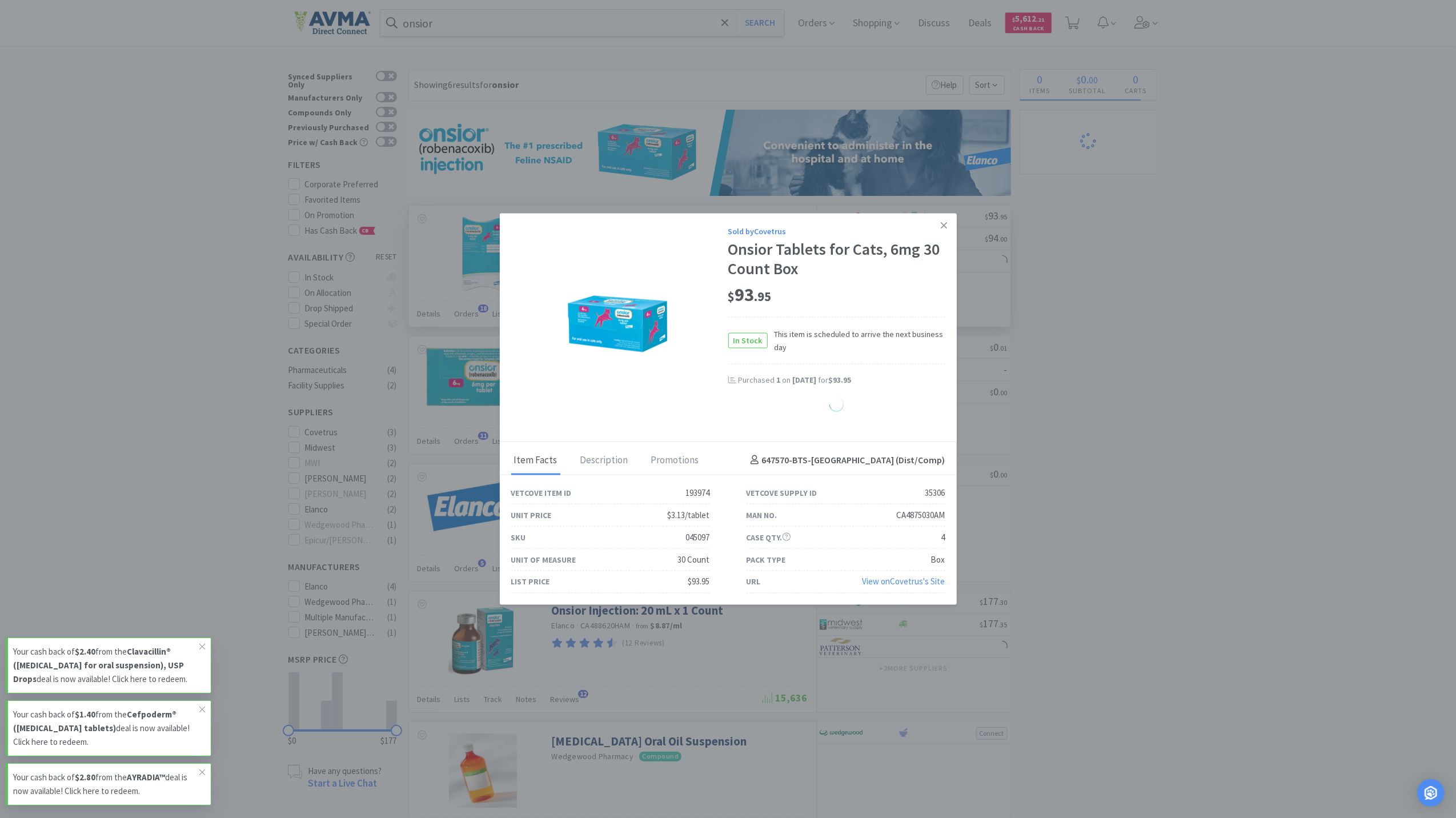
select select "1"
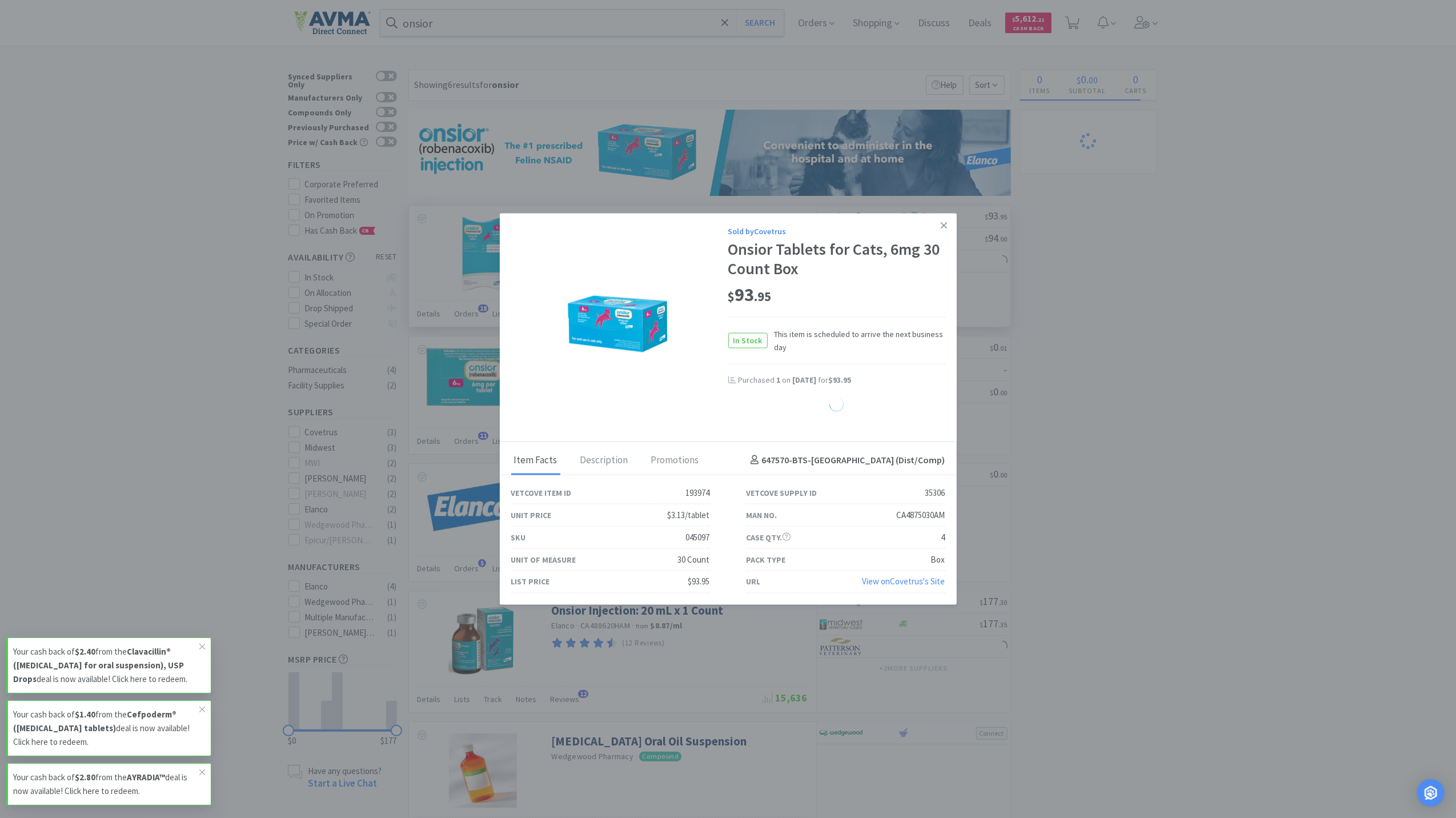
select select "1"
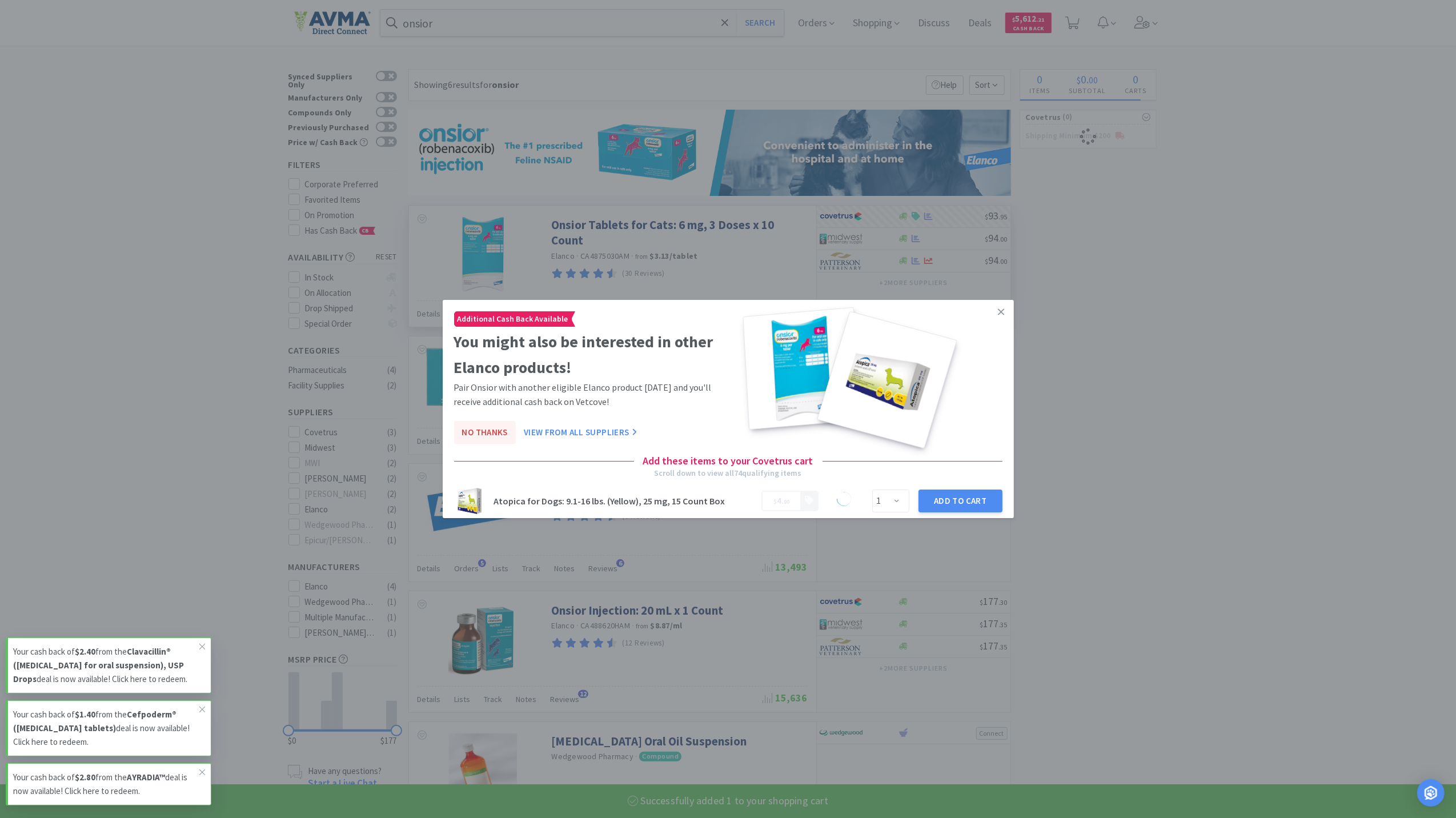
click at [472, 436] on button "No Thanks" at bounding box center [485, 432] width 61 height 23
select select "1"
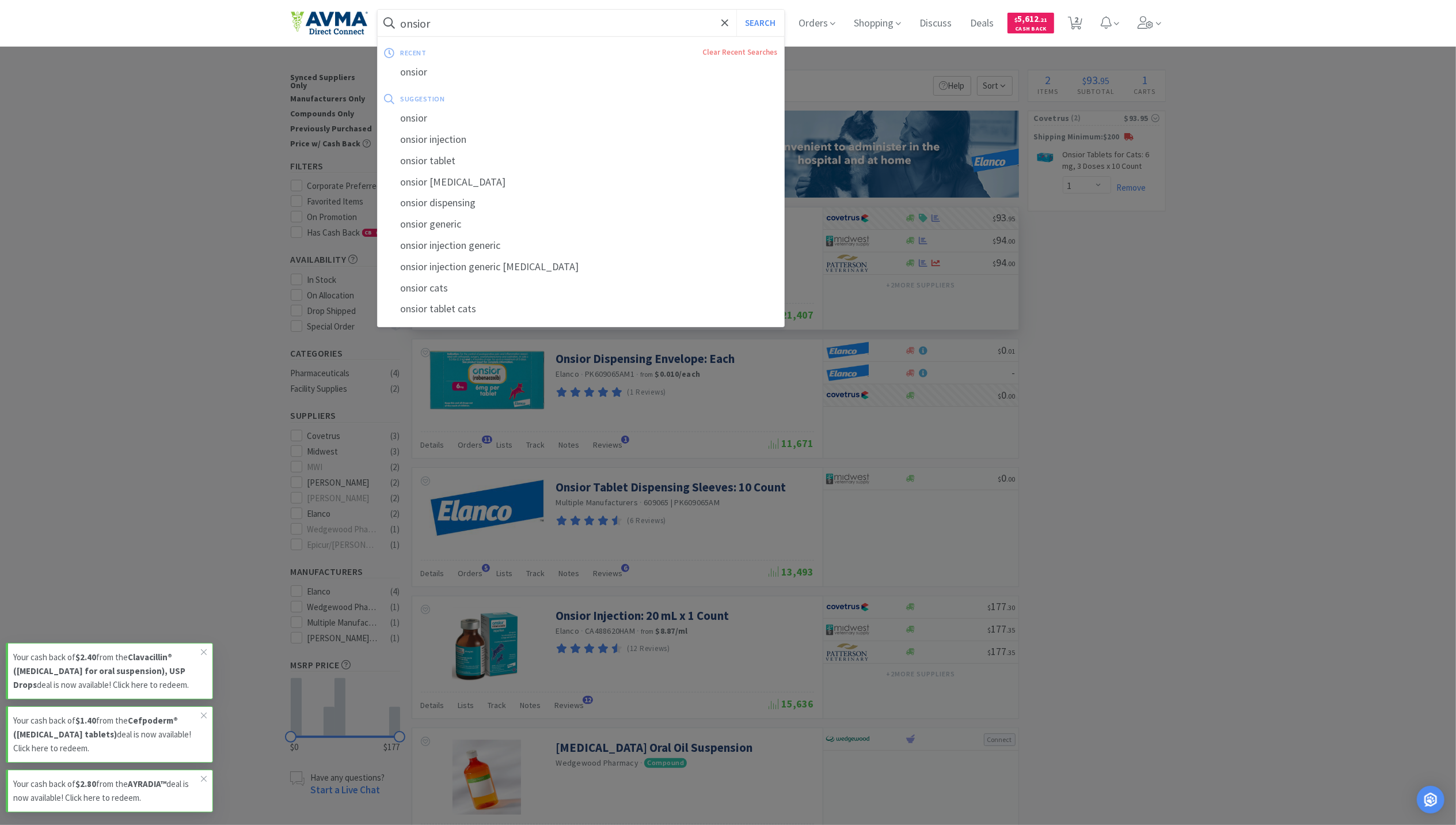
click at [527, 30] on input "onsior" at bounding box center [581, 23] width 407 height 26
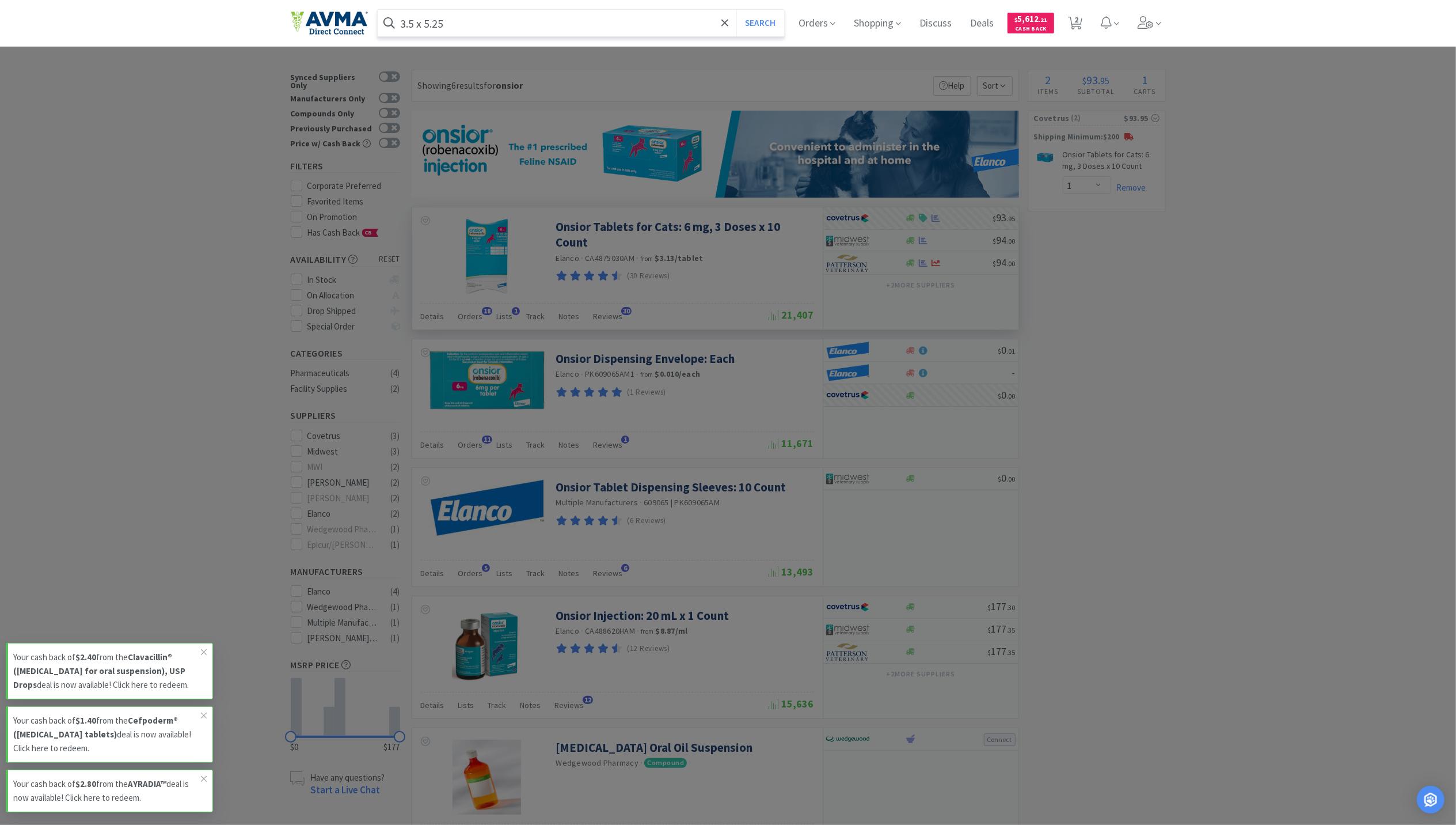
type input "3.5 x 5.25"
click at [736, 10] on button "Search" at bounding box center [760, 23] width 48 height 26
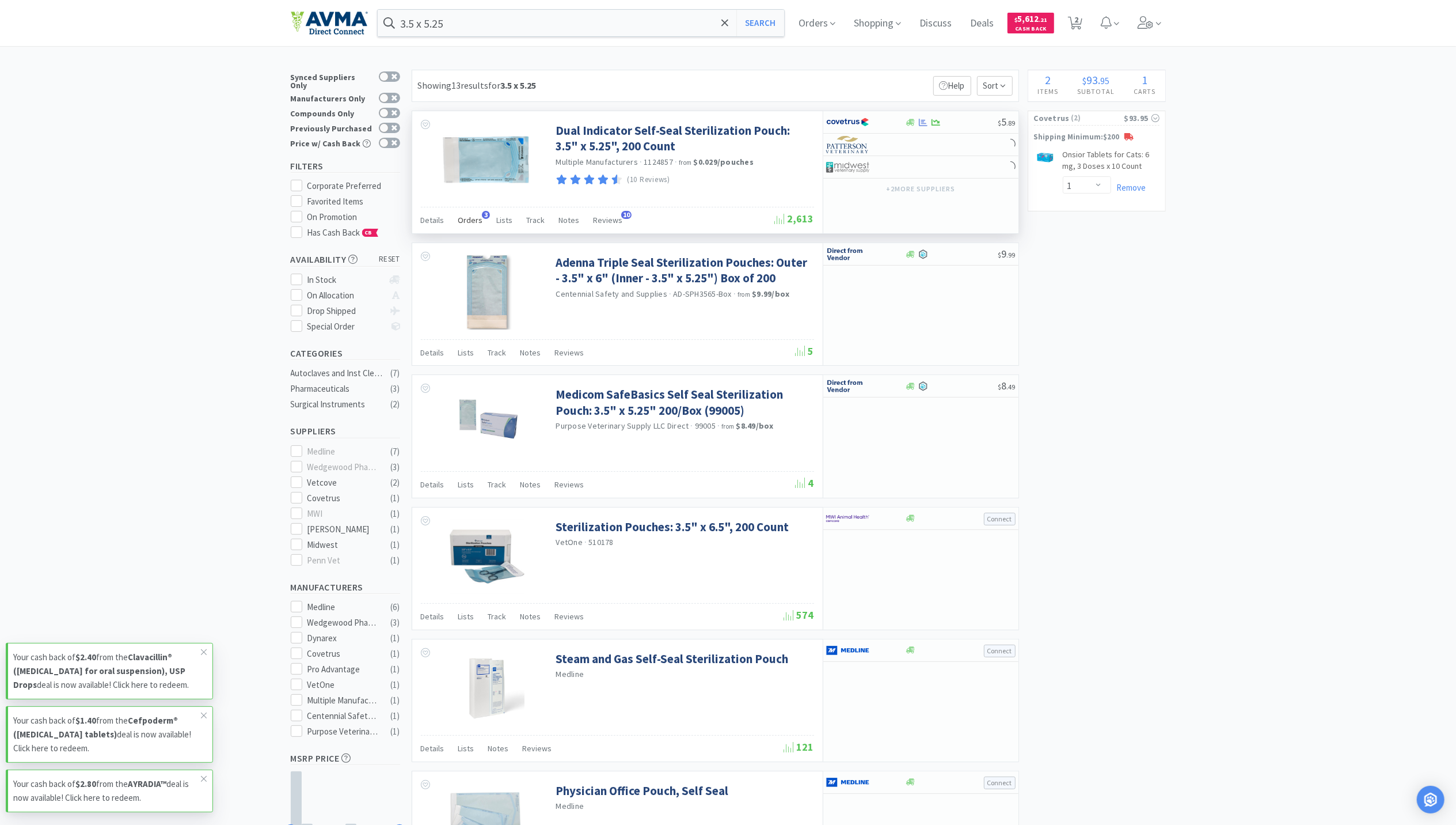
click at [470, 217] on span "Orders" at bounding box center [470, 220] width 25 height 11
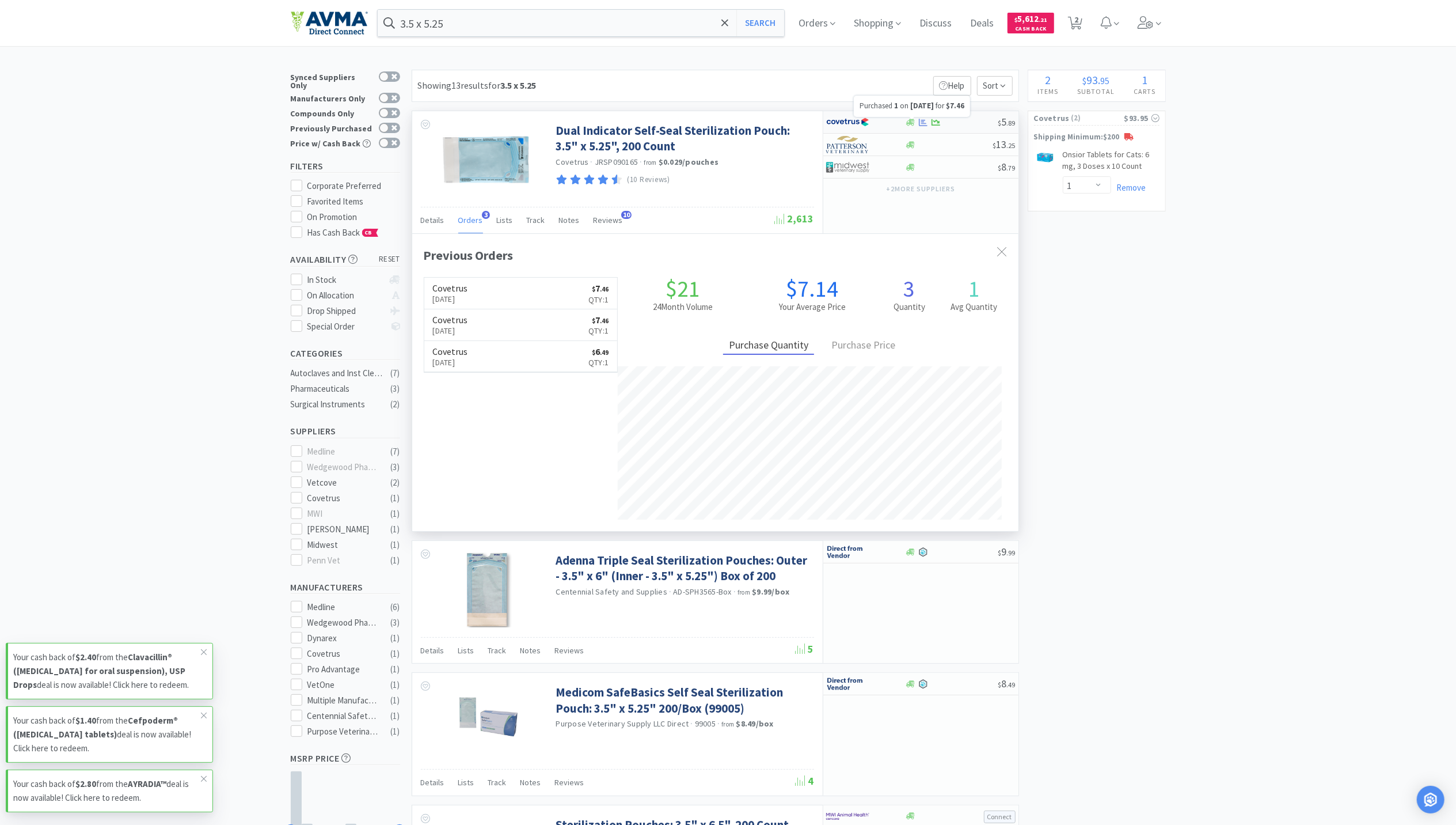
scroll to position [298, 607]
click at [927, 126] on icon at bounding box center [923, 121] width 8 height 7
select select "1"
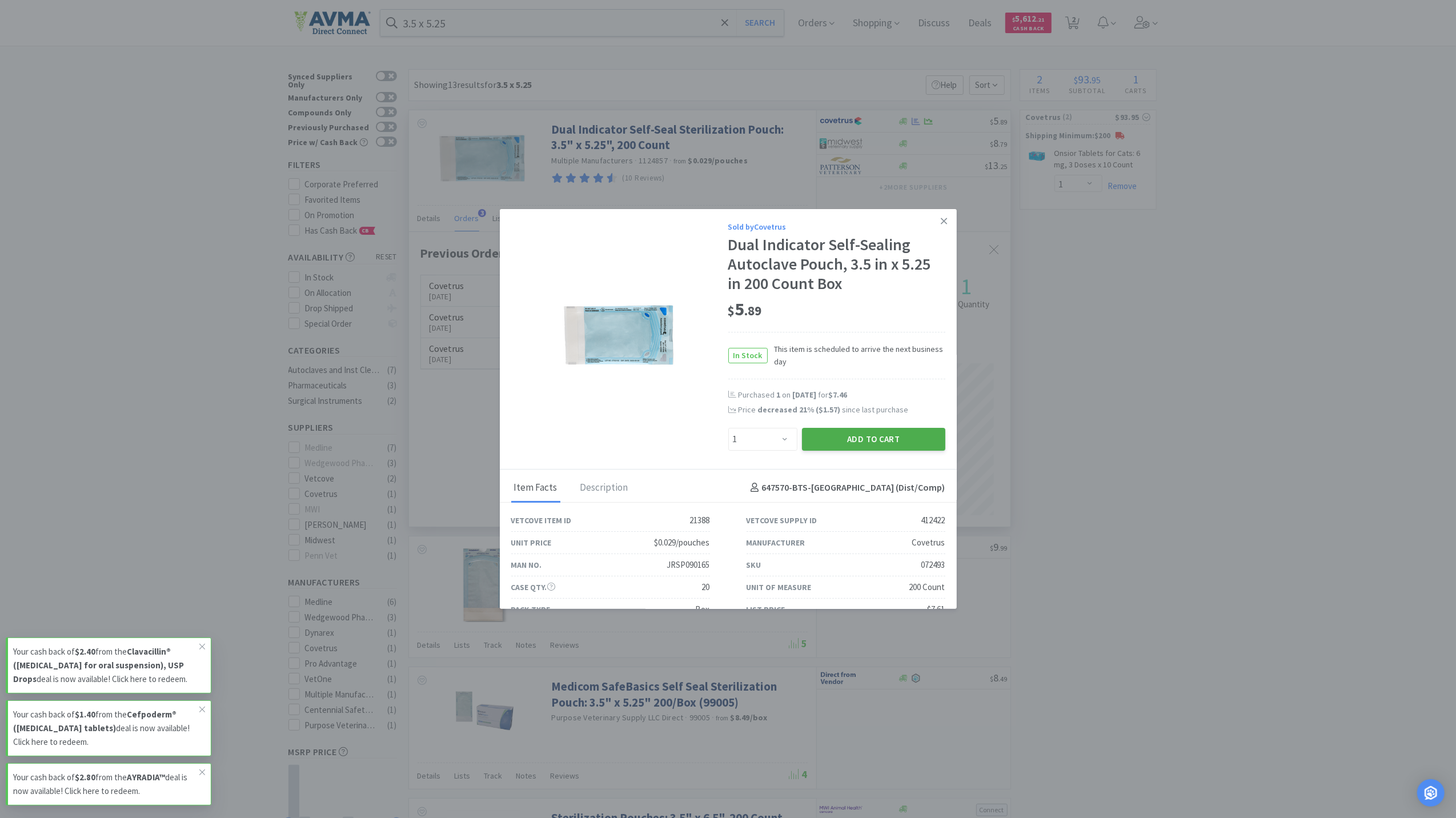
click at [879, 440] on button "Add to Cart" at bounding box center [874, 440] width 143 height 23
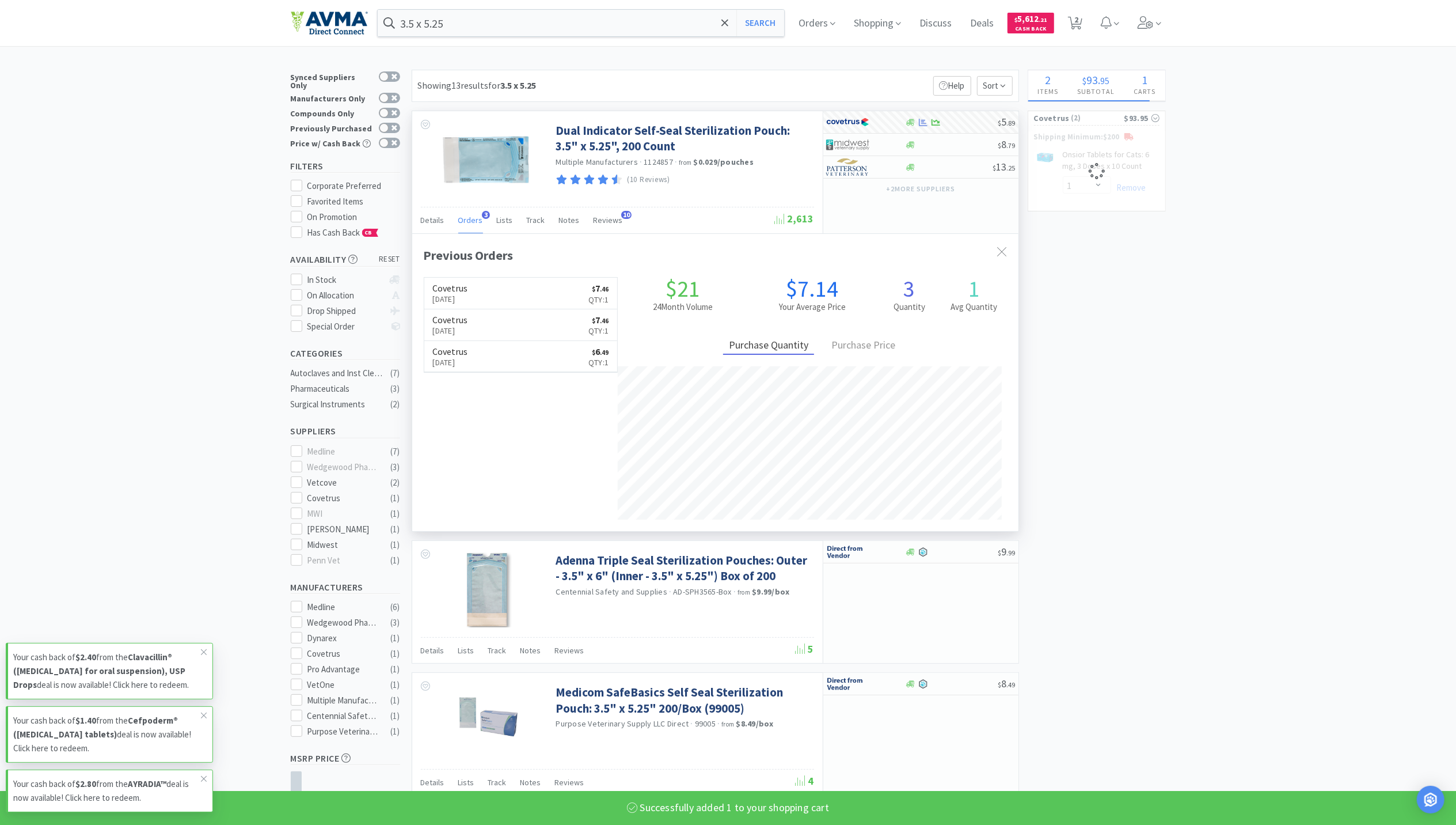
select select "1"
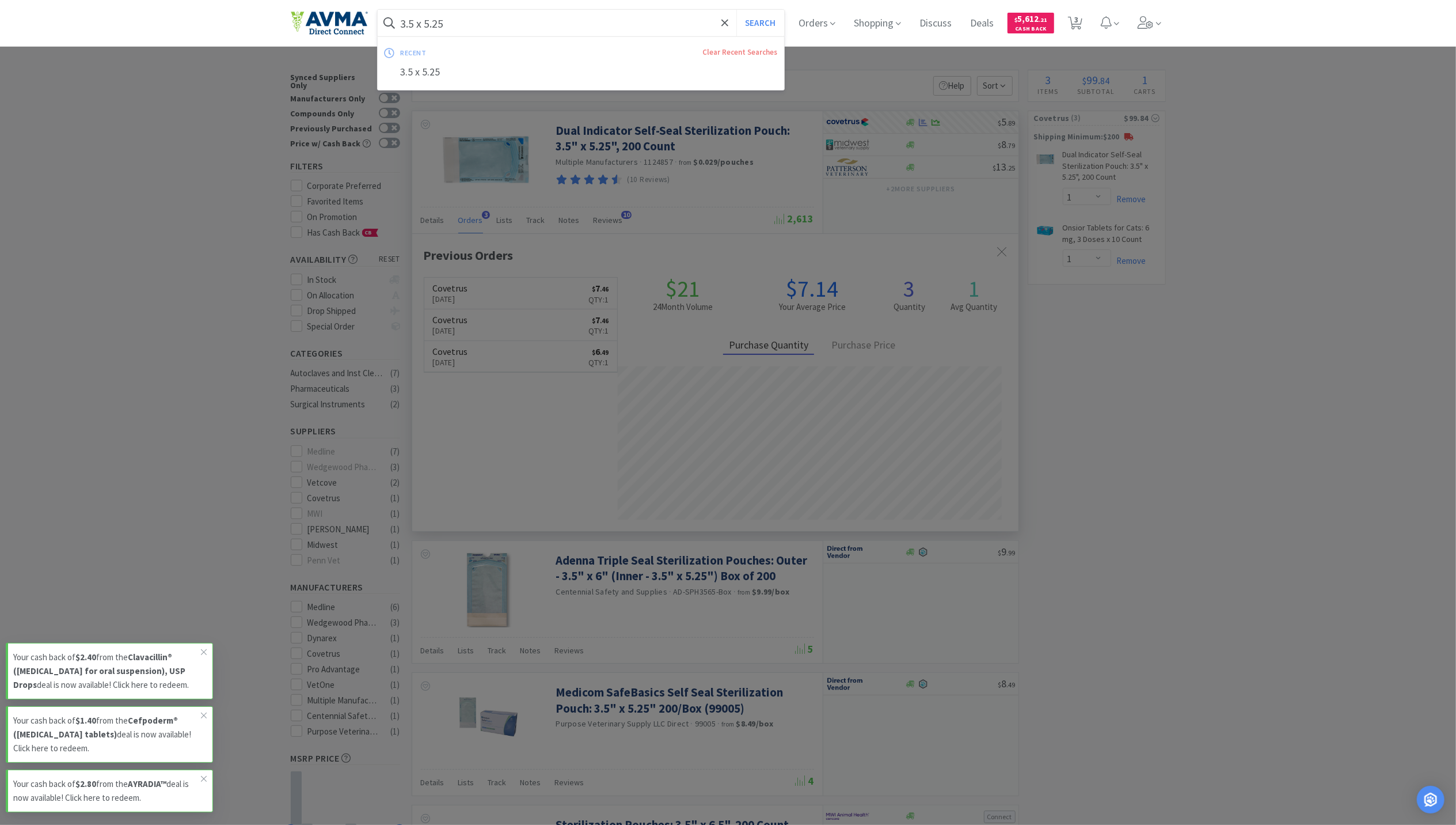
click at [464, 18] on input "3.5 x 5.25" at bounding box center [581, 23] width 407 height 26
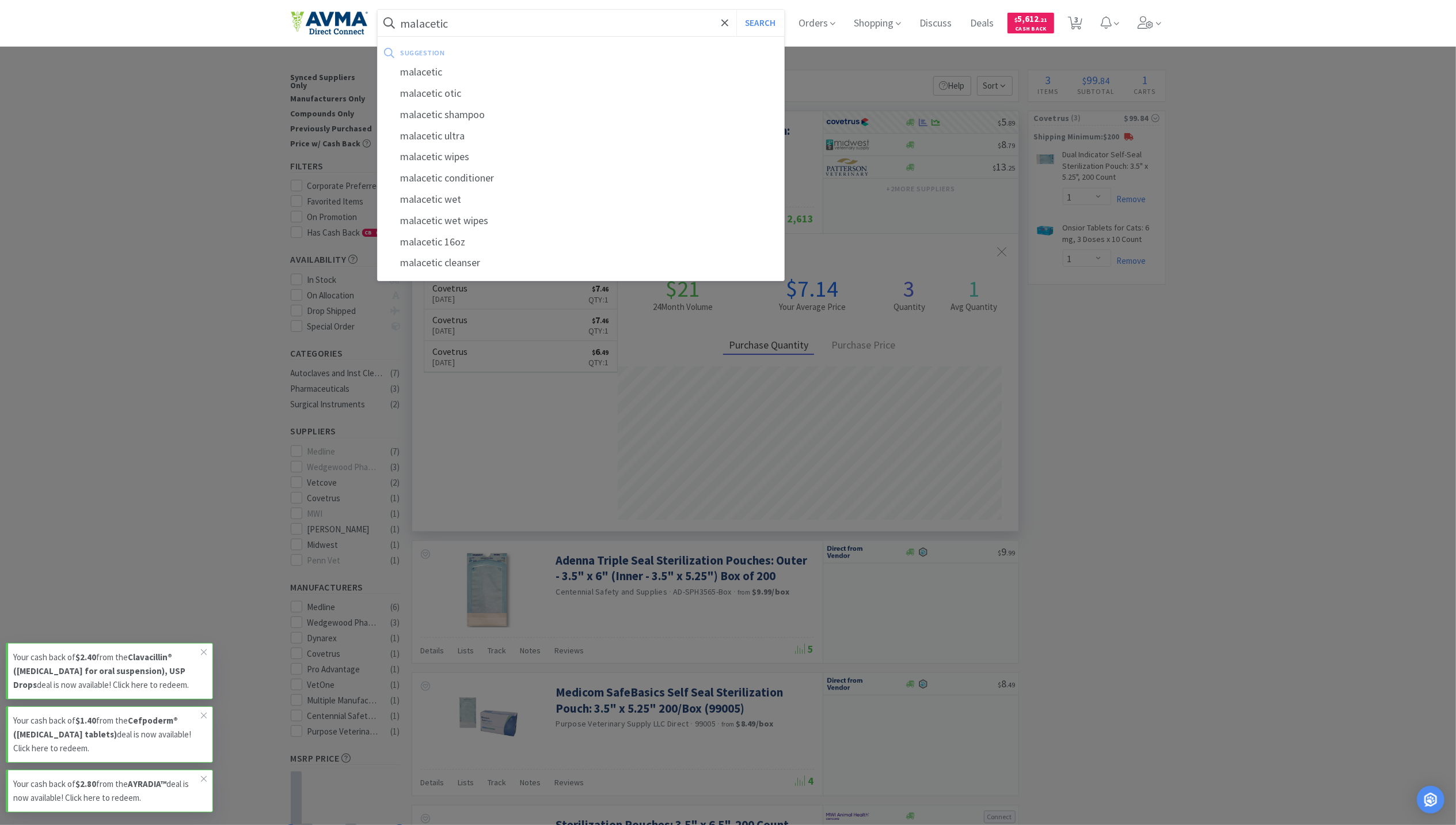
type input "malacetic"
click at [736, 10] on button "Search" at bounding box center [760, 23] width 48 height 26
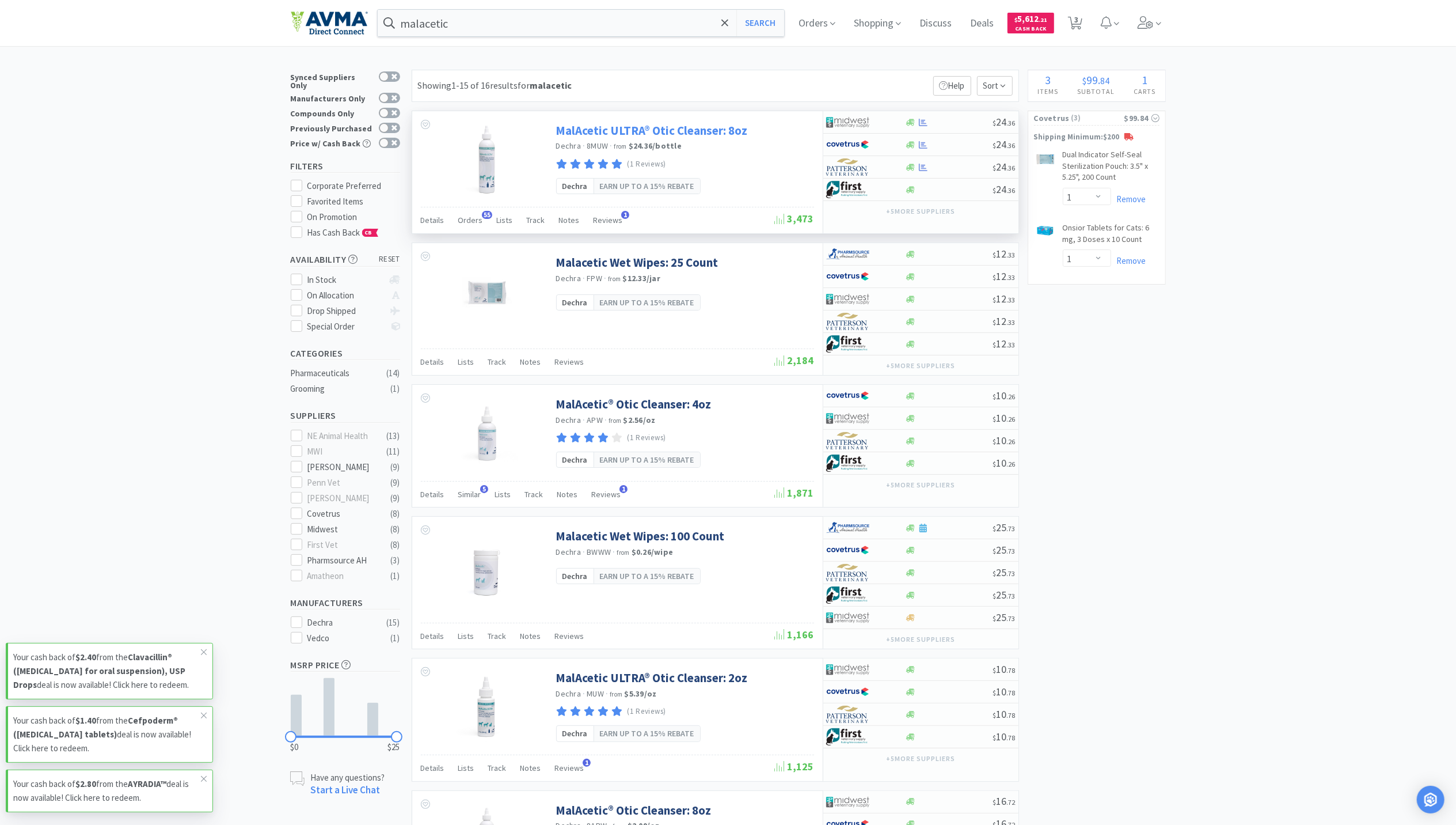
click at [660, 126] on link "MalAcetic ULTRA® Otic Cleanser: 8oz" at bounding box center [652, 130] width 191 height 16
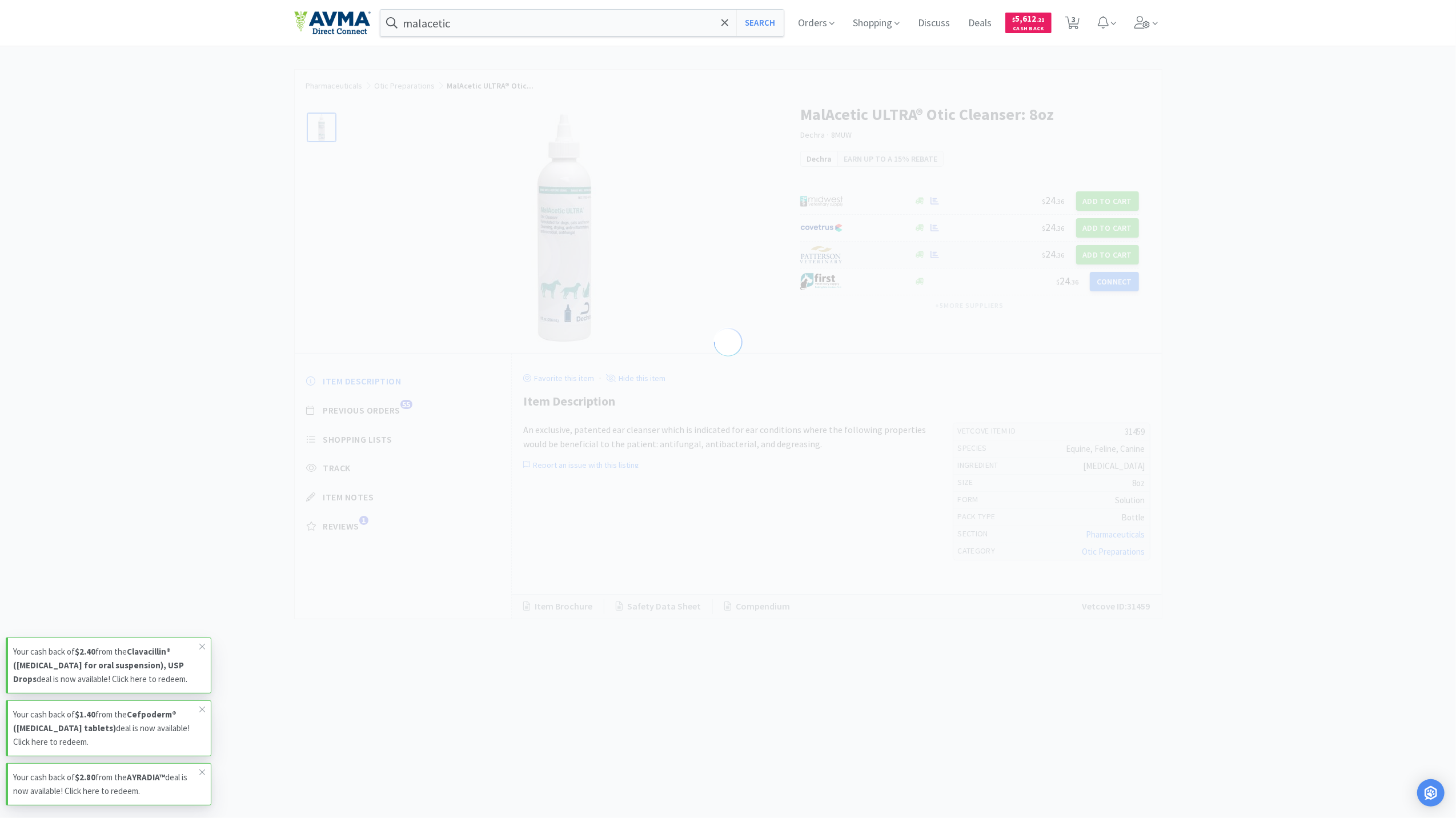
select select "31459"
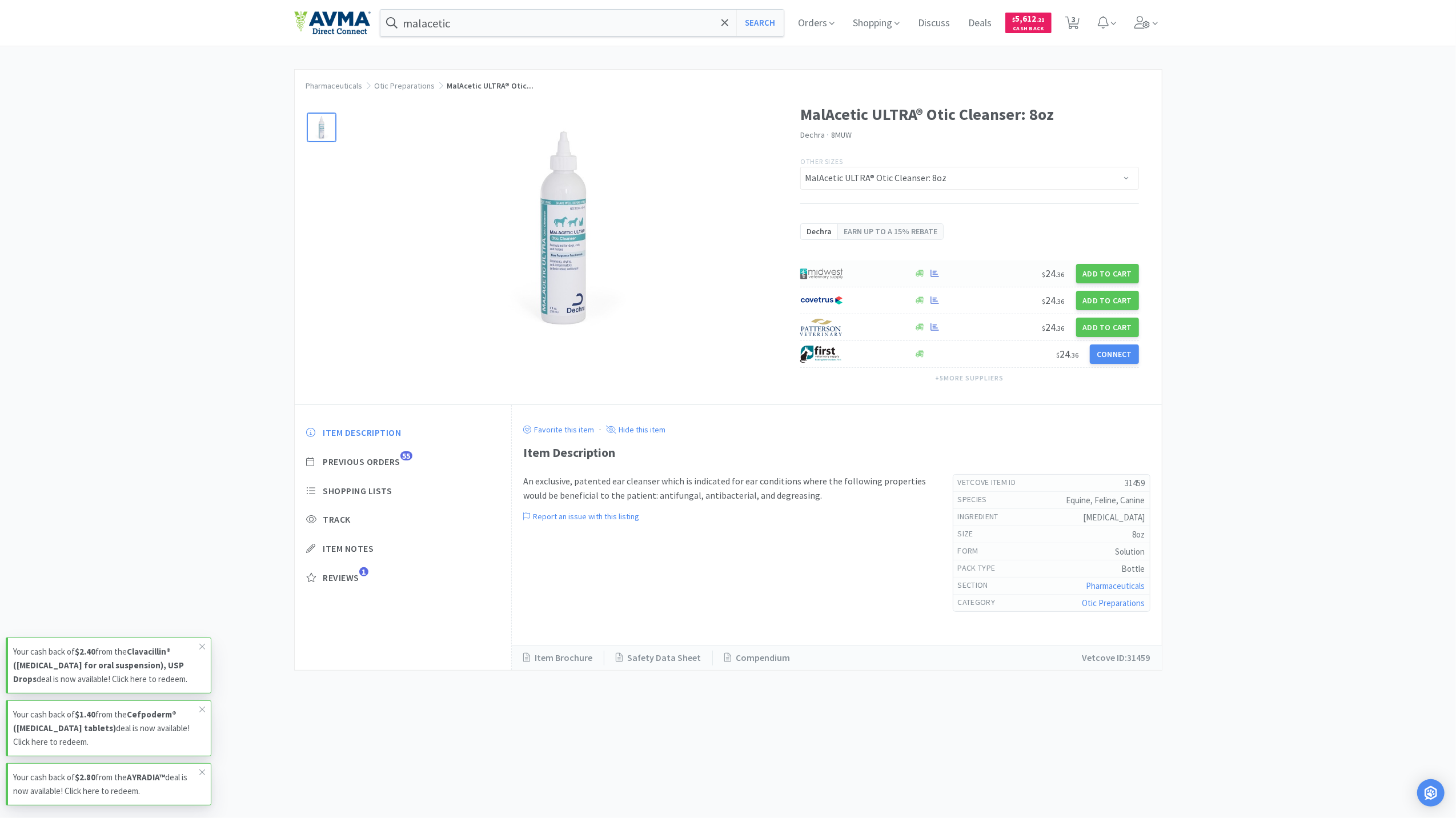
click at [939, 274] on div at bounding box center [935, 273] width 14 height 8
select select "1"
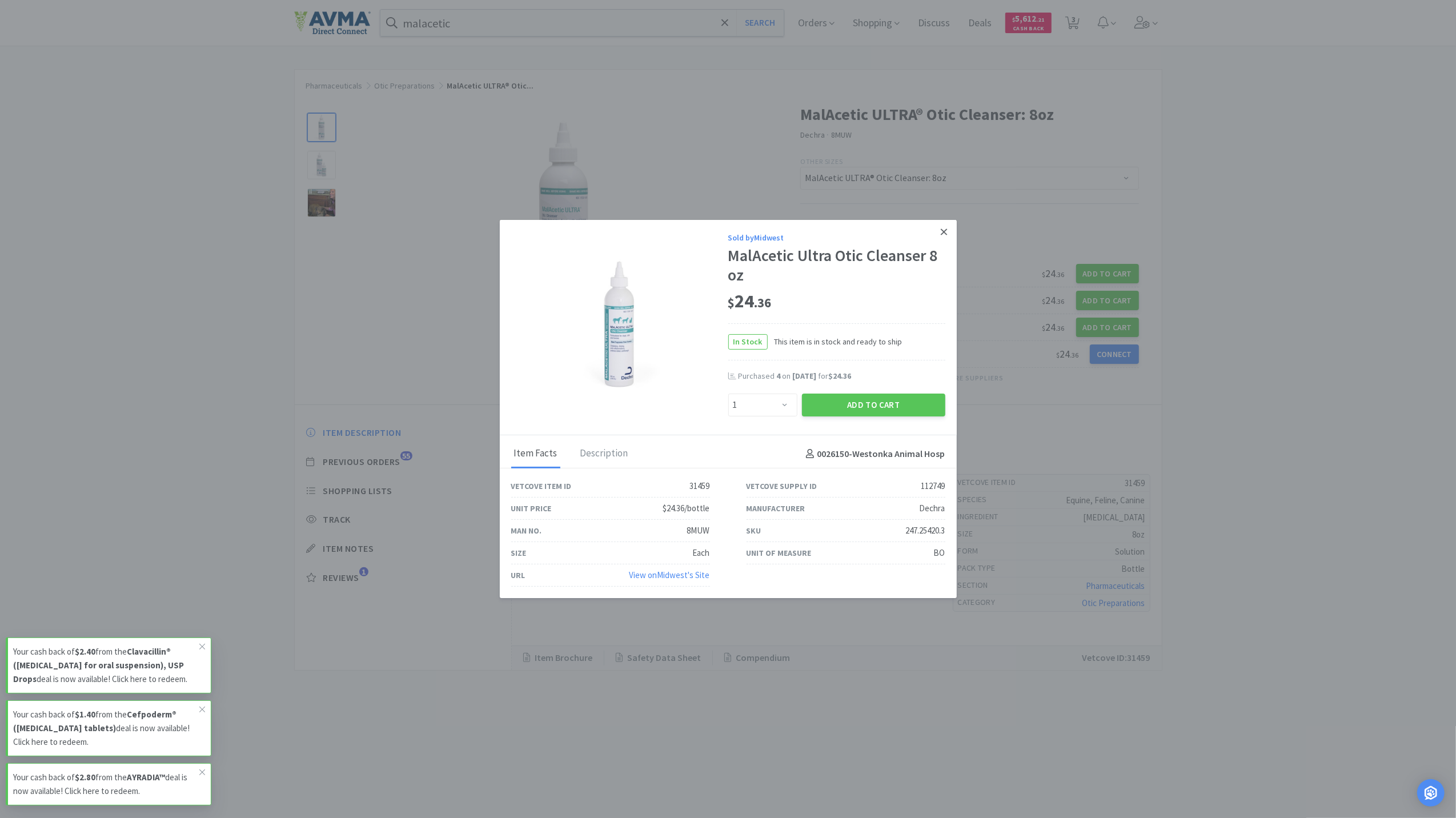
click at [944, 227] on icon at bounding box center [944, 232] width 7 height 11
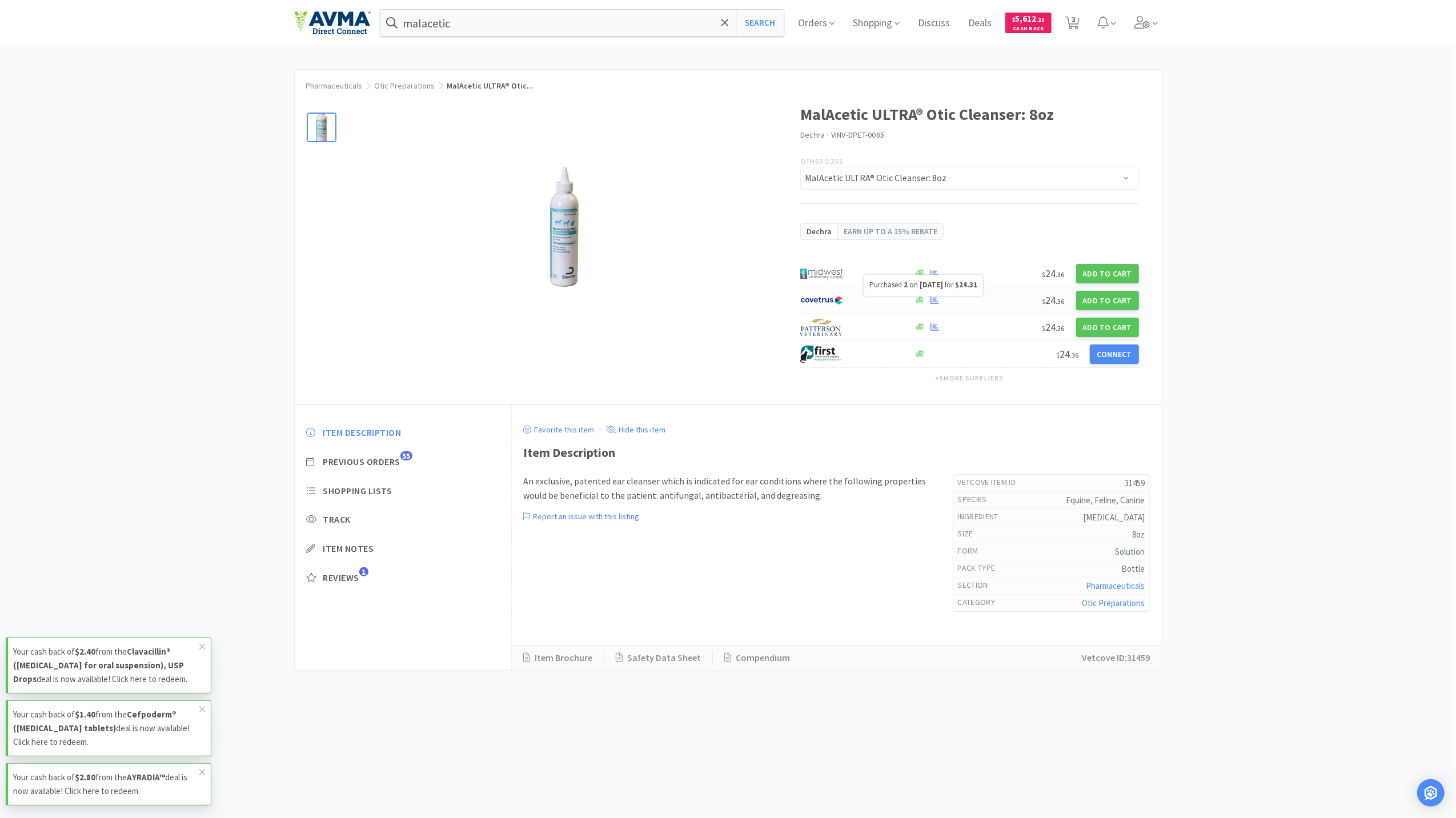
click at [933, 302] on icon at bounding box center [935, 300] width 8 height 8
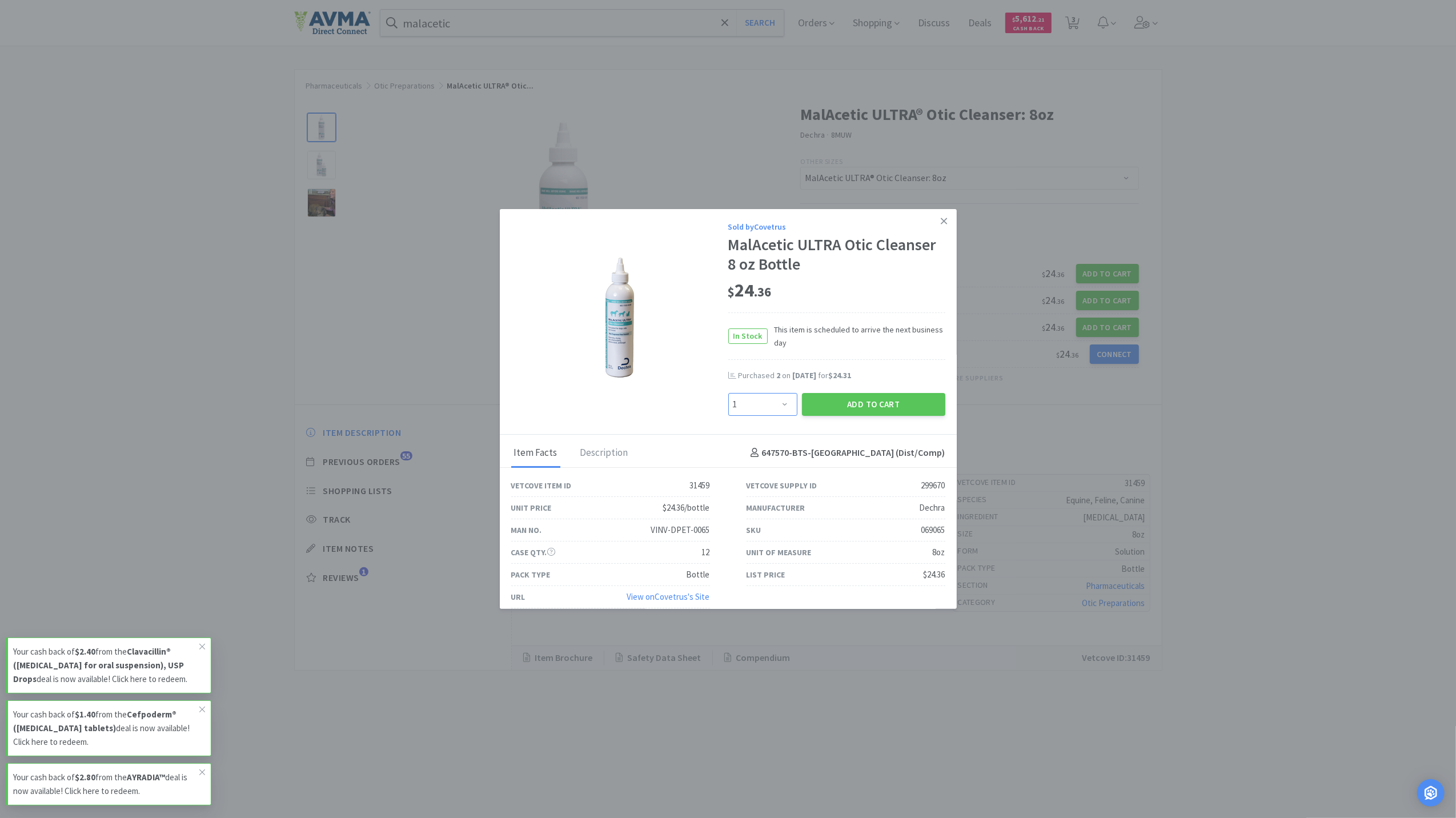
click at [775, 398] on select "Enter Quantity 1 2 3 4 5 6 7 8 9 10 11 12 13 14 15 16 17 18 19 20 Enter Quantity" at bounding box center [763, 404] width 69 height 23
select select "3"
click at [729, 393] on select "Enter Quantity 1 2 3 4 5 6 7 8 9 10 11 12 13 14 15 16 17 18 19 20 Enter Quantity" at bounding box center [763, 404] width 69 height 23
click at [878, 401] on button "Add to Cart" at bounding box center [874, 404] width 143 height 23
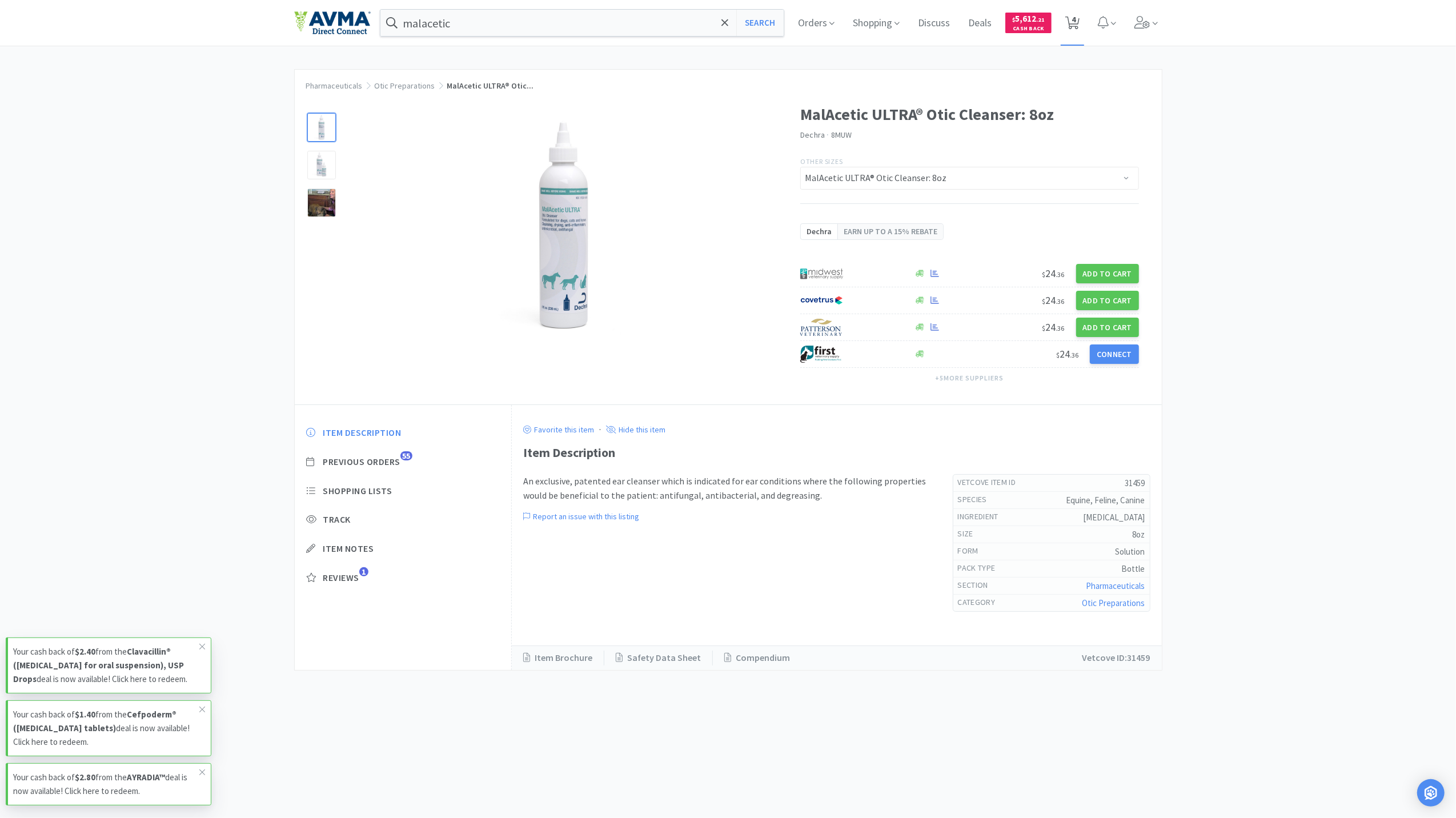
click at [1075, 20] on span "4" at bounding box center [1074, 20] width 4 height 46
select select "1"
select select "3"
select select "1"
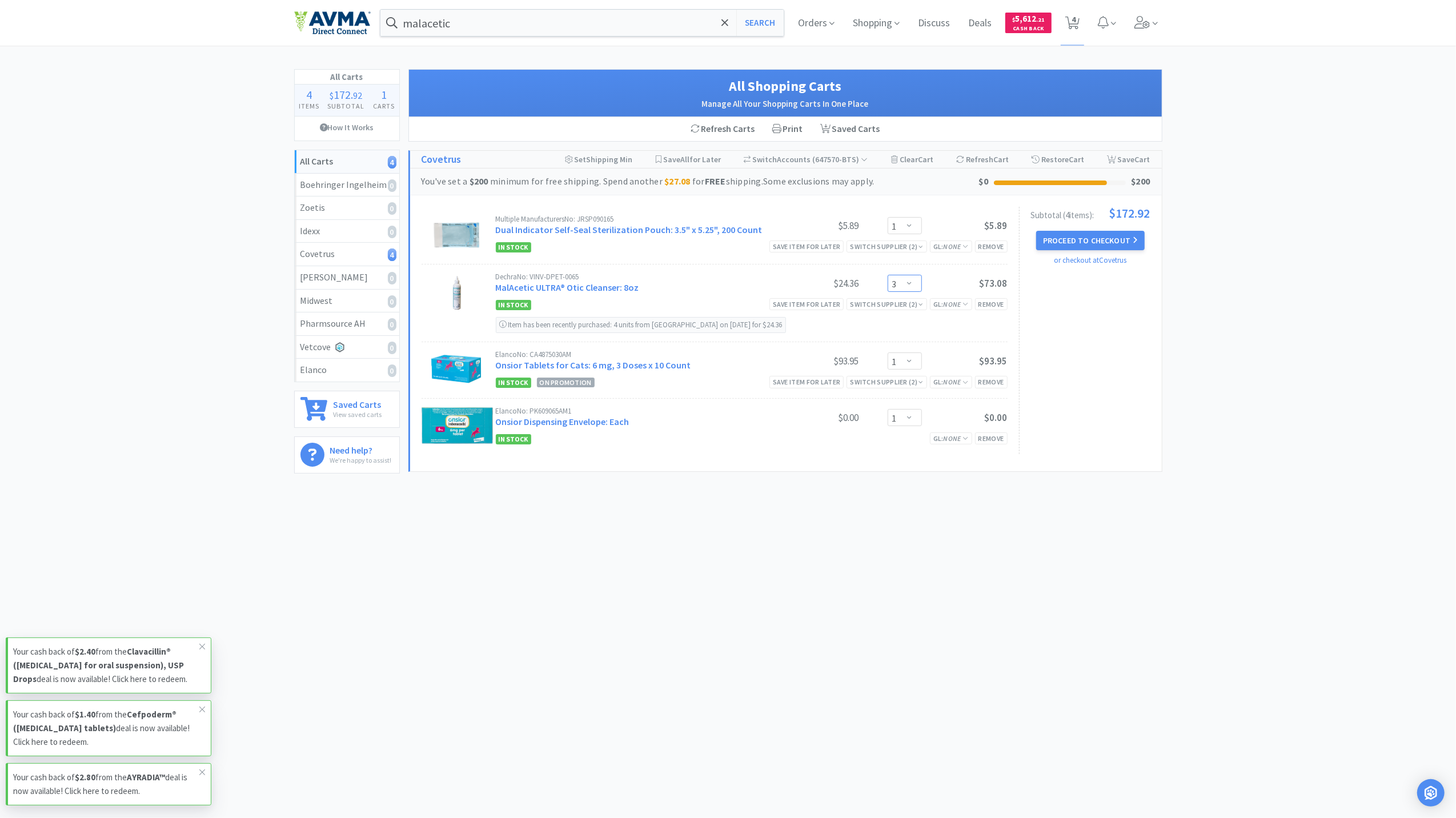
click at [910, 284] on select "Enter Quantity 1 2 3 4 5 6 7 8 9 10 11 12 13 14 15 16 17 18 19 20 Enter Quantity" at bounding box center [905, 283] width 34 height 17
click at [888, 275] on select "Enter Quantity 1 2 3 4 5 6 7 8 9 10 11 12 13 14 15 16 17 18 19 20 Enter Quantity" at bounding box center [905, 283] width 34 height 17
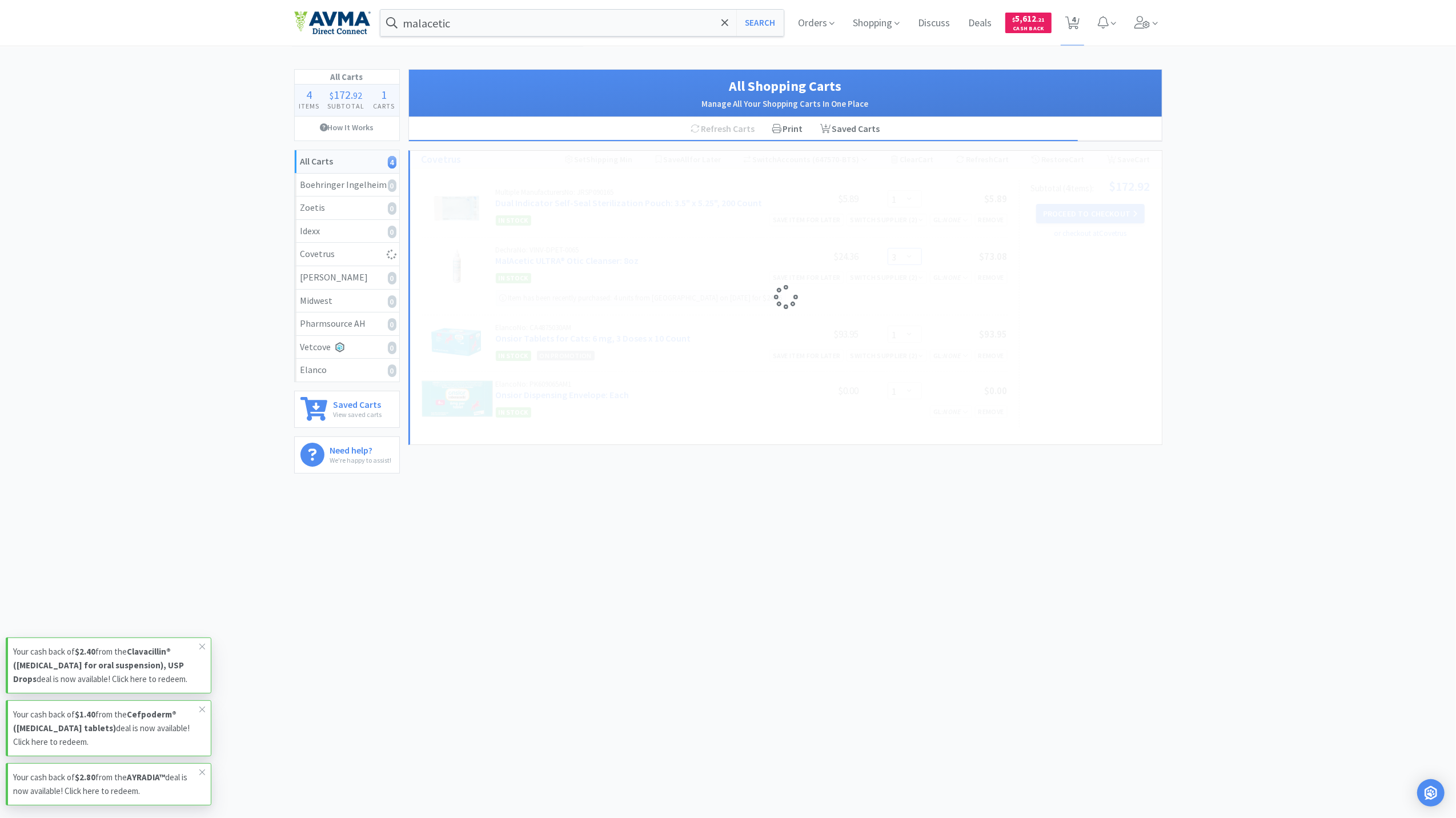
select select "5"
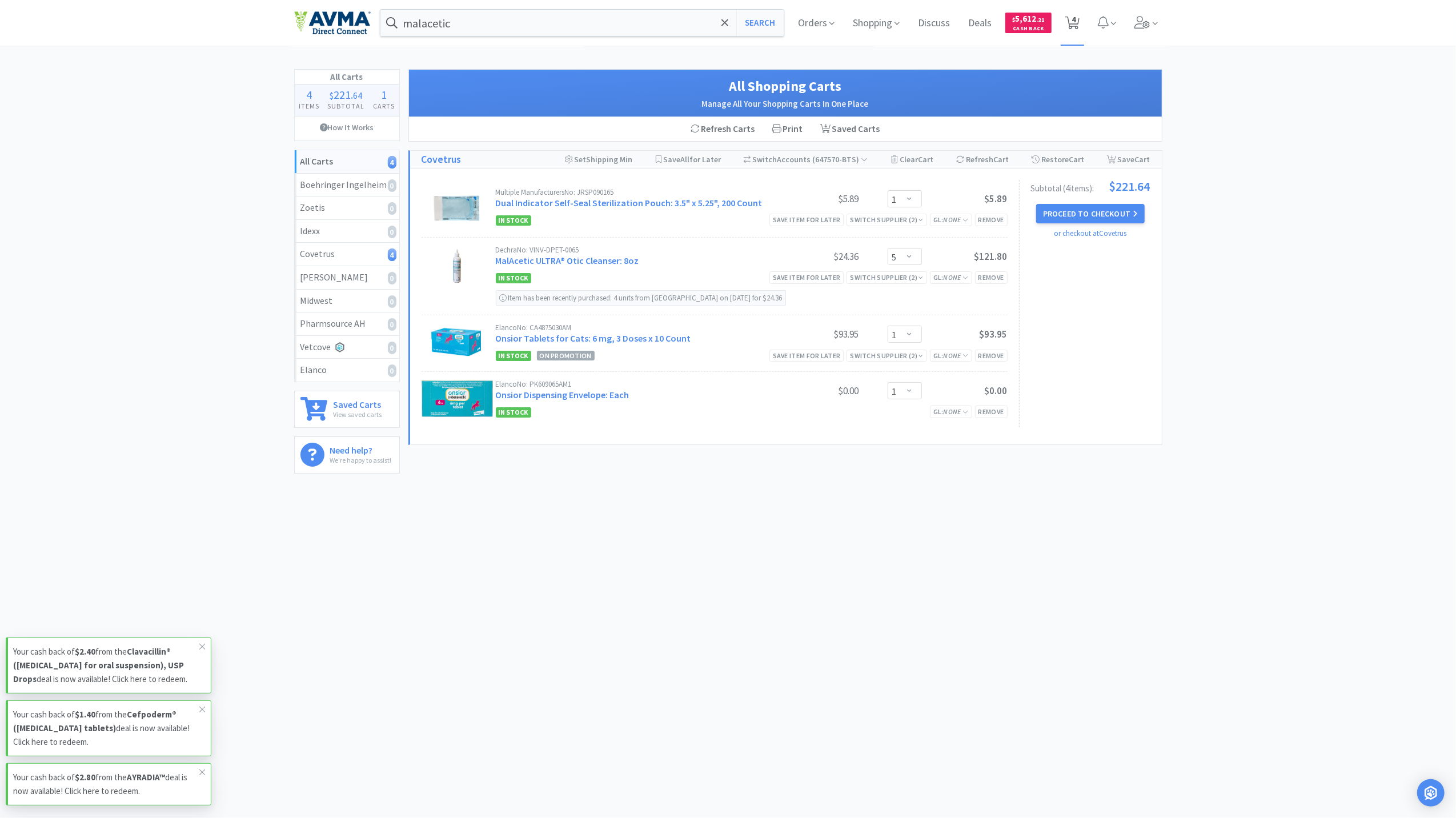
click at [1064, 20] on span "4" at bounding box center [1073, 23] width 24 height 46
click at [1075, 215] on button "Proceed to Checkout" at bounding box center [1091, 214] width 109 height 20
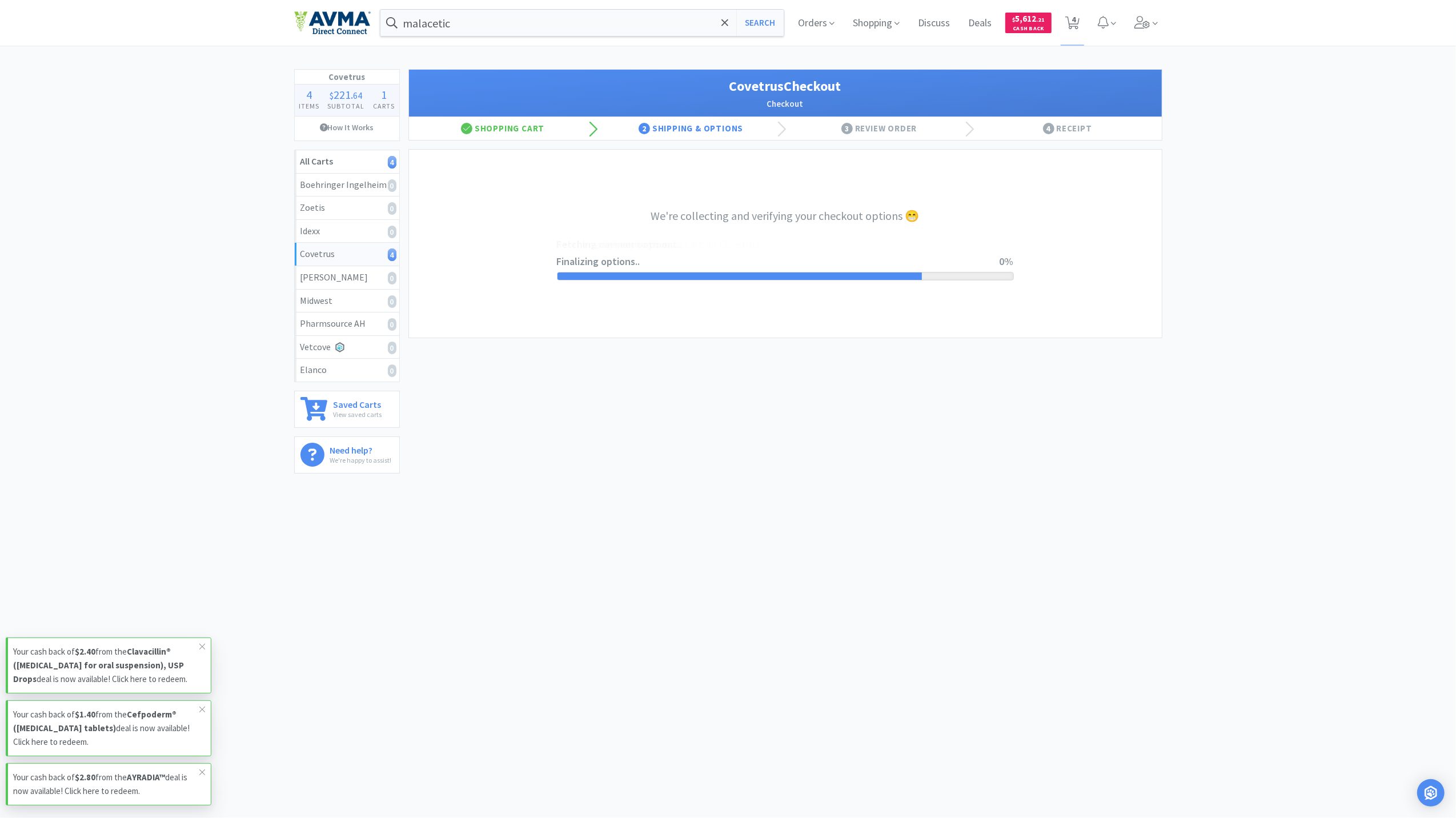
select select "ACCOUNT"
select select "cvt-standard-net"
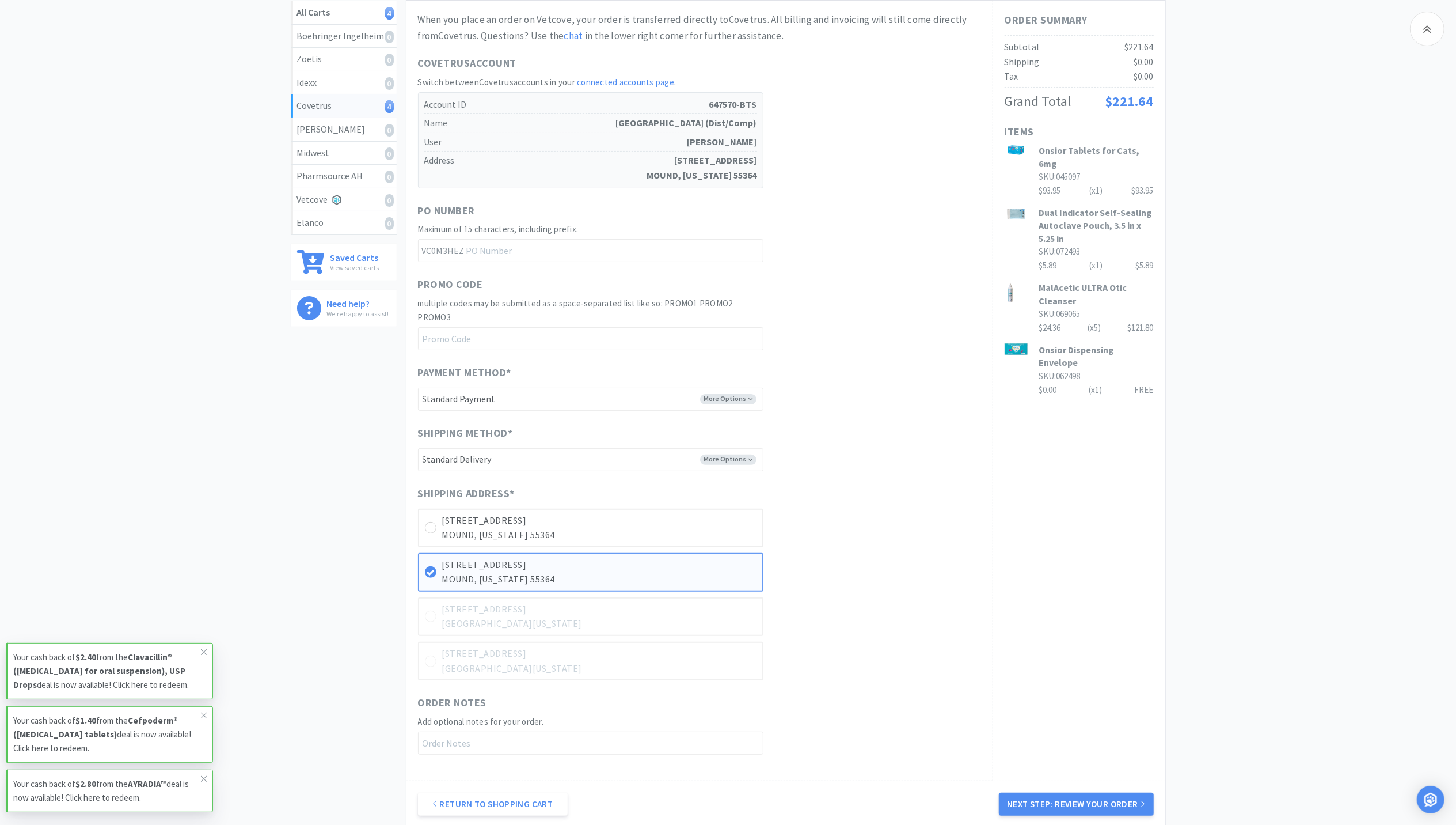
scroll to position [154, 0]
click at [1056, 804] on button "Next Step: Review Your Order" at bounding box center [1075, 802] width 154 height 23
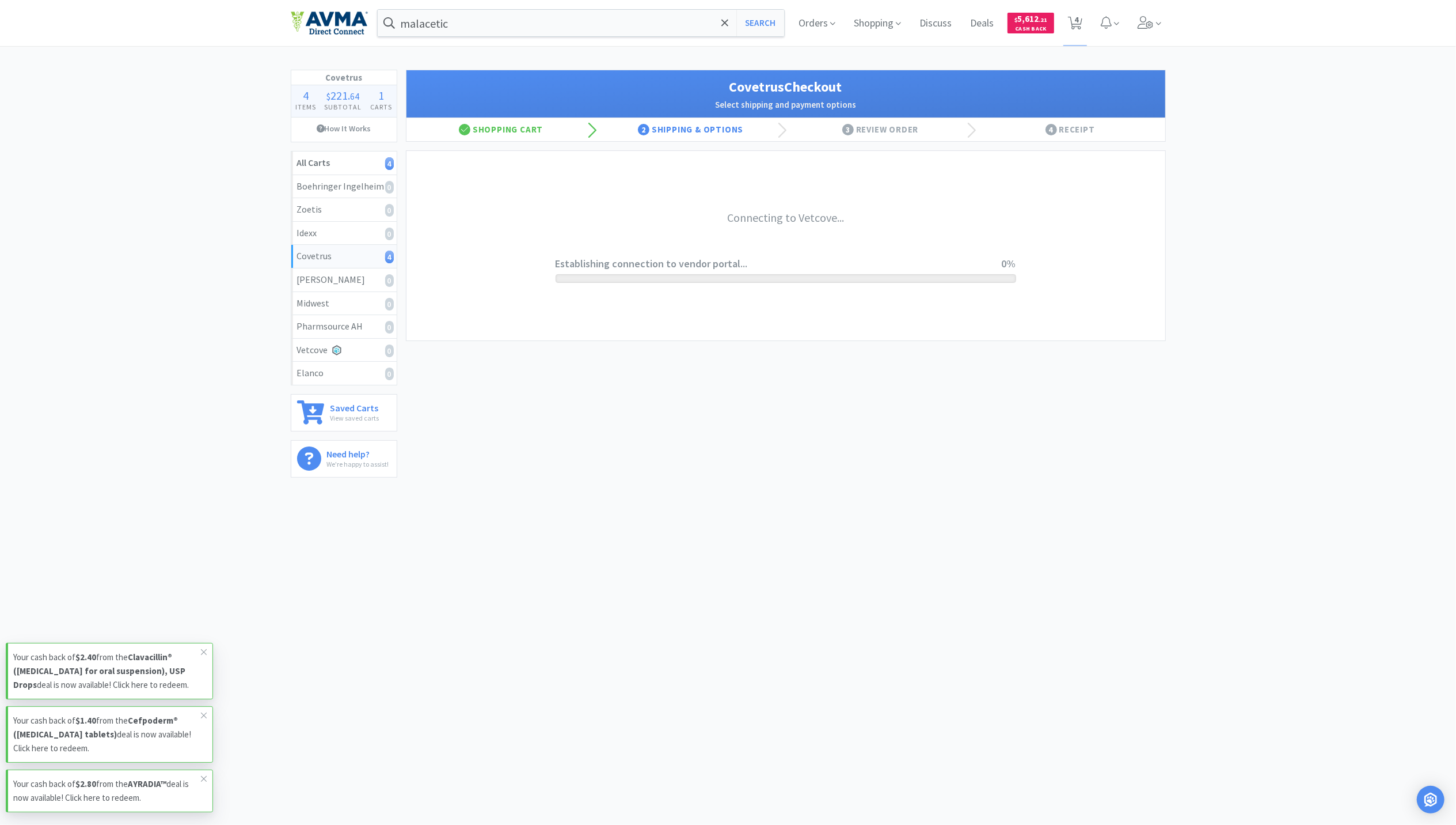
scroll to position [0, 0]
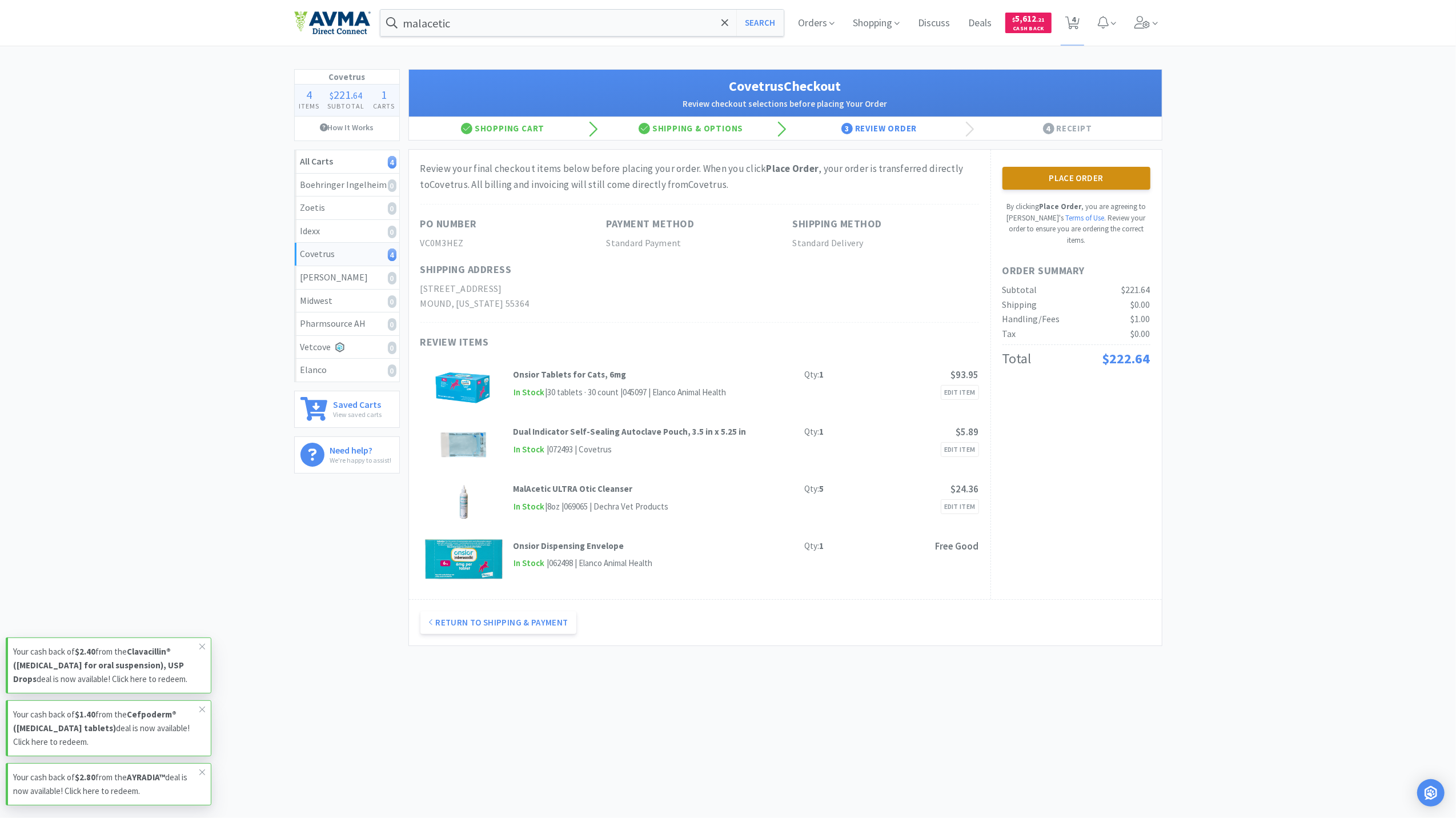
click at [1038, 183] on button "Place Order" at bounding box center [1076, 179] width 148 height 23
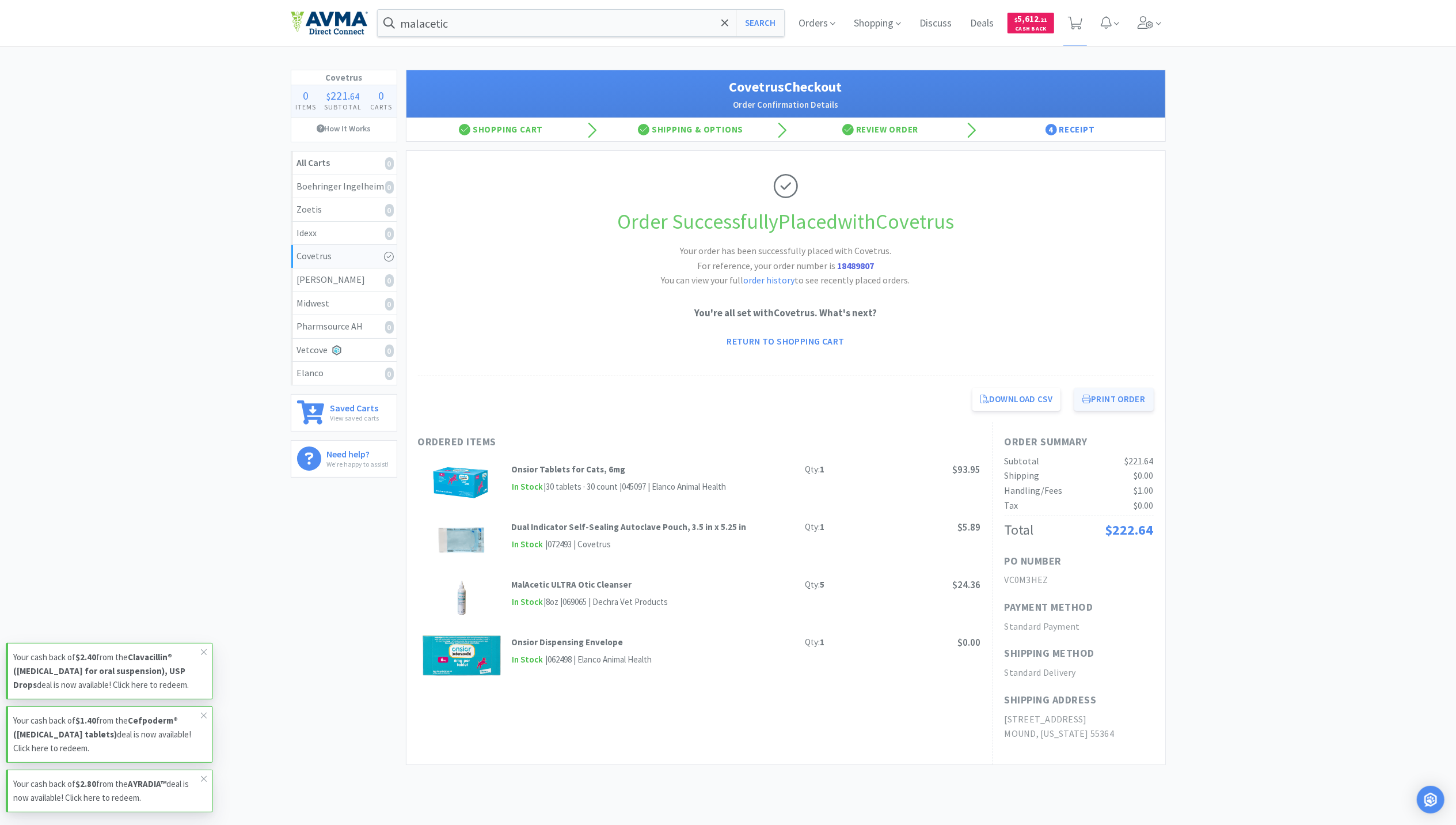
click at [1129, 397] on button "Print Order" at bounding box center [1114, 400] width 79 height 23
click at [338, 24] on img at bounding box center [329, 22] width 77 height 24
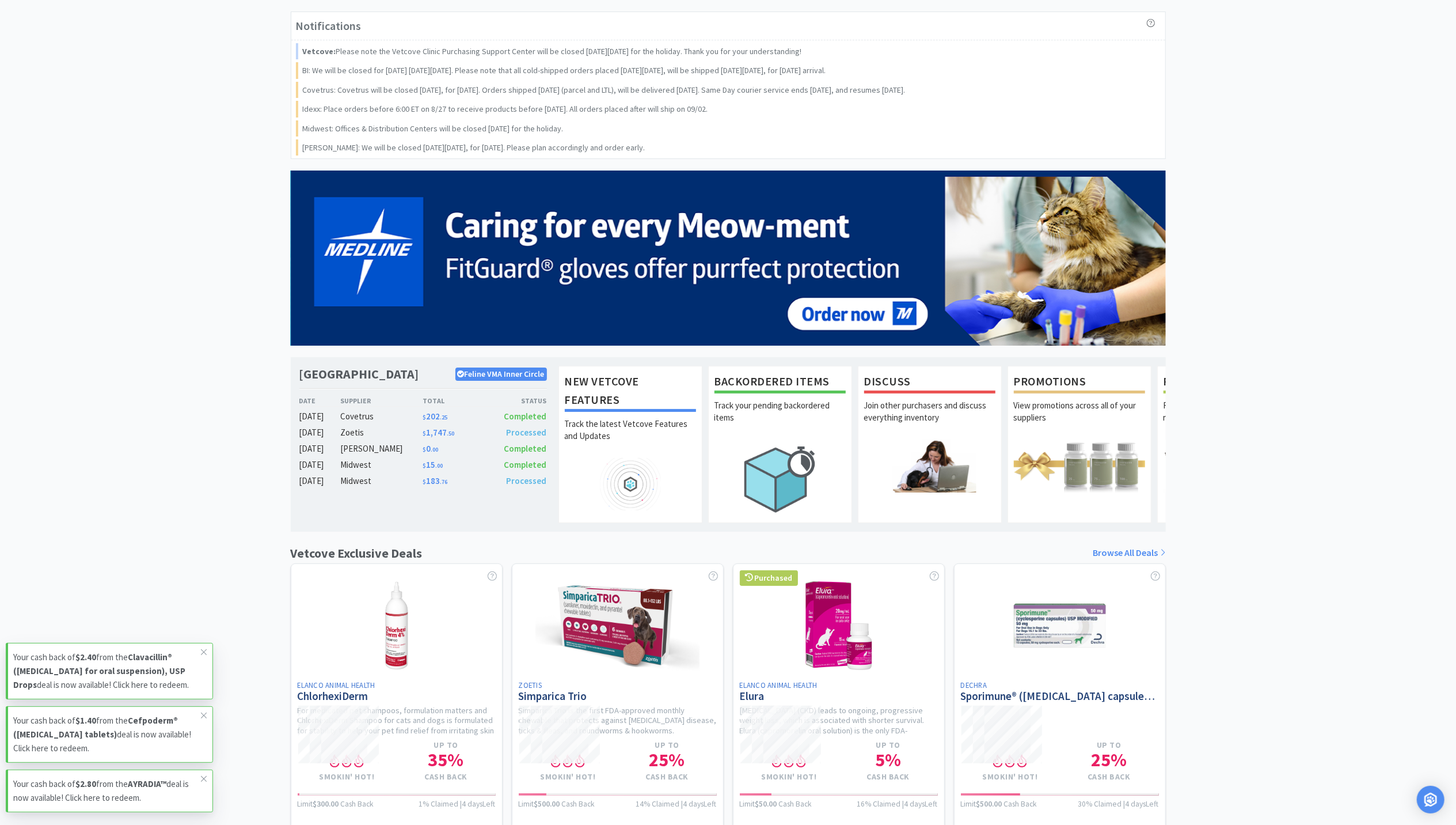
scroll to position [60, 0]
